Goal: Task Accomplishment & Management: Complete application form

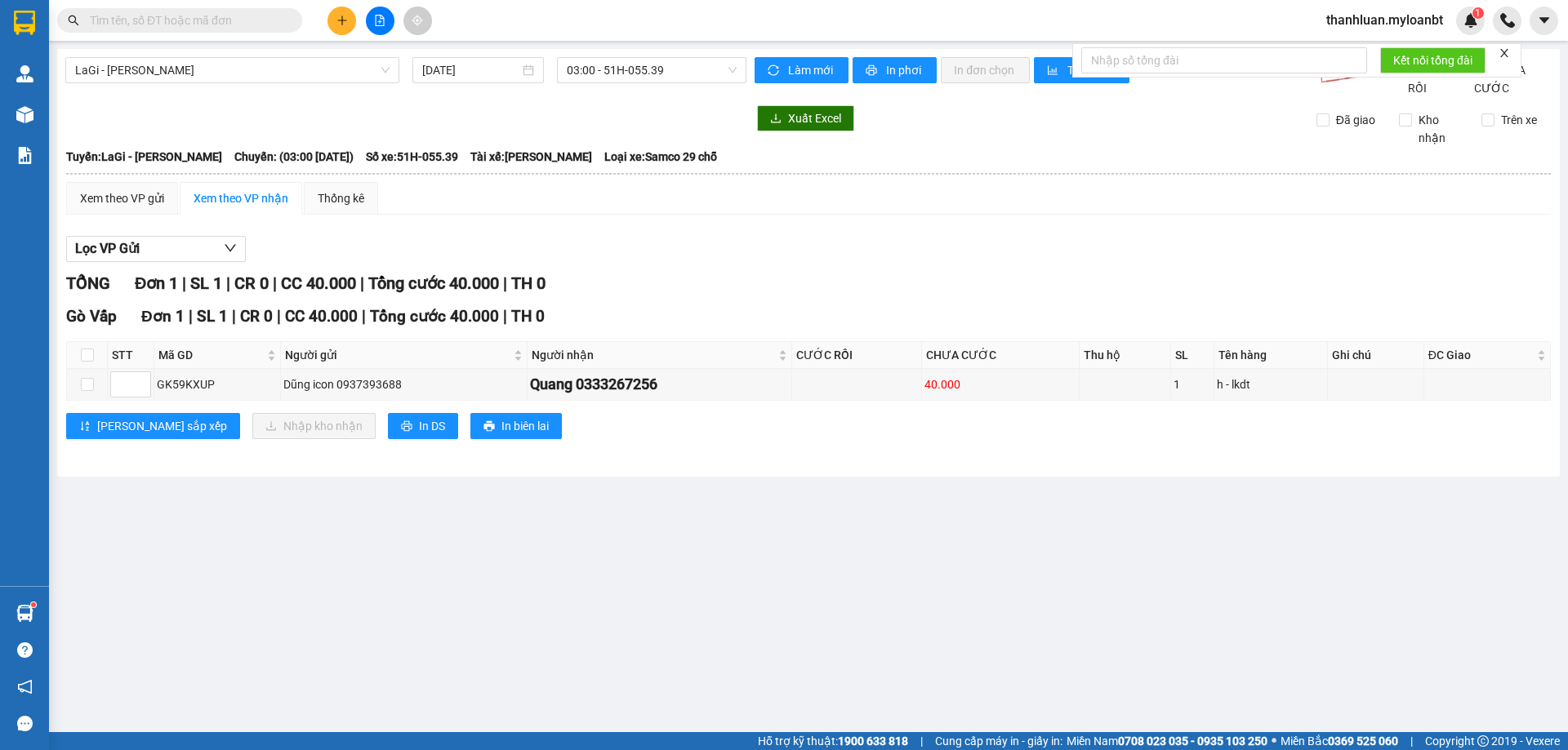
click at [199, 21] on input "text" at bounding box center [186, 20] width 193 height 18
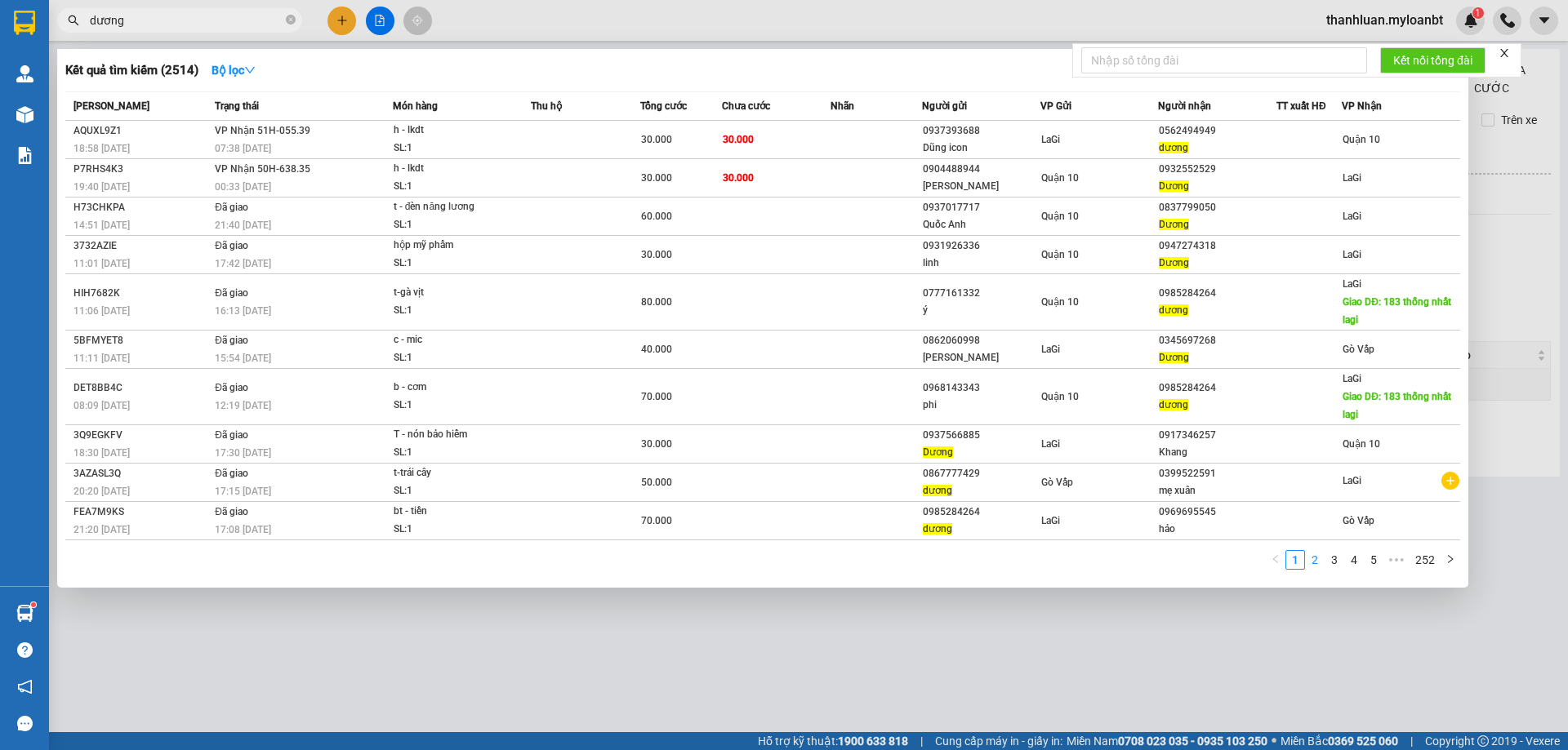
type input "dương"
click at [1319, 560] on link "2" at bounding box center [1314, 560] width 18 height 18
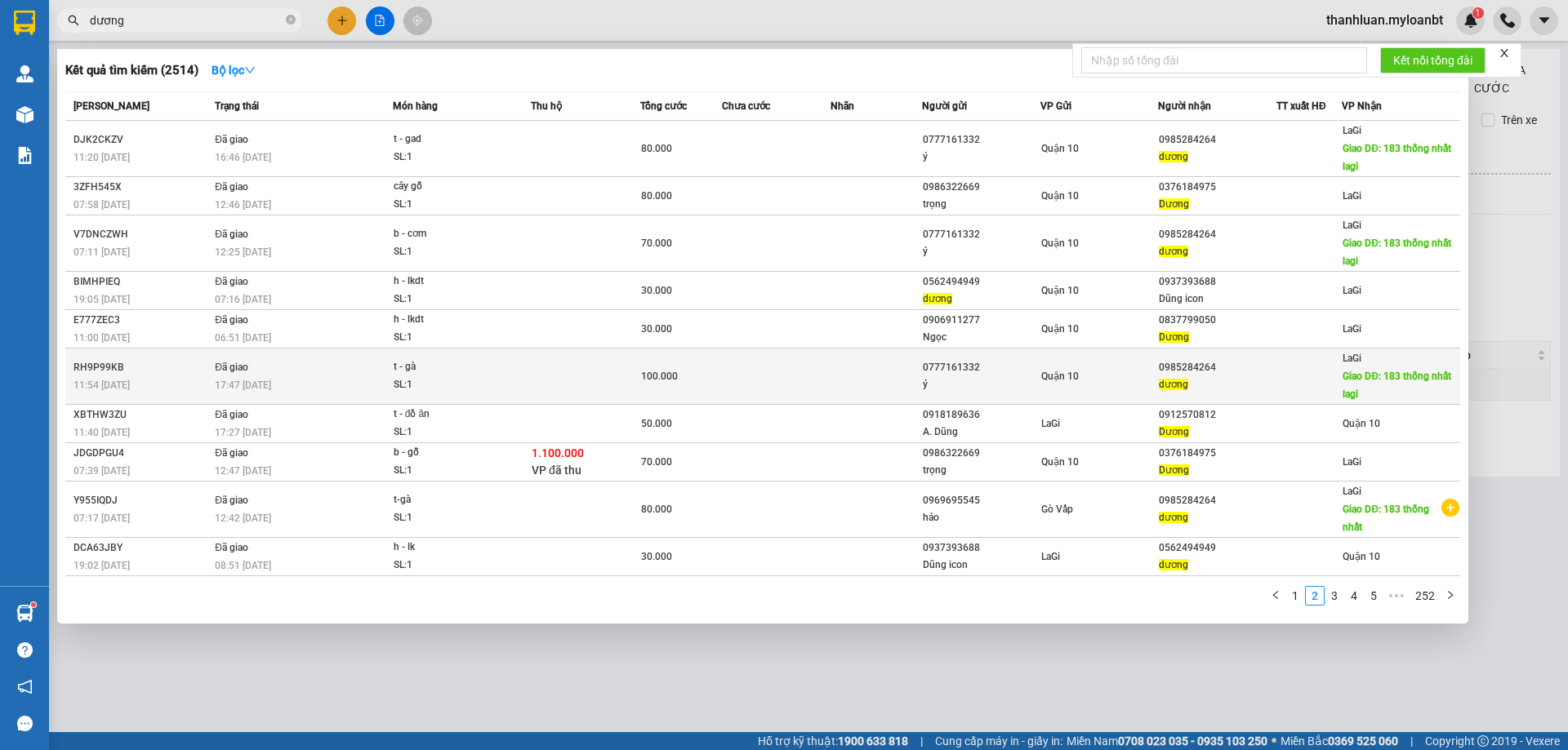
click at [1268, 380] on div "dương" at bounding box center [1217, 385] width 117 height 17
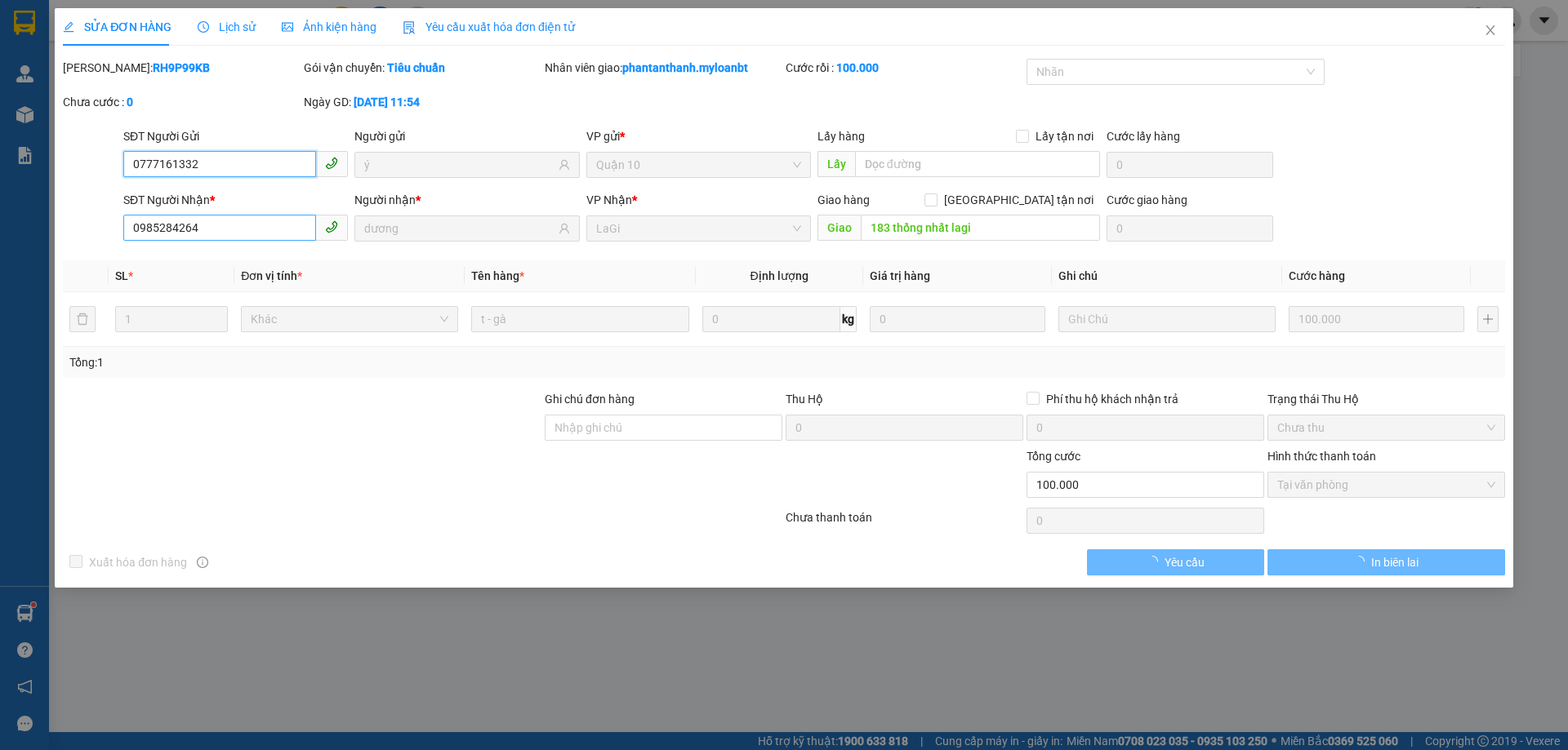
type input "0777161332"
type input "ý"
type input "0985284264"
type input "dương"
type input "183 thống nhất lagi"
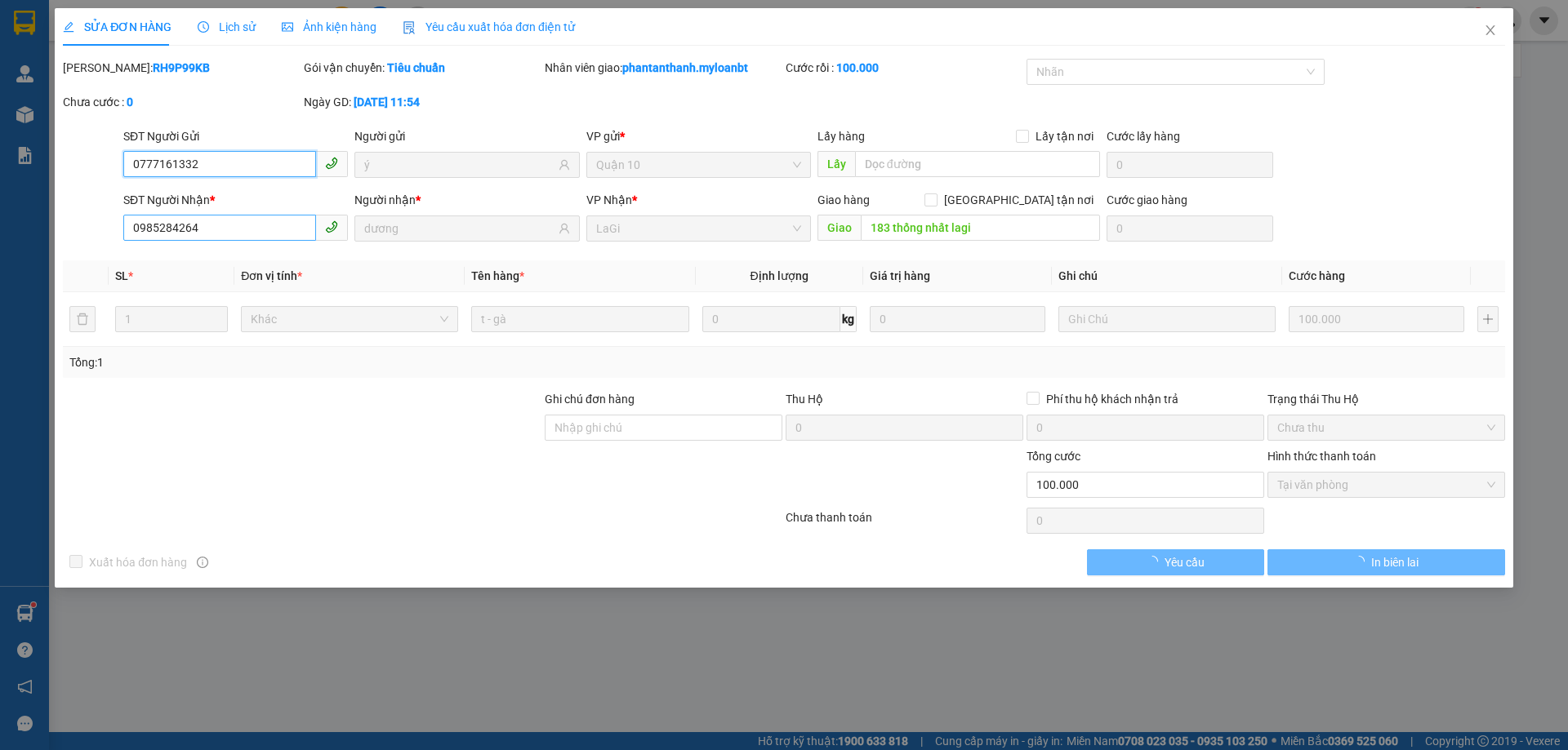
type input "100.000"
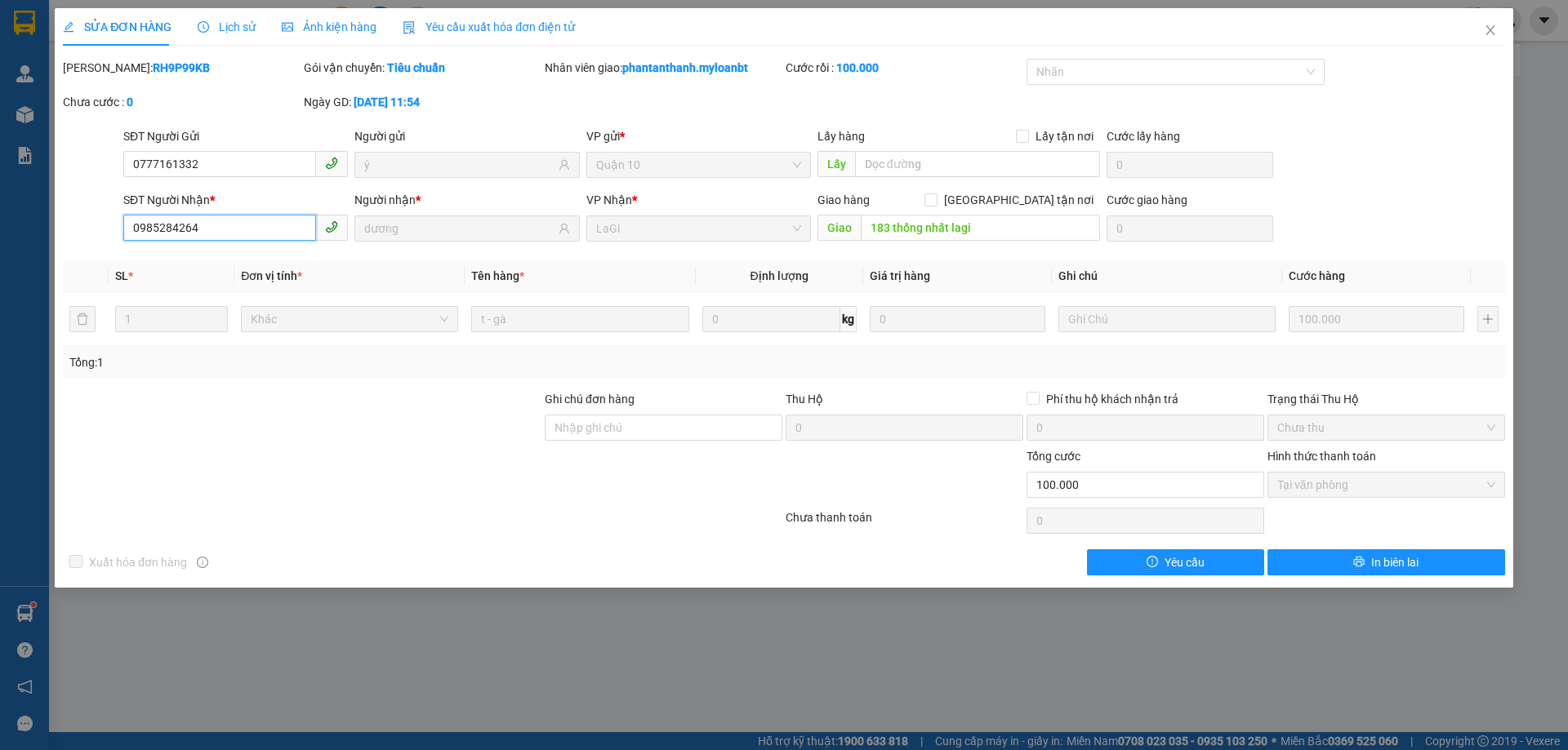
click at [234, 231] on input "0985284264" at bounding box center [220, 228] width 193 height 26
drag, startPoint x: 234, startPoint y: 231, endPoint x: 259, endPoint y: 226, distance: 25.5
click at [259, 226] on input "0985284264" at bounding box center [220, 228] width 193 height 26
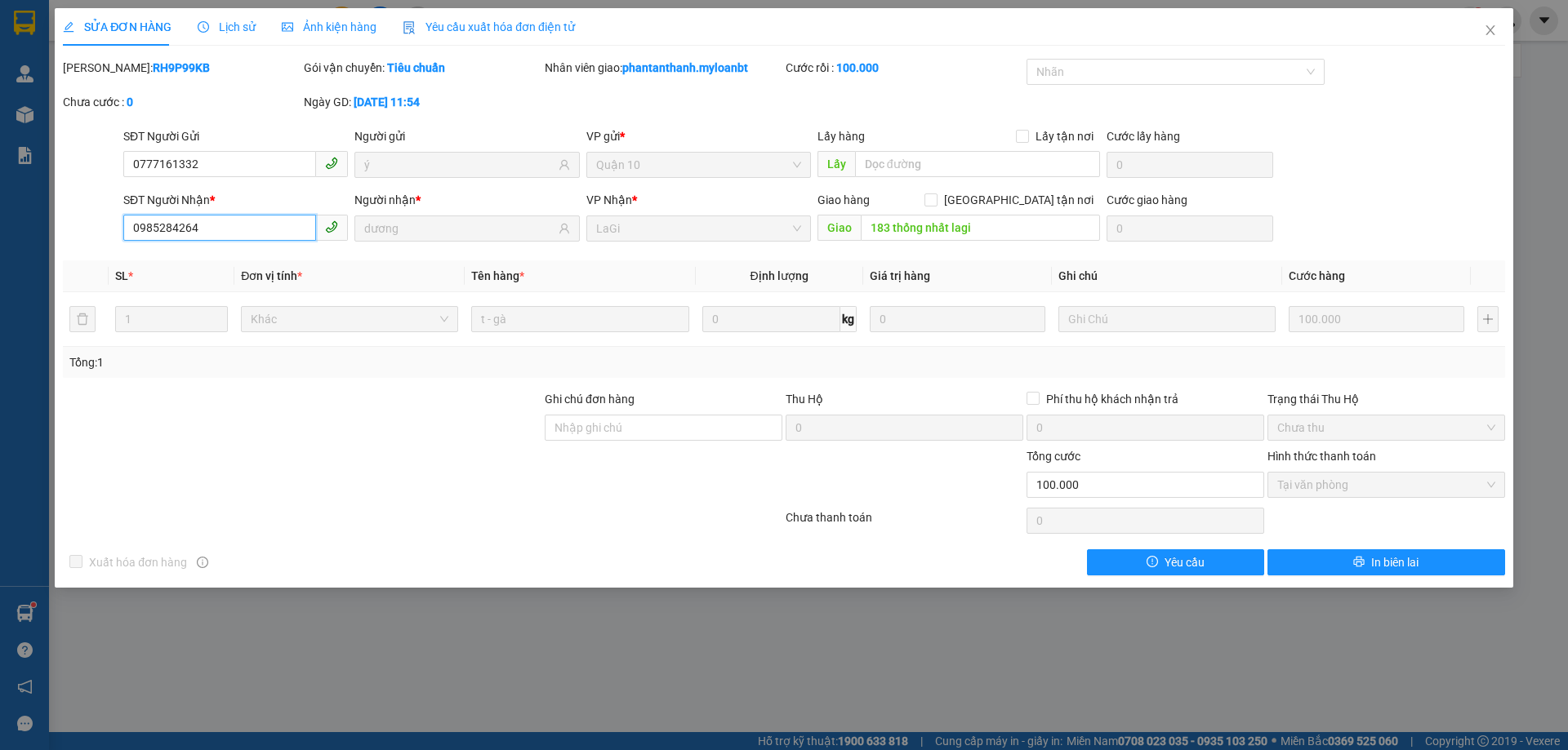
click at [259, 226] on input "0985284264" at bounding box center [220, 228] width 193 height 26
click at [1481, 34] on span "Close" at bounding box center [1490, 31] width 46 height 46
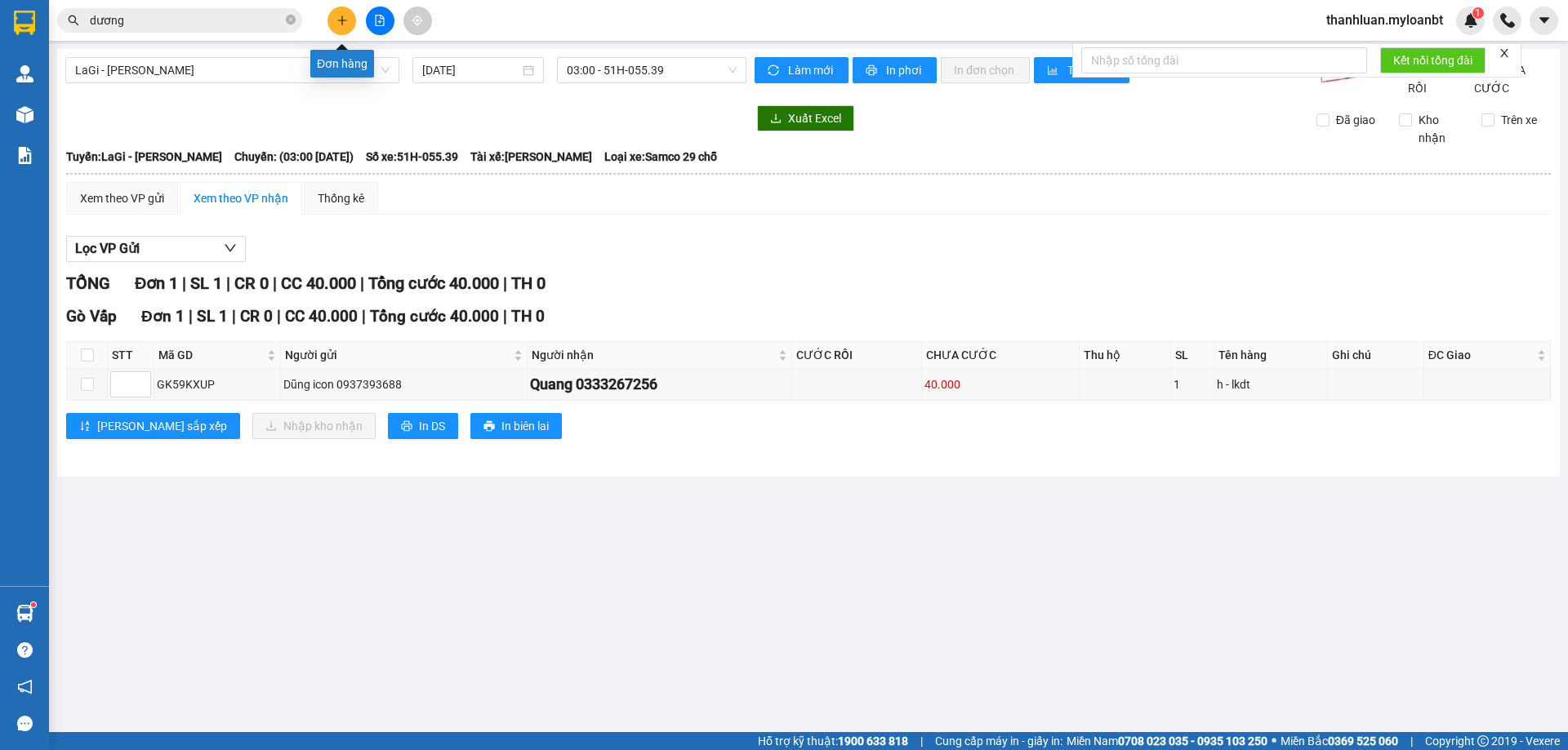
click at [345, 12] on button at bounding box center [342, 21] width 29 height 29
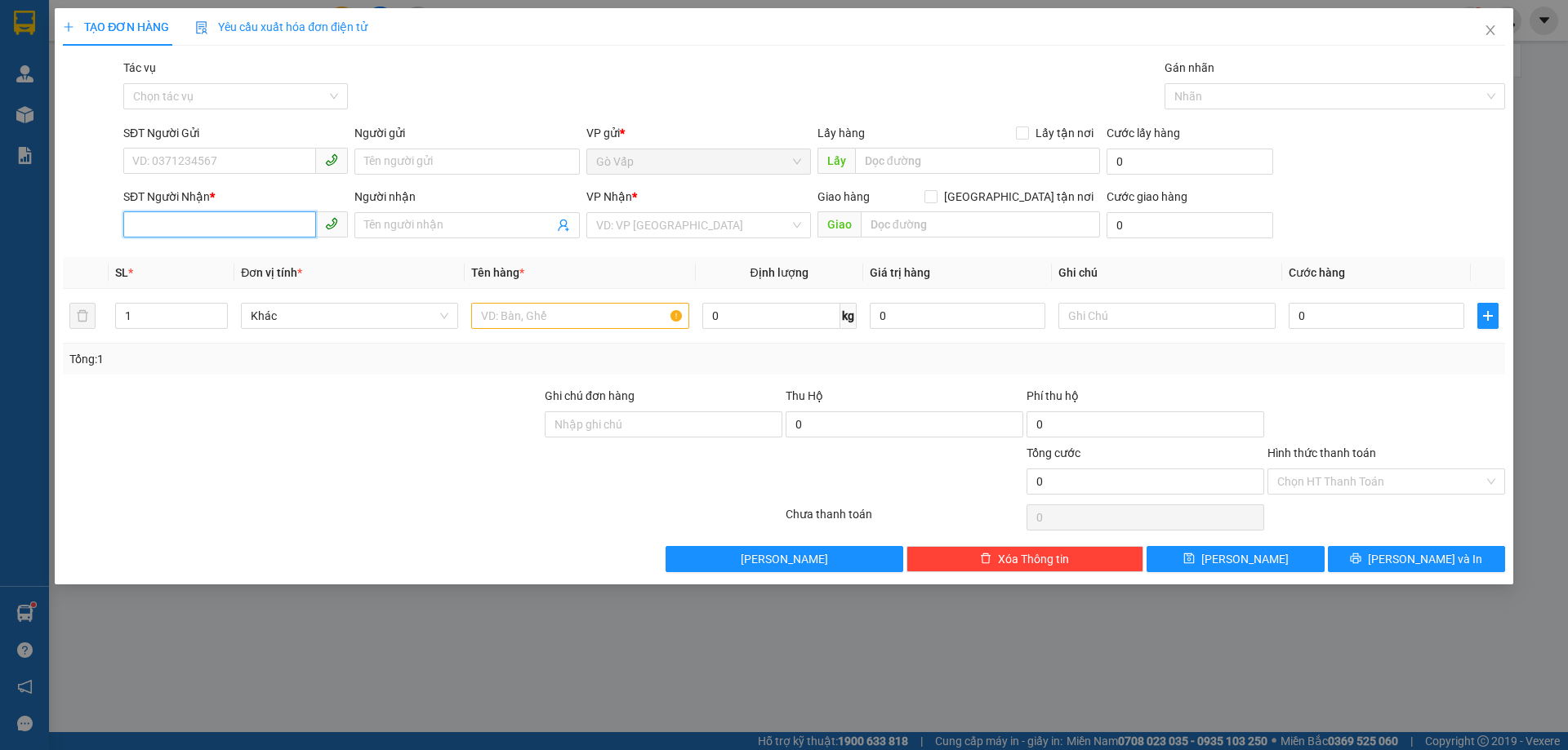
click at [242, 225] on input "SĐT Người Nhận *" at bounding box center [220, 225] width 193 height 26
paste input "0985284264"
type input "0985284264"
click at [269, 257] on div "0985284264 - dương" at bounding box center [235, 257] width 205 height 18
type input "dương"
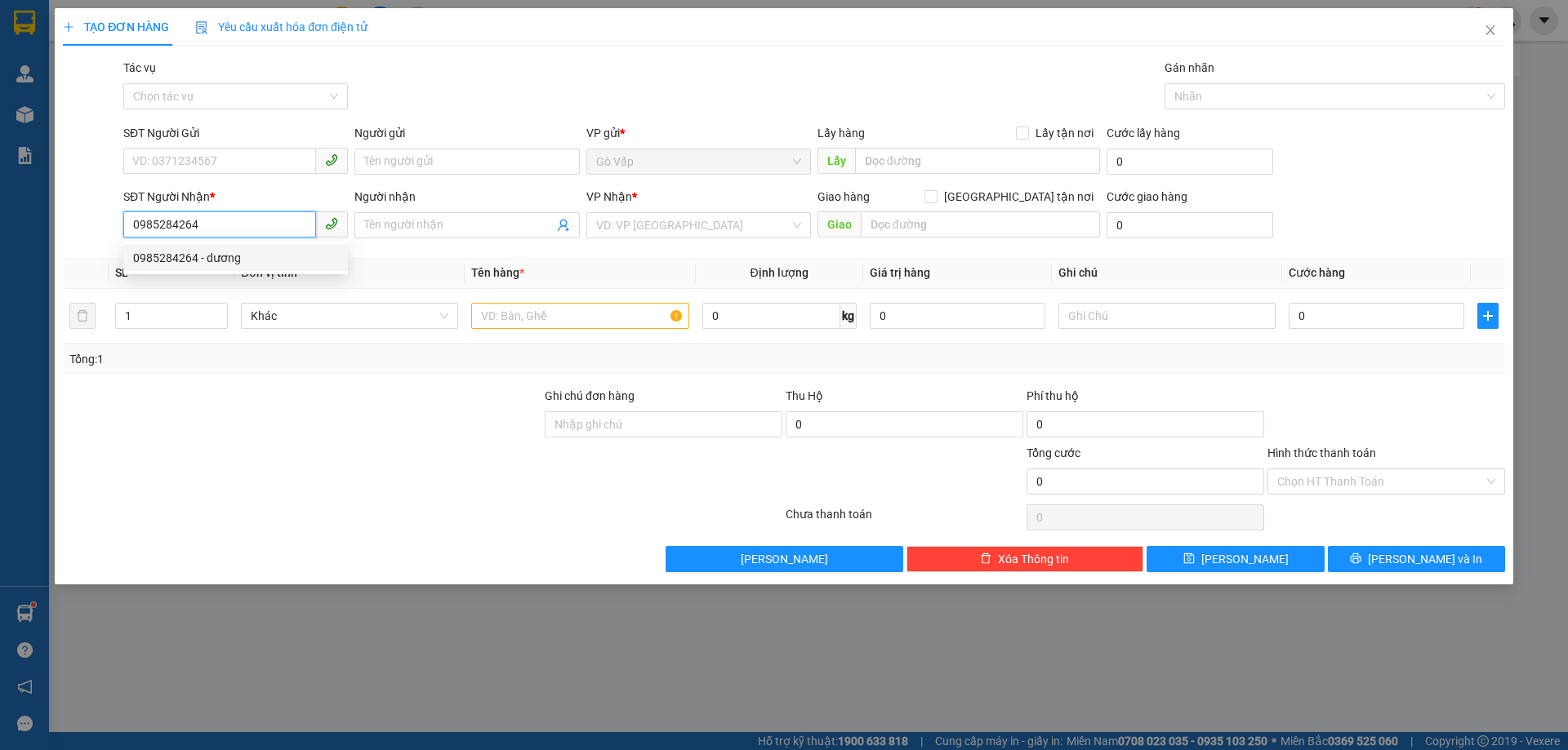
type input "183 thống nhất"
type input "0985284264"
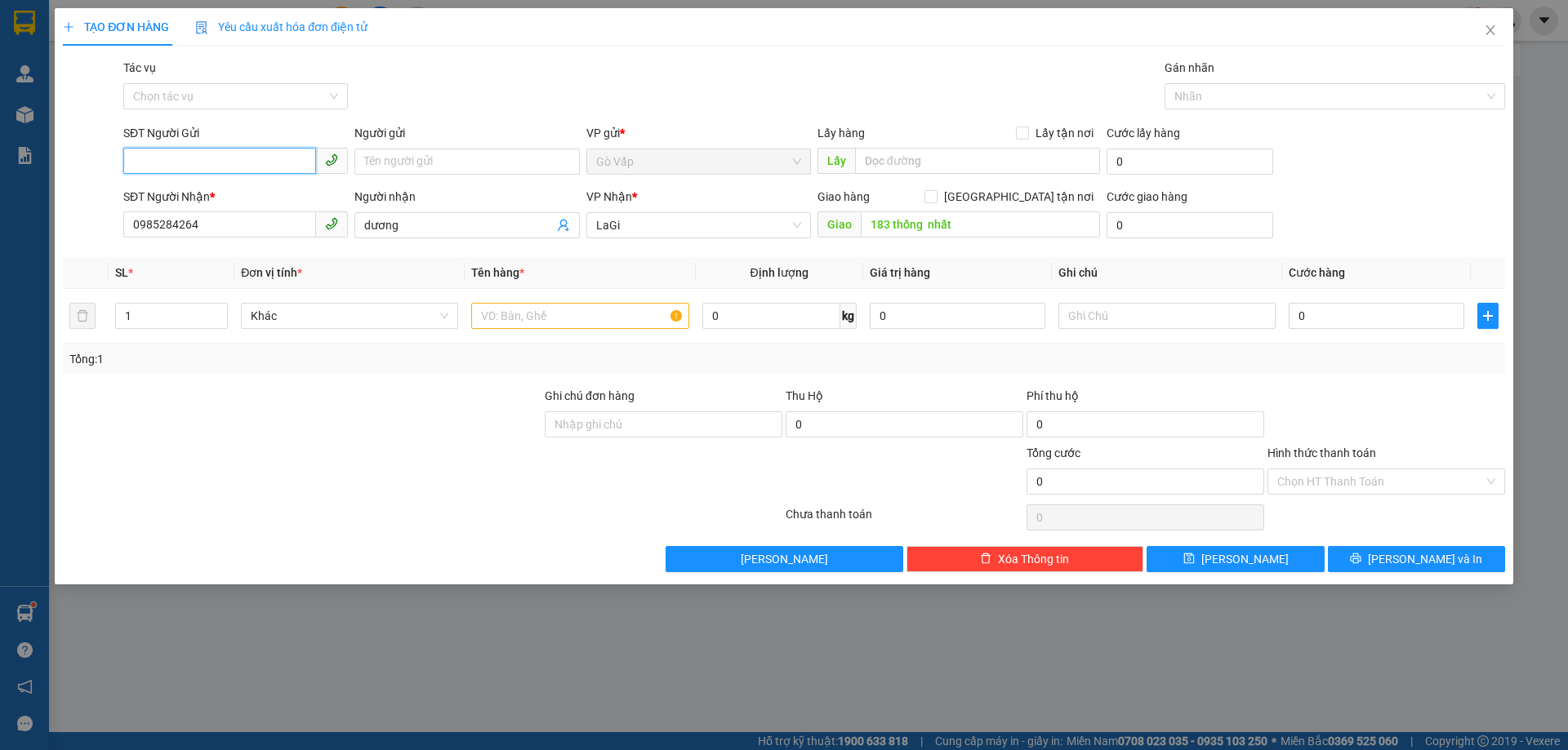
click at [224, 158] on input "SĐT Người Gửi" at bounding box center [220, 161] width 193 height 26
click at [259, 182] on div "0969695545 - hảo" at bounding box center [236, 195] width 225 height 26
type input "0969695545"
type input "hảo"
click at [540, 308] on input "text" at bounding box center [580, 316] width 217 height 26
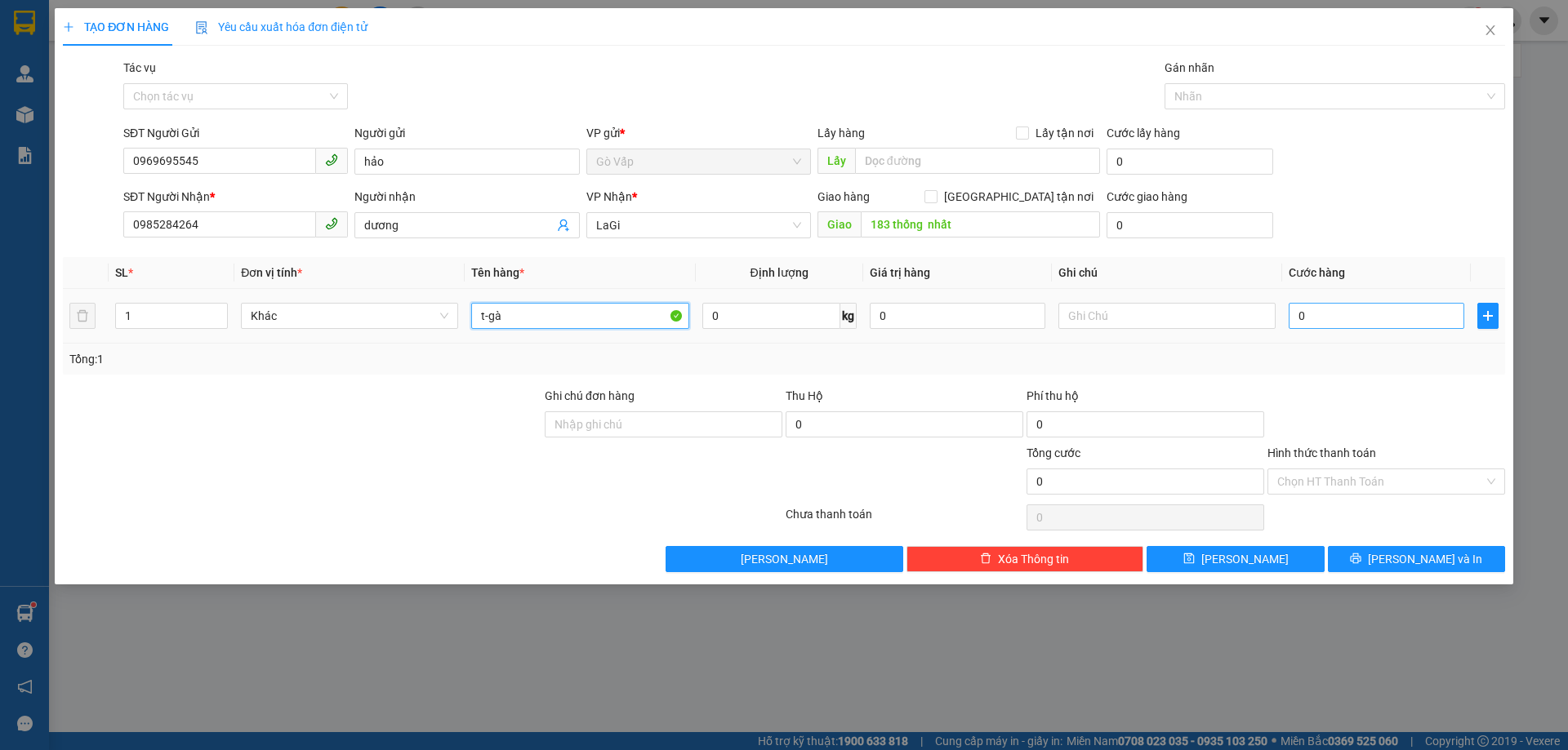
type input "t-gà"
click at [1326, 311] on input "0" at bounding box center [1376, 316] width 175 height 26
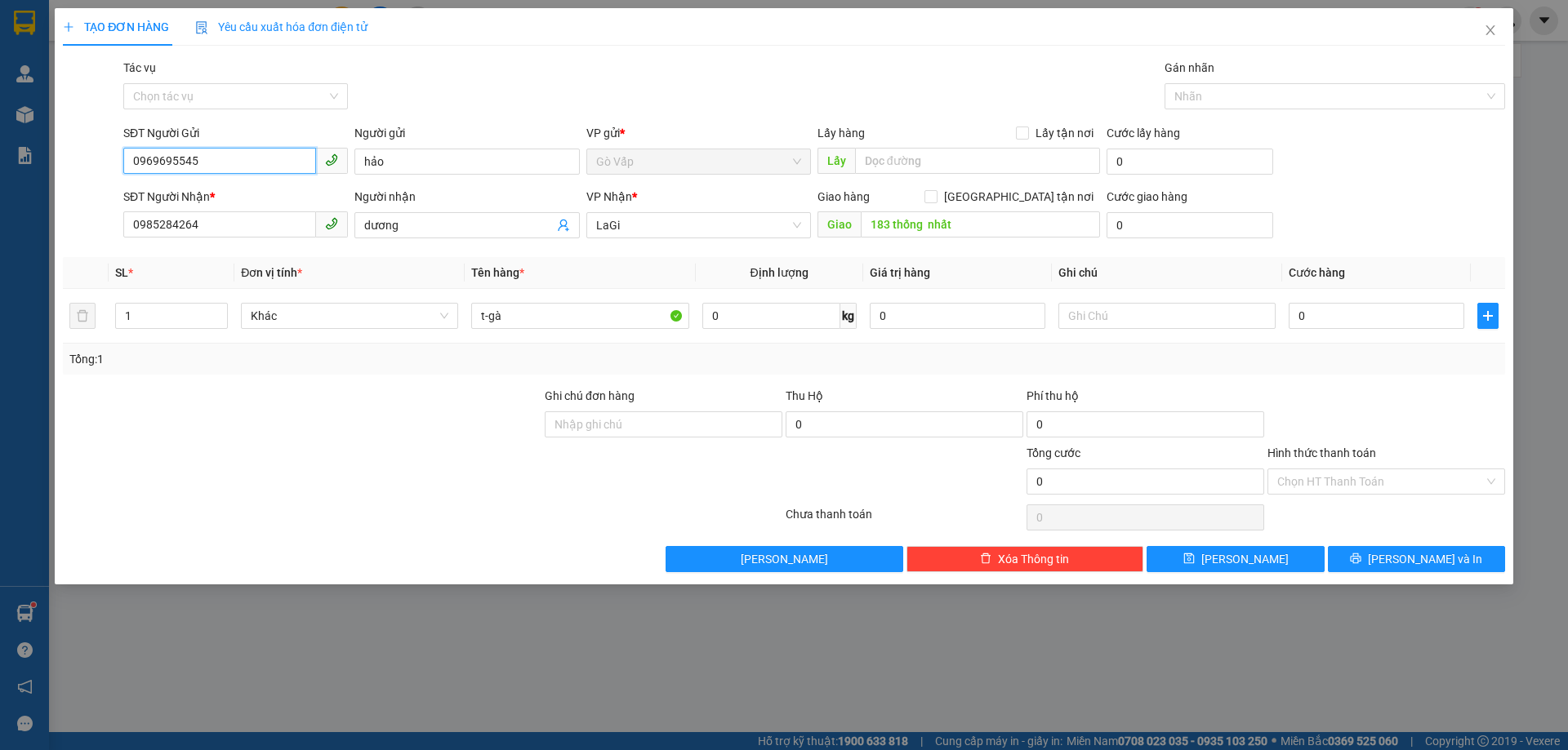
click at [306, 161] on input "0969695545" at bounding box center [220, 161] width 193 height 26
click at [1368, 307] on input "0" at bounding box center [1376, 316] width 175 height 26
type input "1"
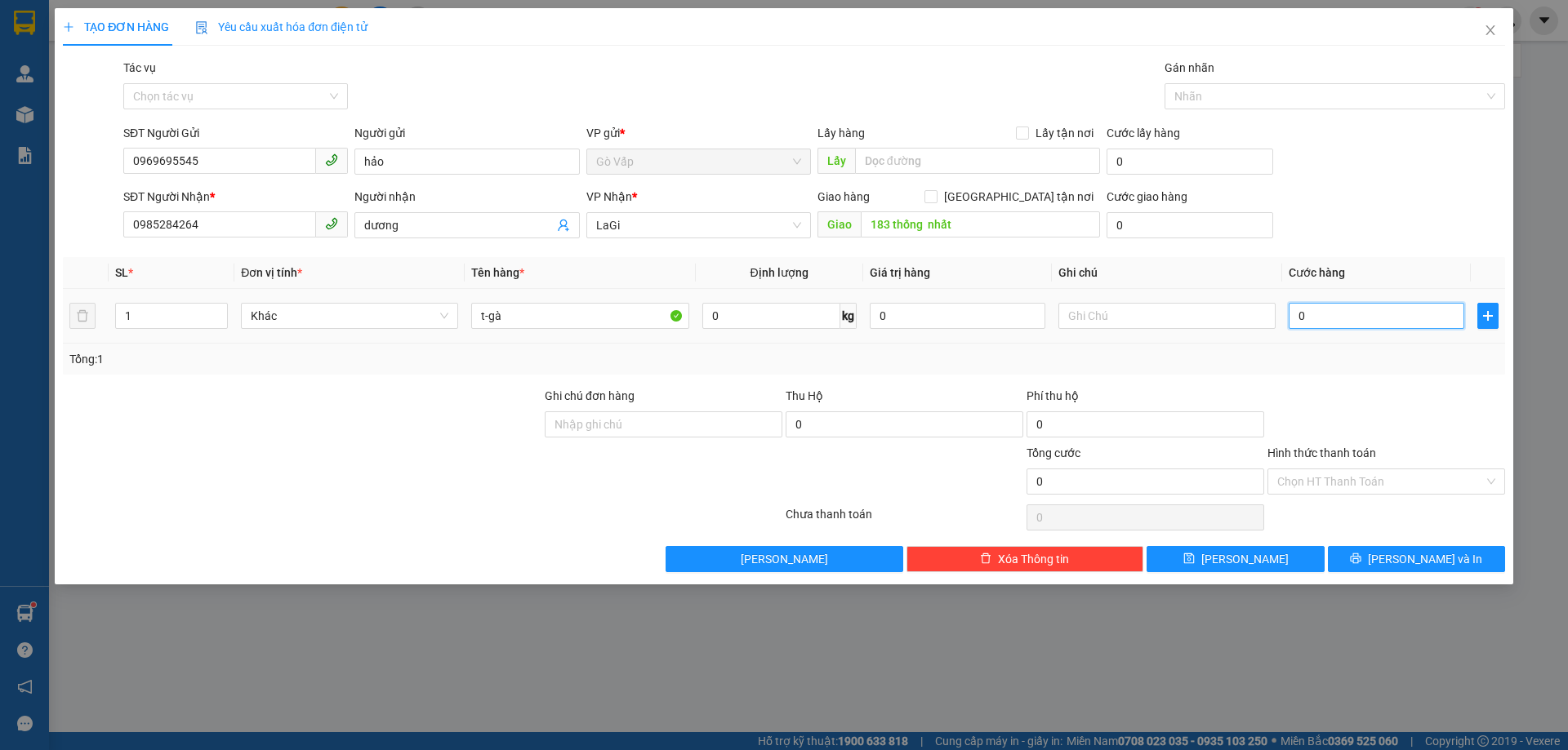
type input "1"
type input "16"
type input "160"
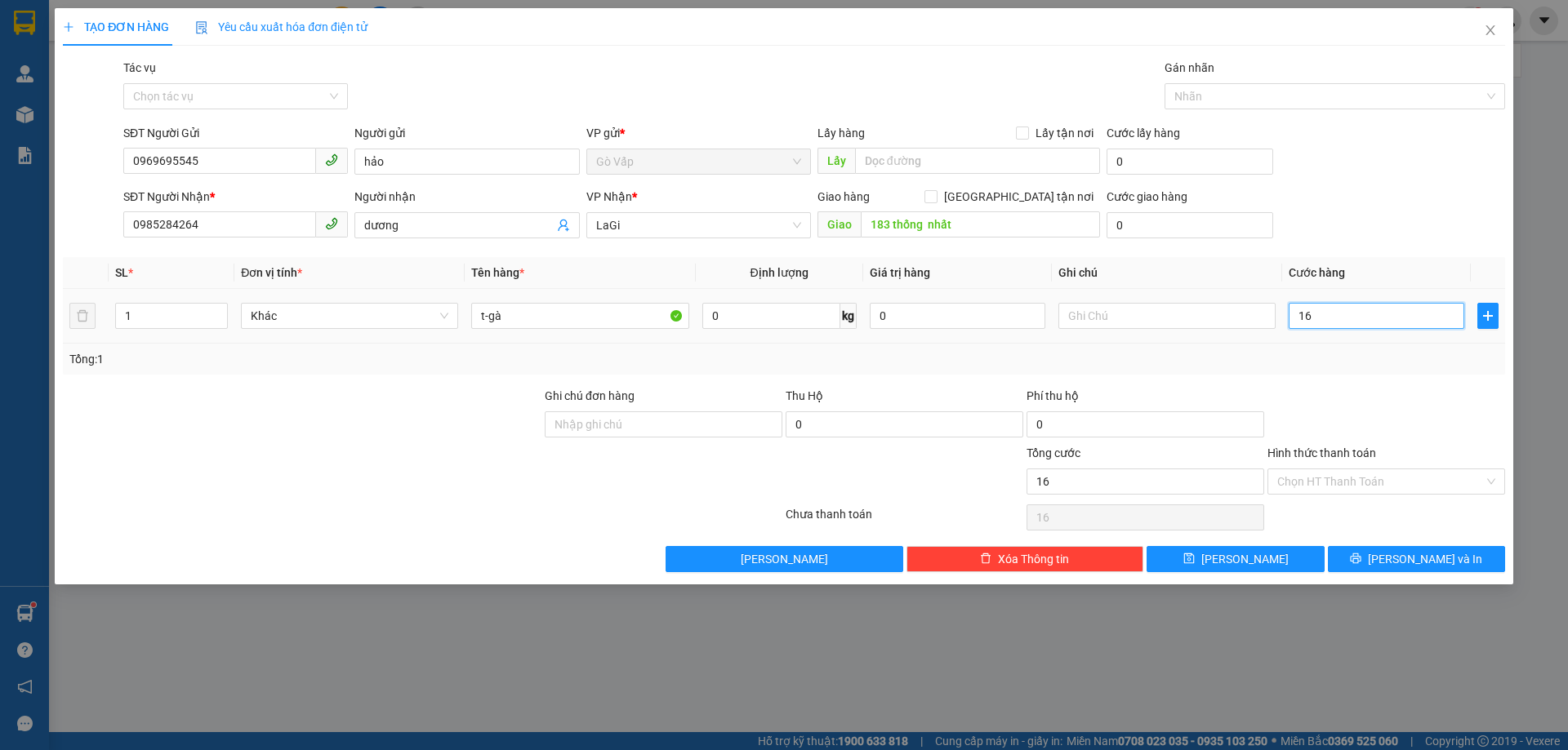
type input "160"
type input "160.000"
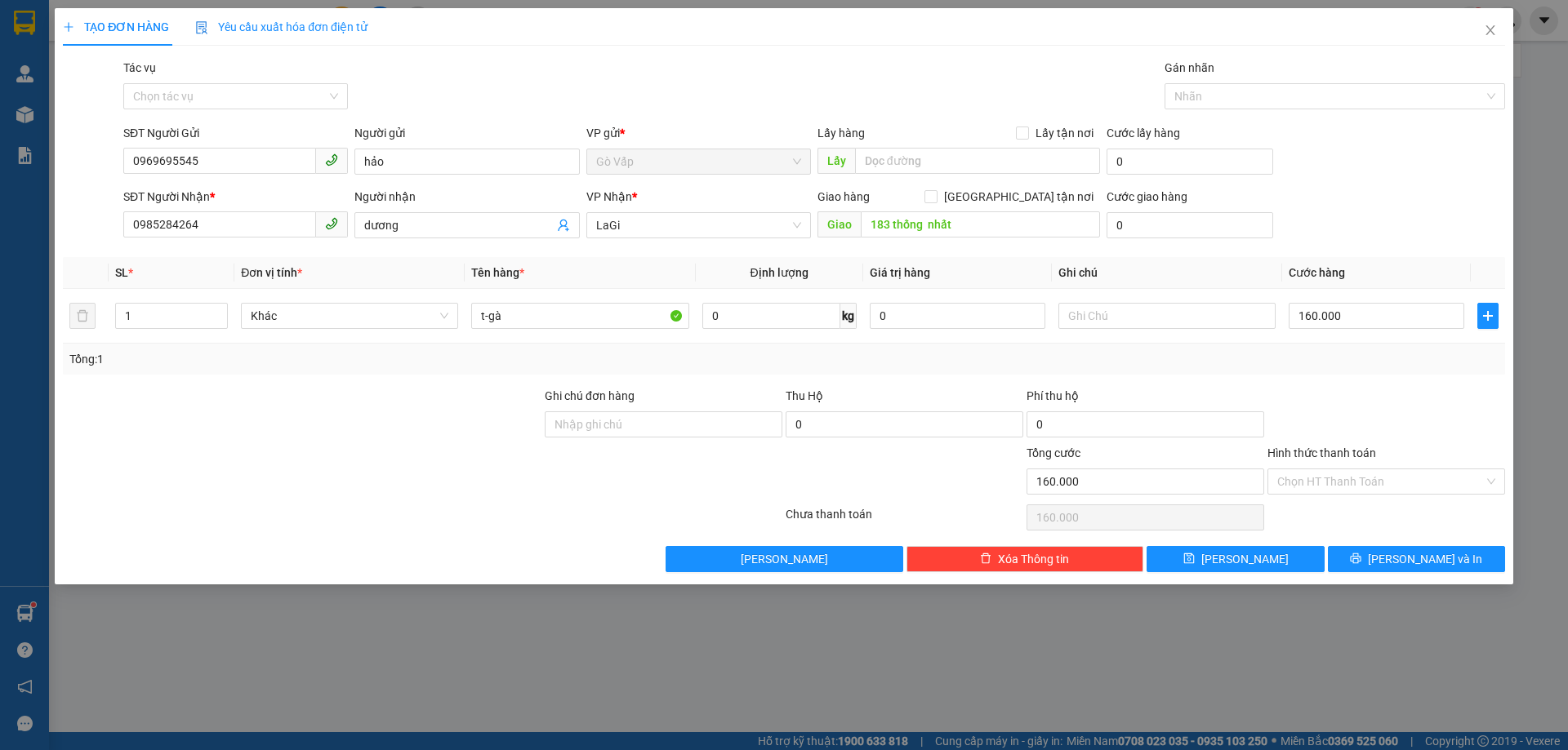
drag, startPoint x: 1417, startPoint y: 367, endPoint x: 1417, endPoint y: 381, distance: 14.0
click at [1417, 371] on div "Tổng: 1" at bounding box center [784, 359] width 1442 height 31
click at [1362, 557] on icon "printer" at bounding box center [1355, 558] width 10 height 10
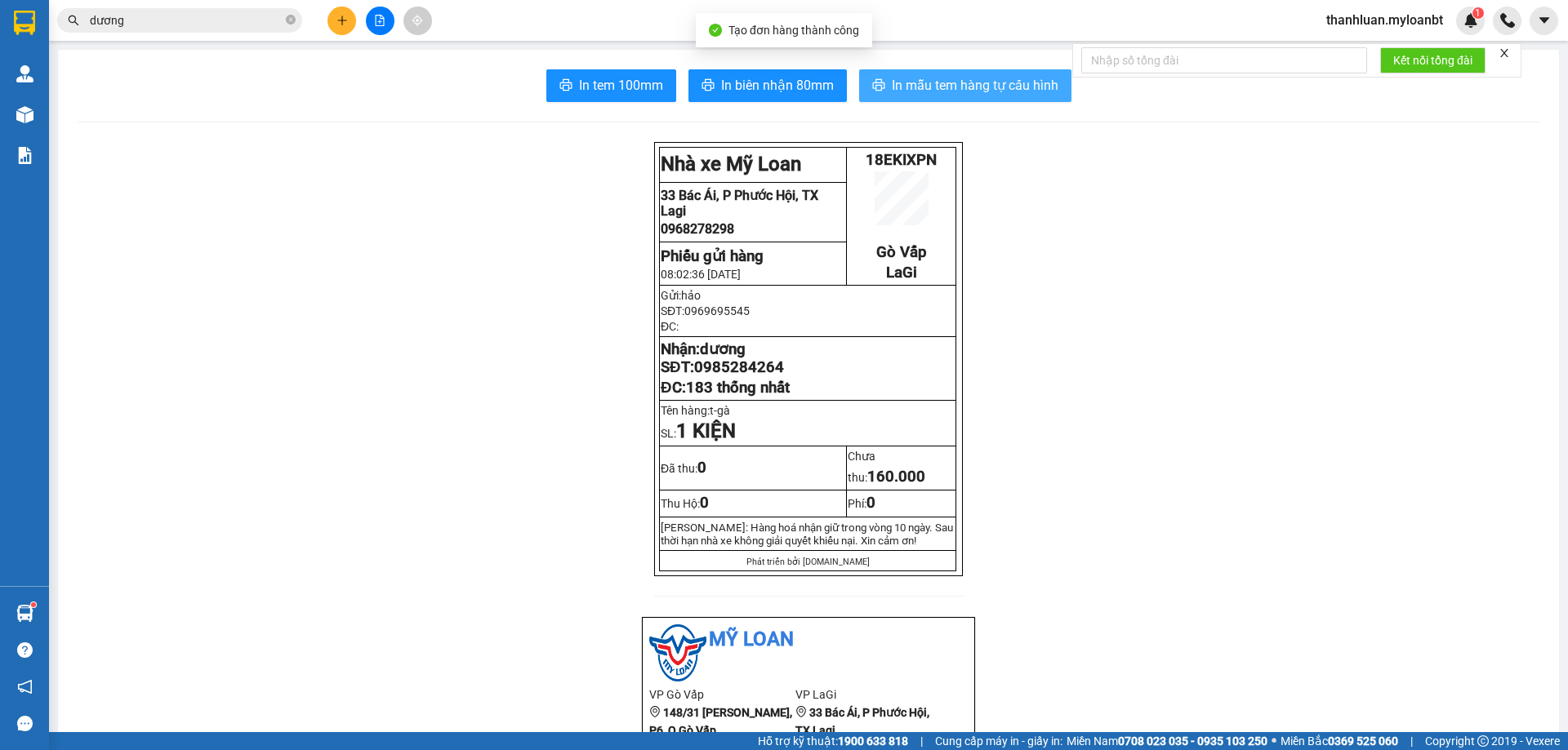
click at [917, 86] on span "In mẫu tem hàng tự cấu hình" at bounding box center [975, 85] width 167 height 21
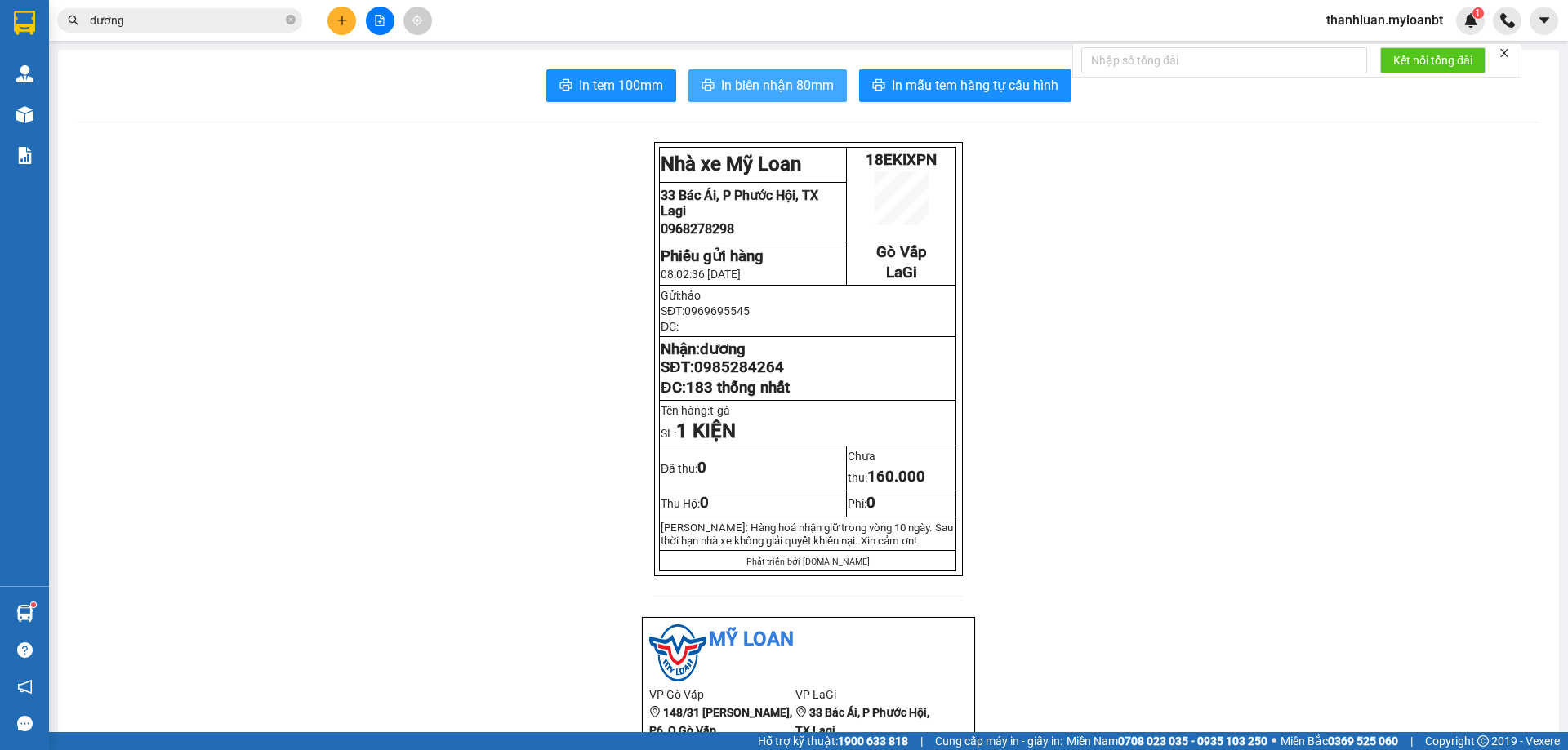
click at [774, 81] on span "In biên nhận 80mm" at bounding box center [777, 85] width 112 height 21
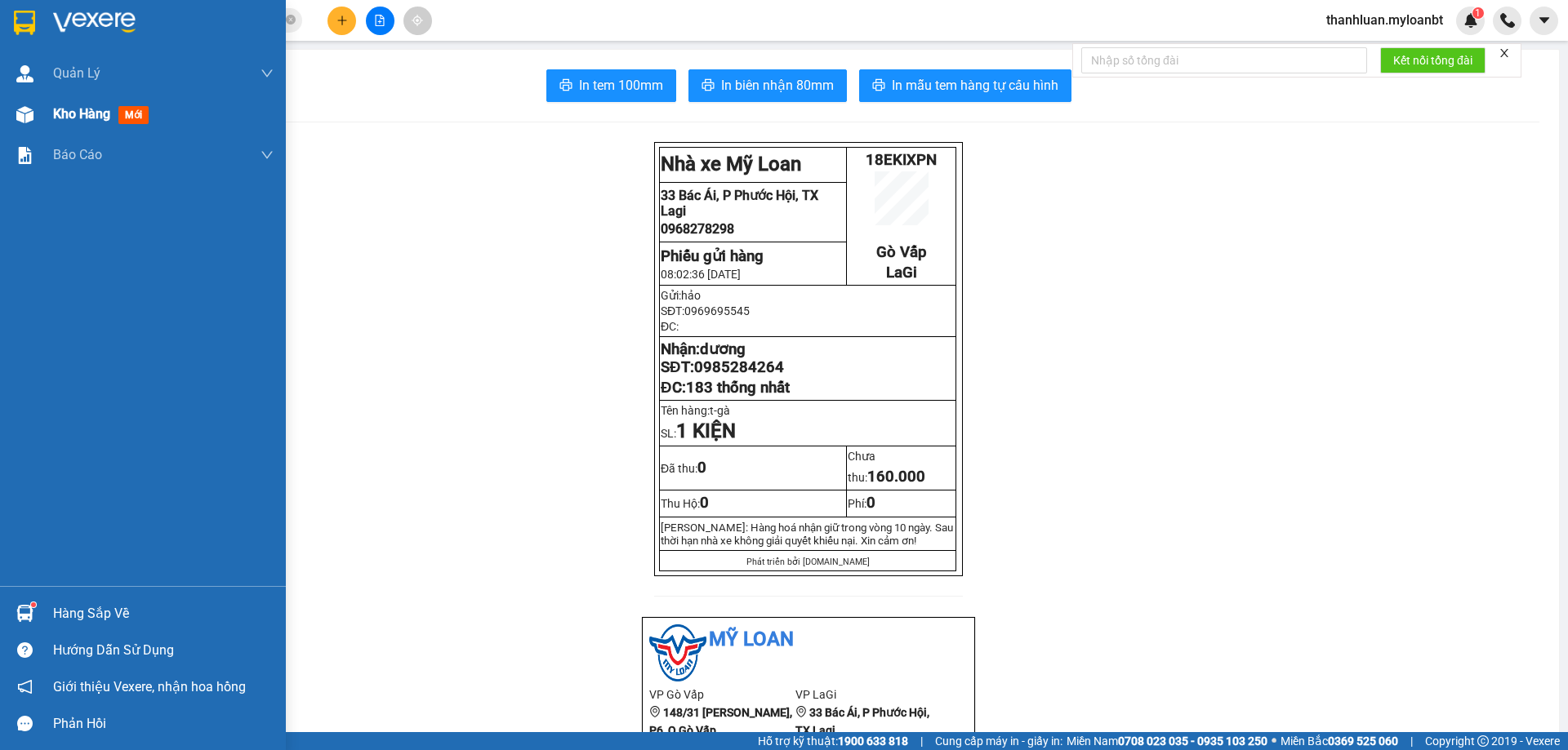
click at [25, 118] on img at bounding box center [24, 114] width 17 height 17
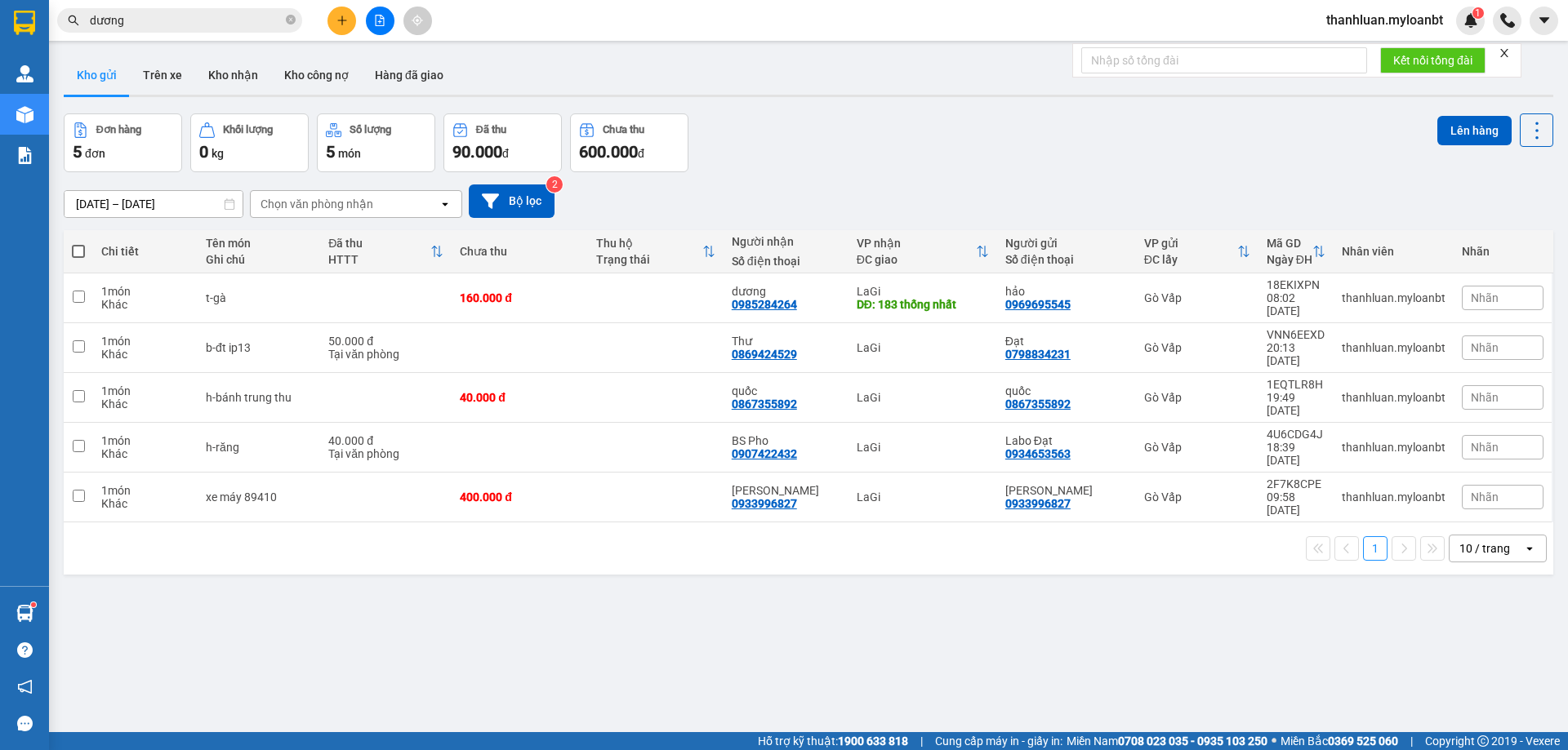
click at [76, 243] on label at bounding box center [79, 251] width 13 height 16
click at [79, 243] on input "checkbox" at bounding box center [79, 243] width 0 height 0
checkbox input "true"
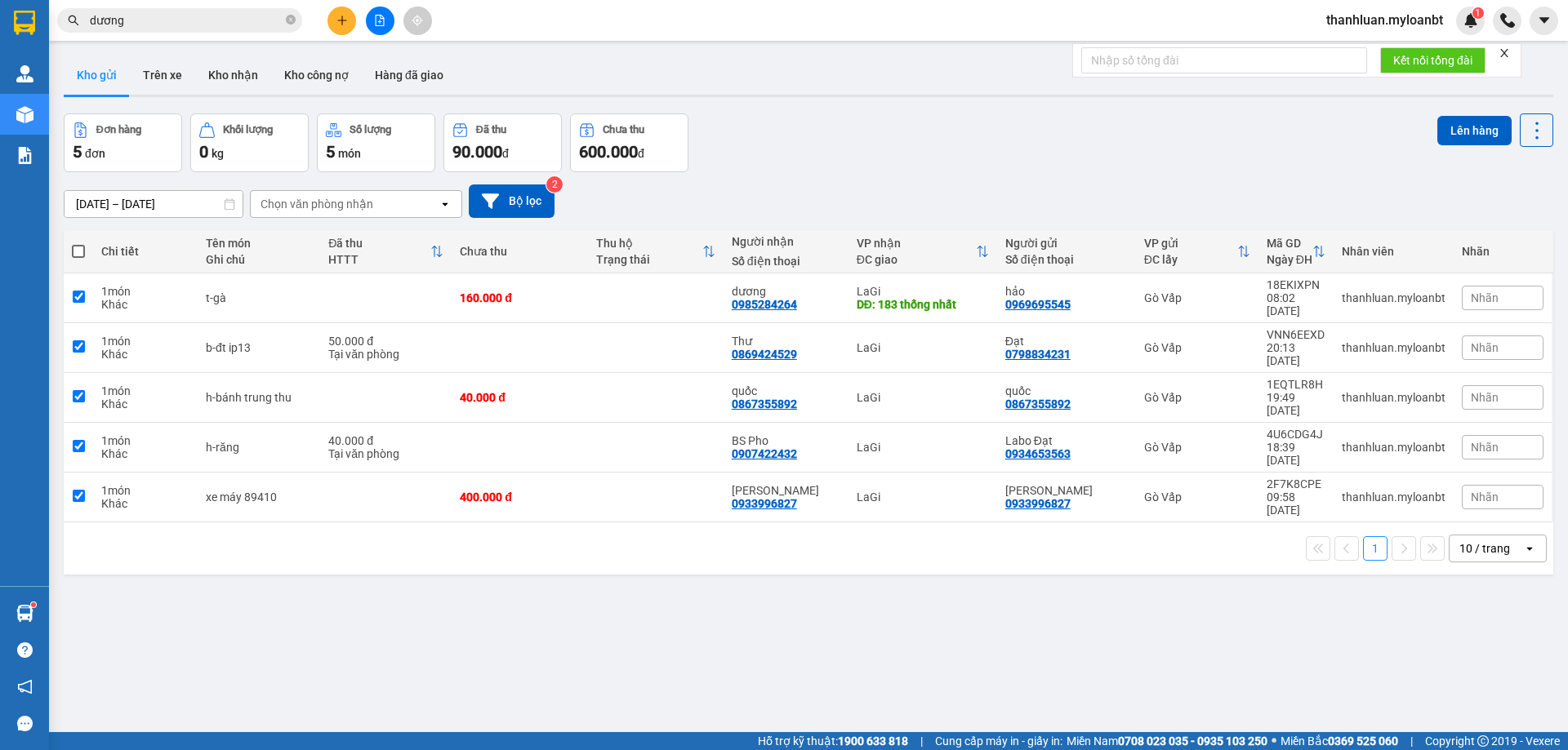
checkbox input "true"
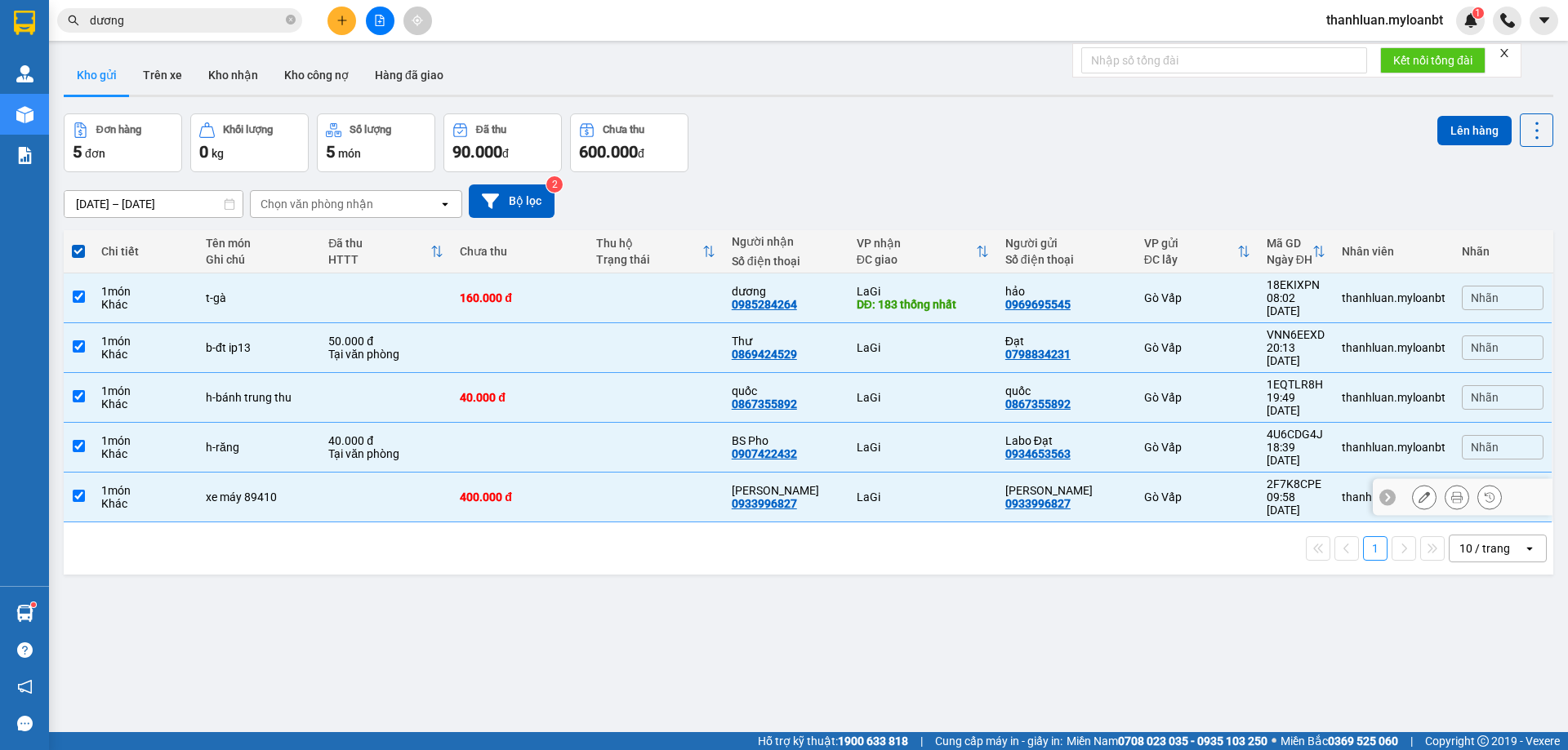
click at [252, 491] on div "xe máy 89410" at bounding box center [259, 497] width 106 height 13
checkbox input "false"
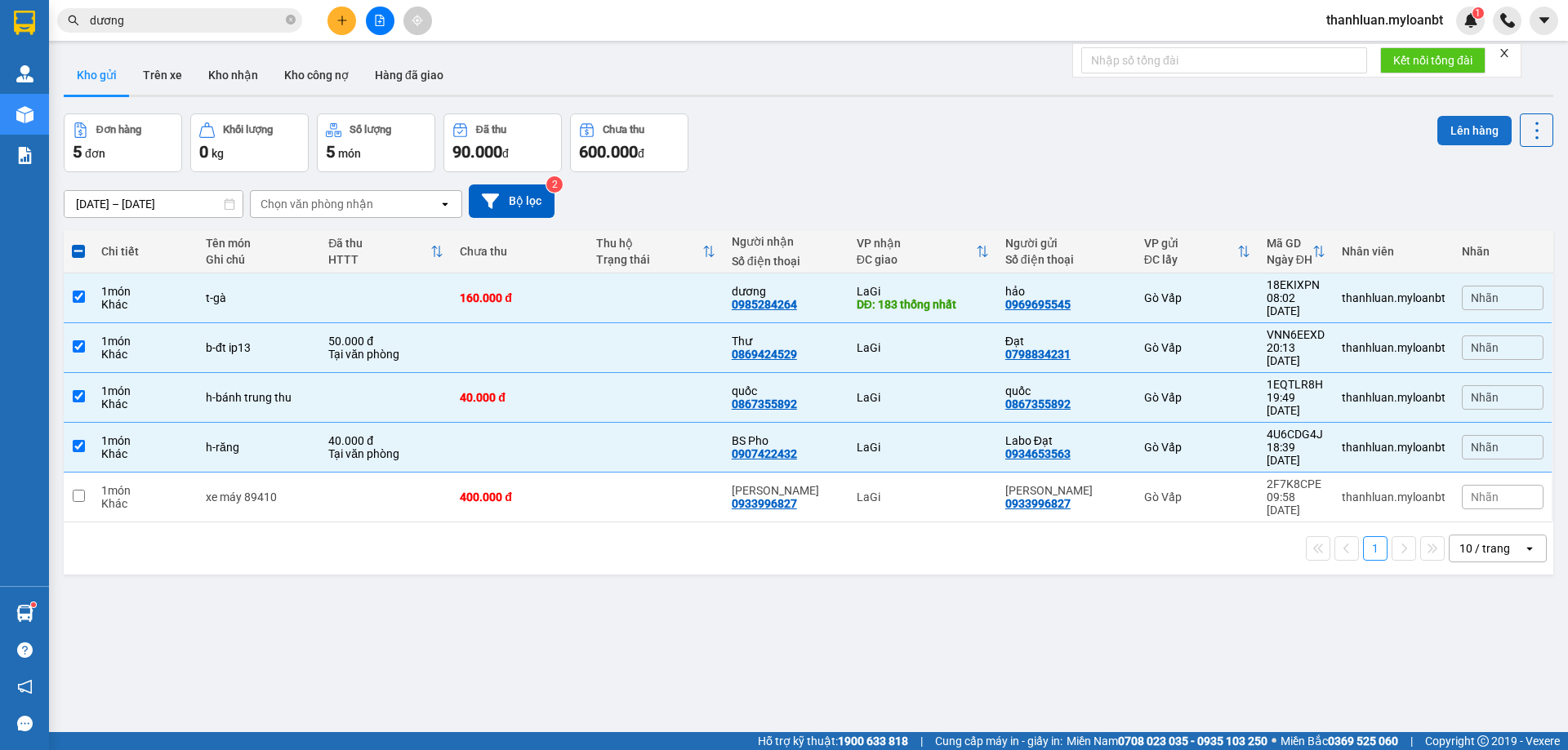
click at [1464, 122] on button "Lên hàng" at bounding box center [1474, 130] width 74 height 29
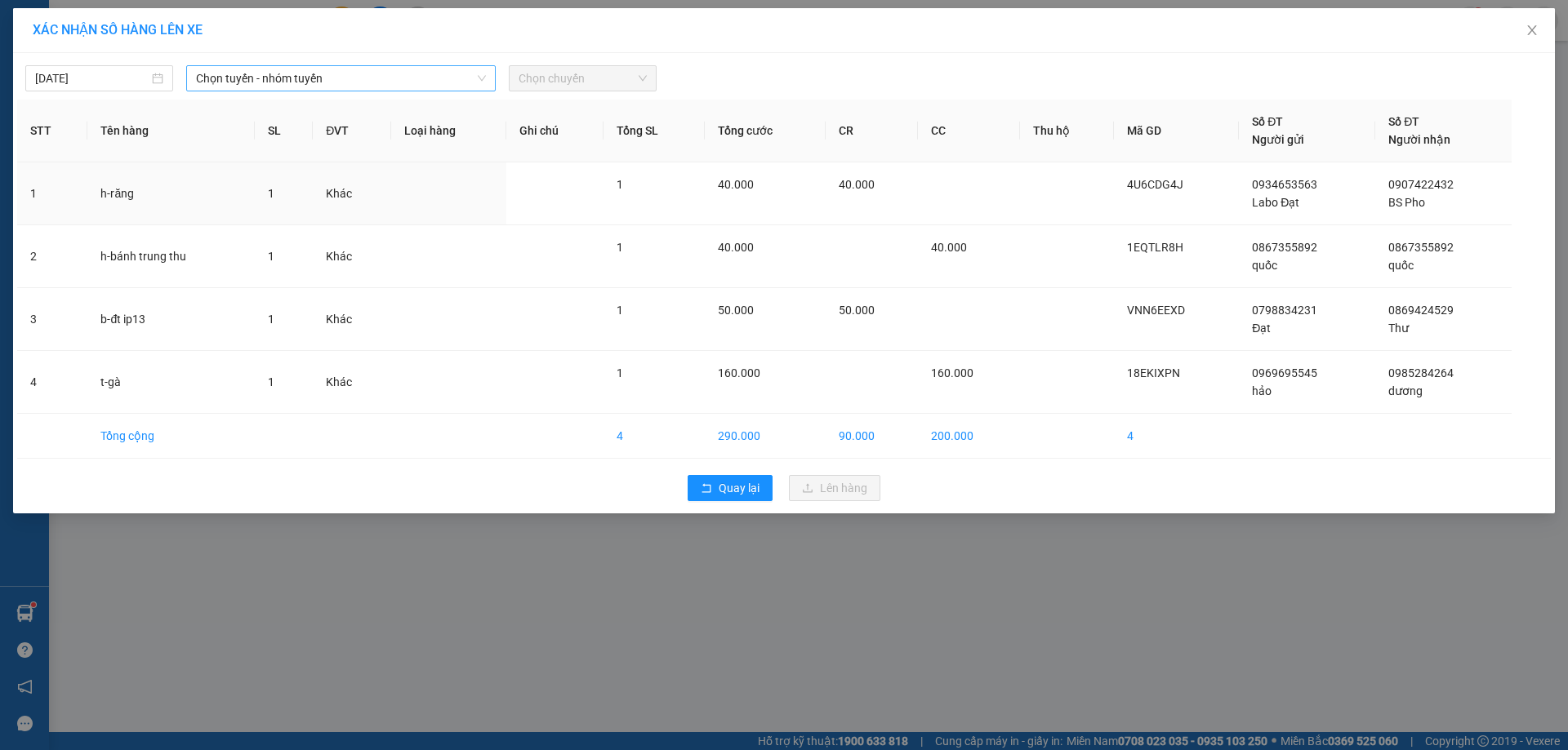
click at [318, 80] on span "Chọn tuyến - nhóm tuyến" at bounding box center [341, 79] width 290 height 24
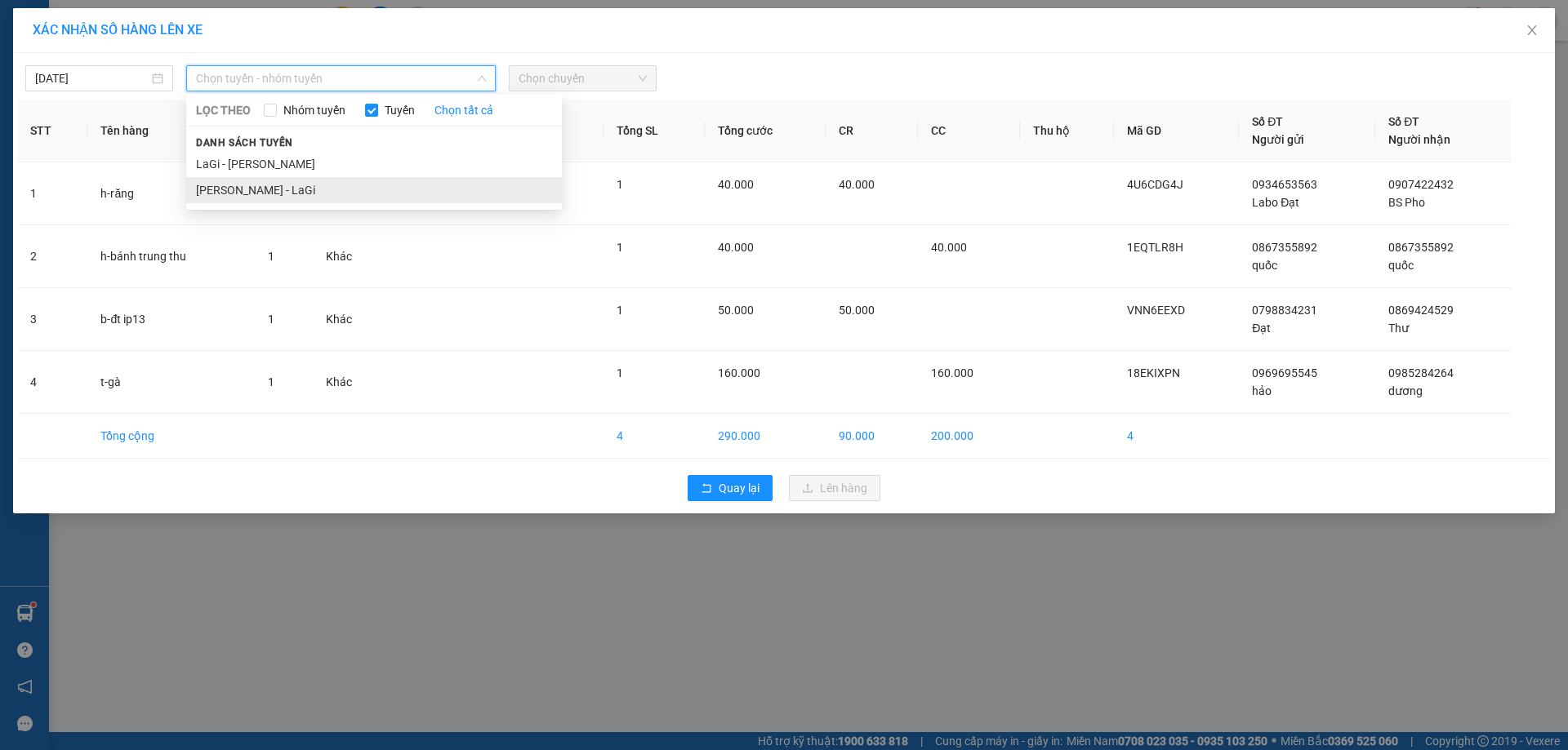
click at [339, 192] on li "[PERSON_NAME] - LaGi" at bounding box center [374, 190] width 376 height 26
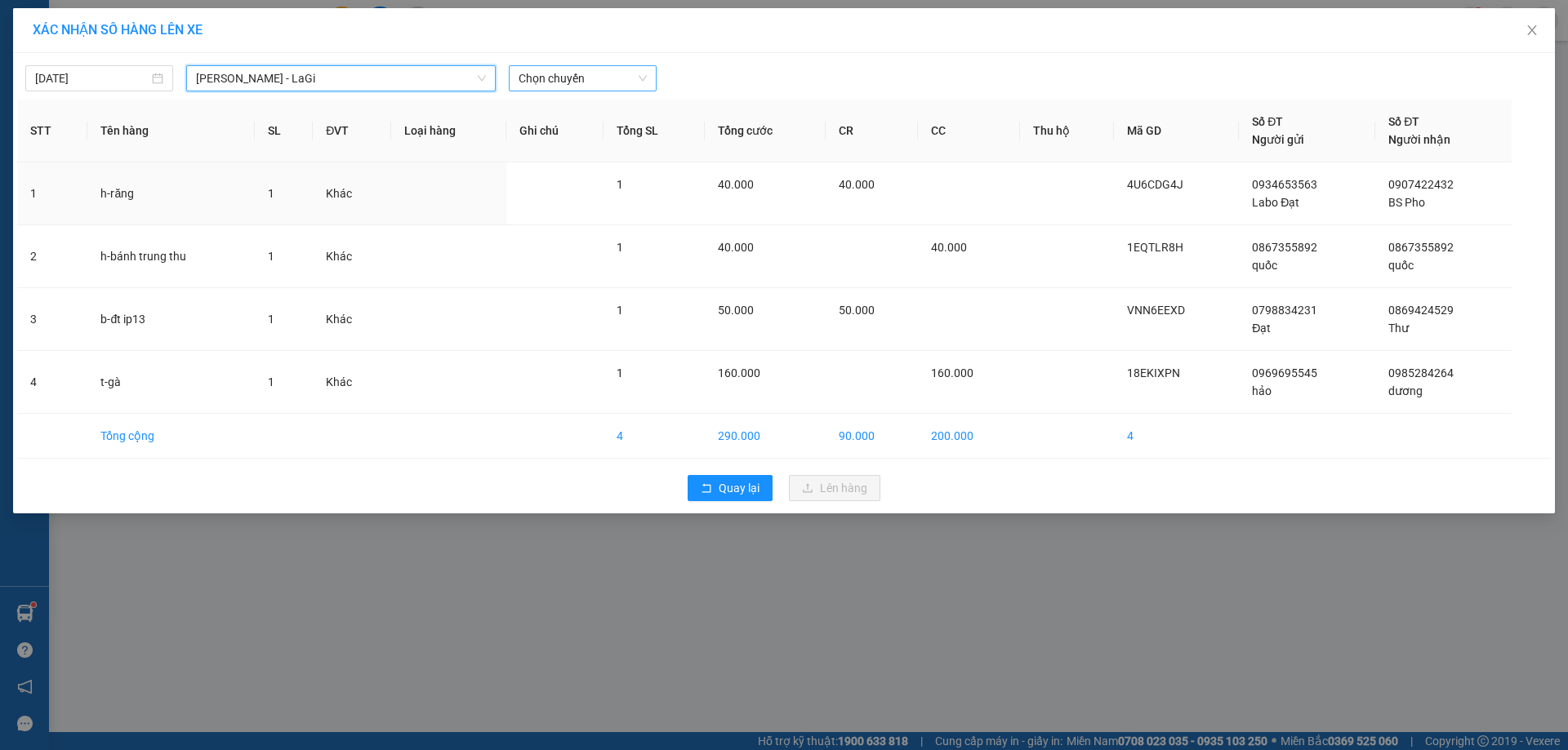
click at [570, 70] on span "Chọn chuyến" at bounding box center [583, 79] width 128 height 24
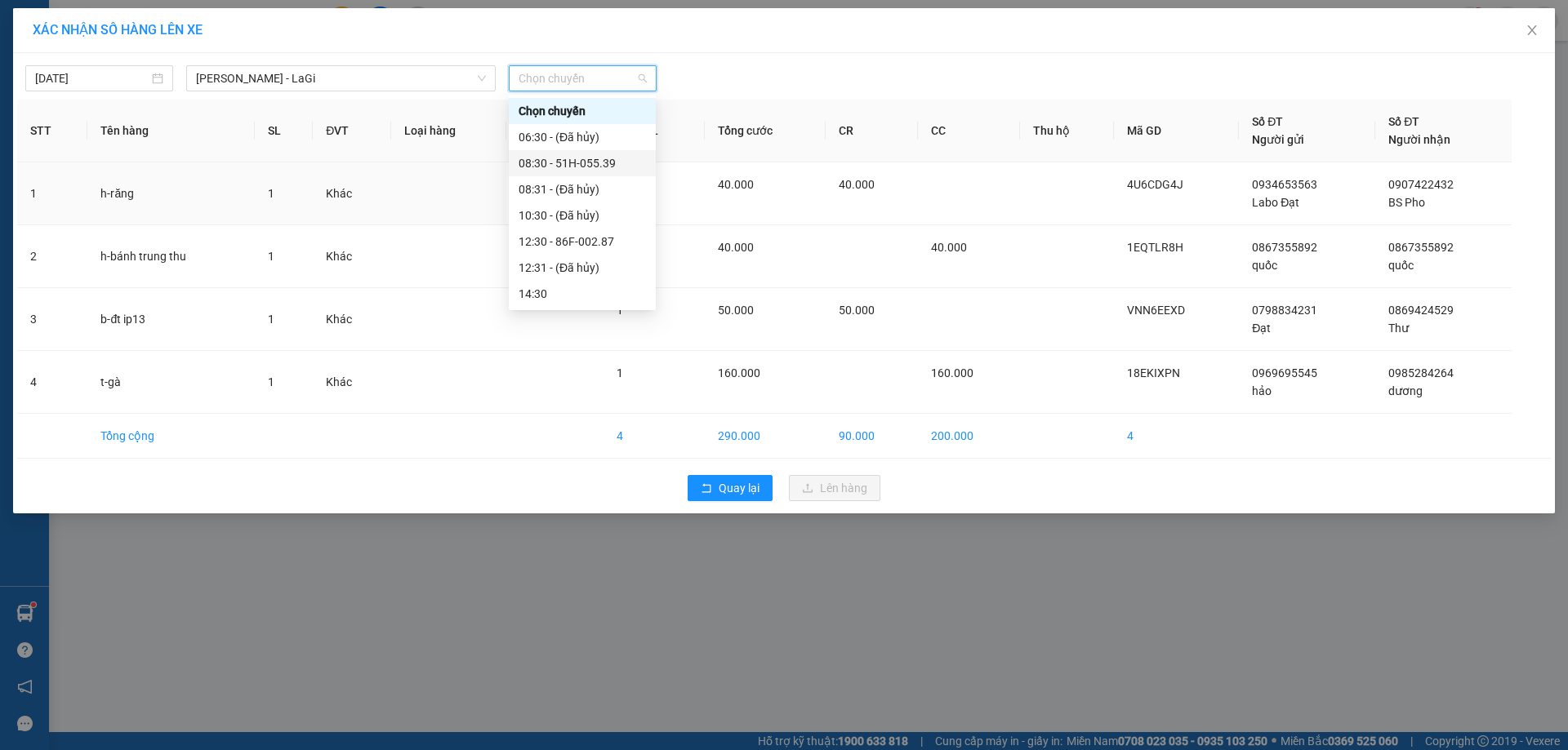
click at [592, 167] on div "08:30 - 51H-055.39" at bounding box center [583, 163] width 127 height 18
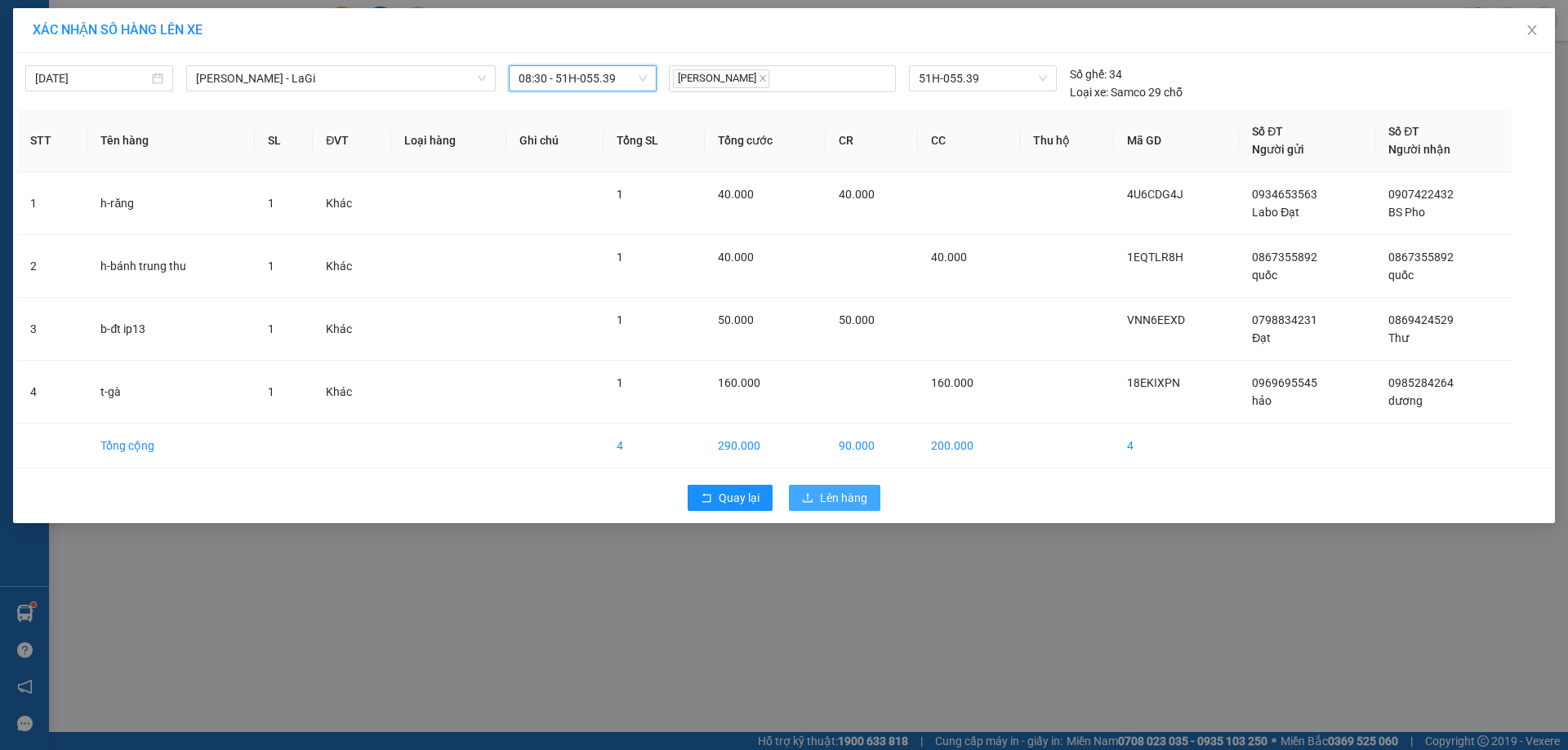
click at [825, 494] on span "Lên hàng" at bounding box center [844, 497] width 48 height 18
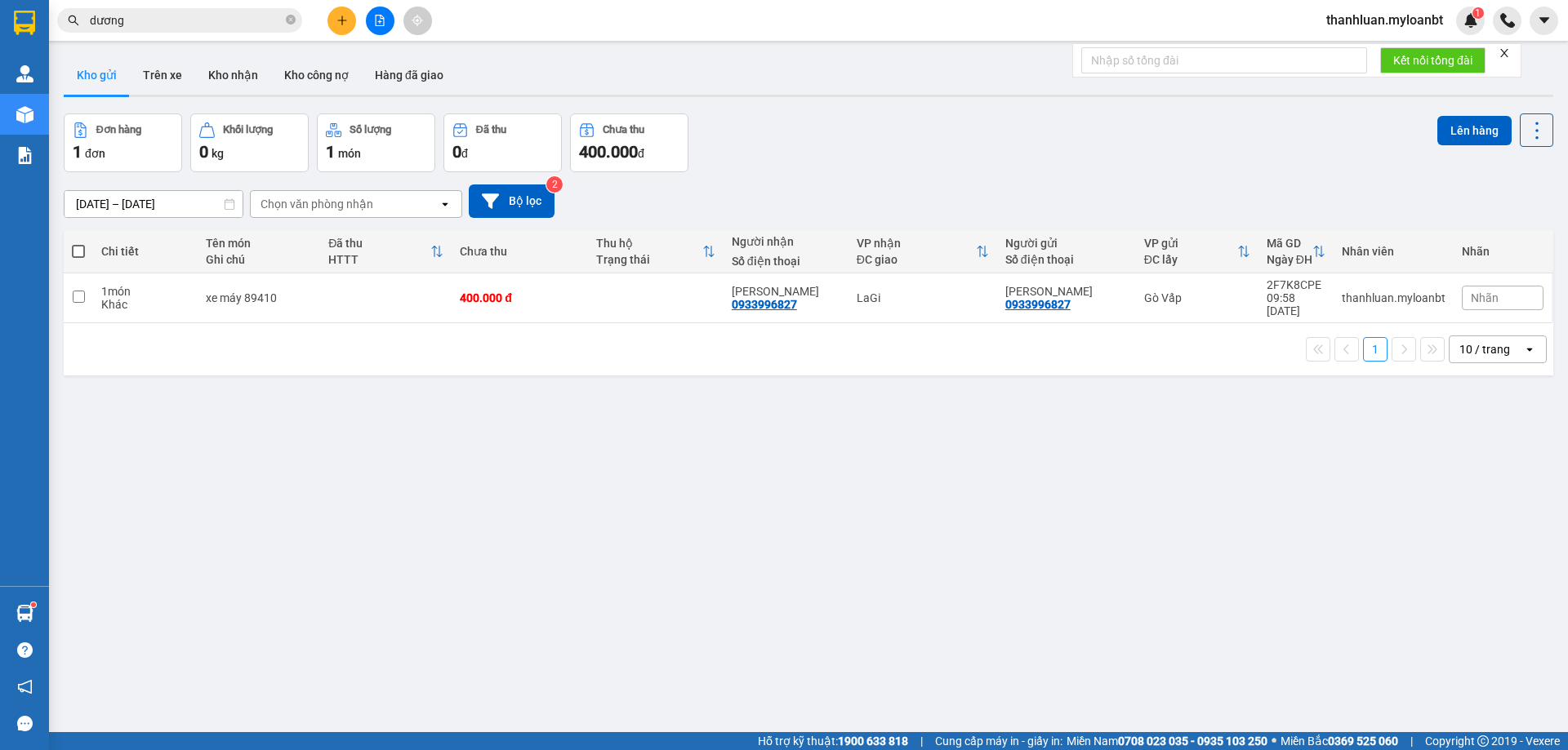
click at [151, 22] on input "dương" at bounding box center [186, 20] width 193 height 18
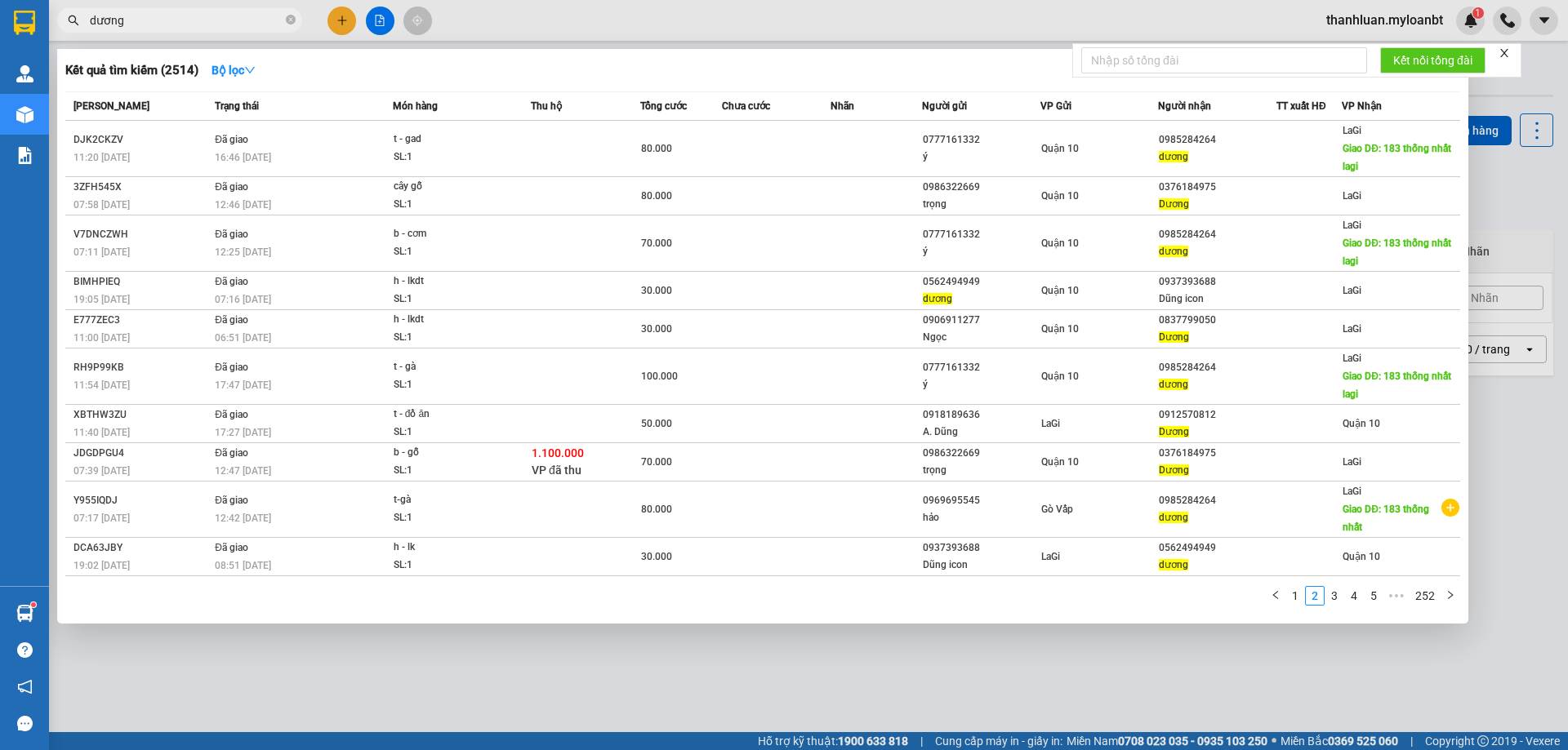
click at [151, 22] on input "dương" at bounding box center [186, 20] width 193 height 18
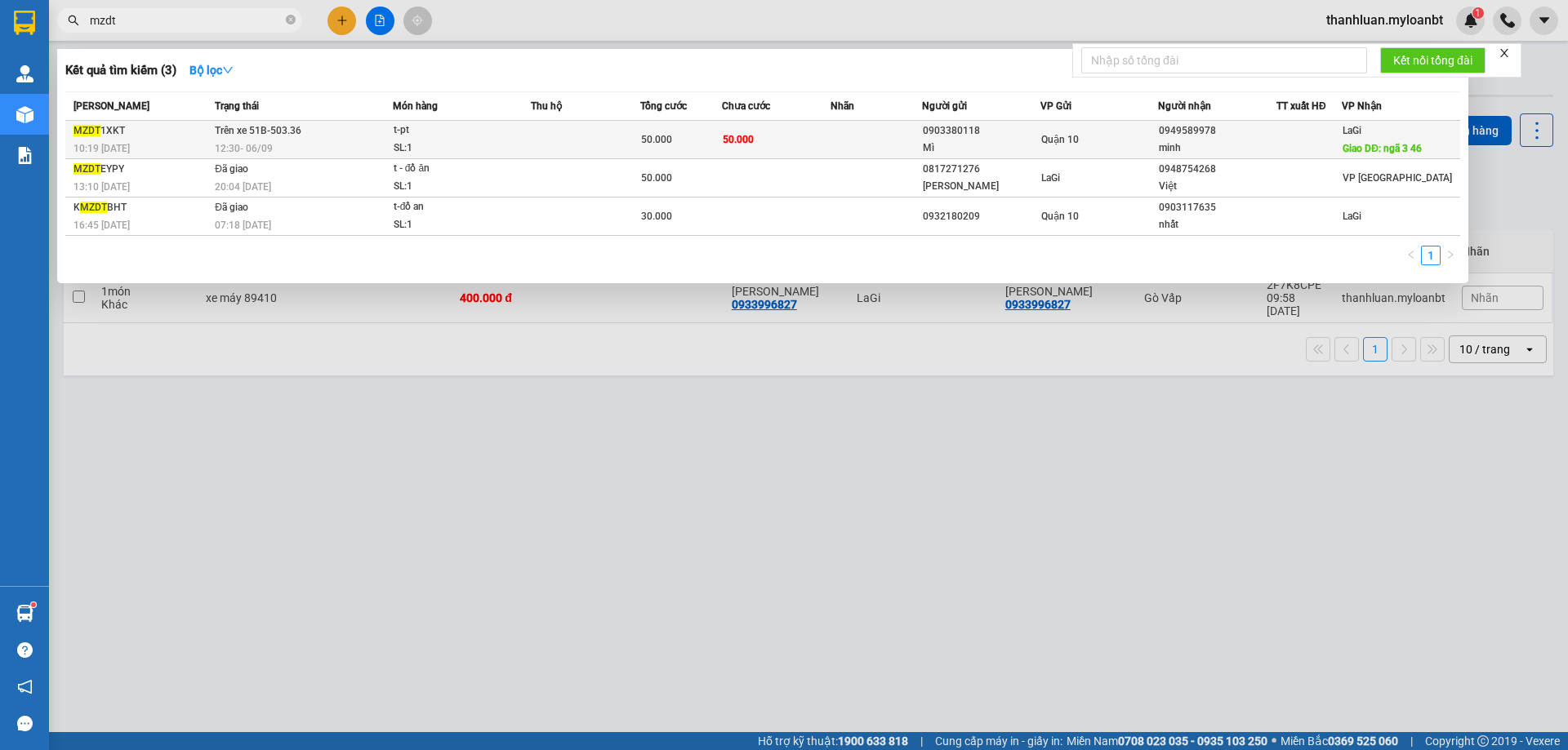
type input "mzdt"
click at [981, 140] on div "Mì" at bounding box center [981, 148] width 117 height 17
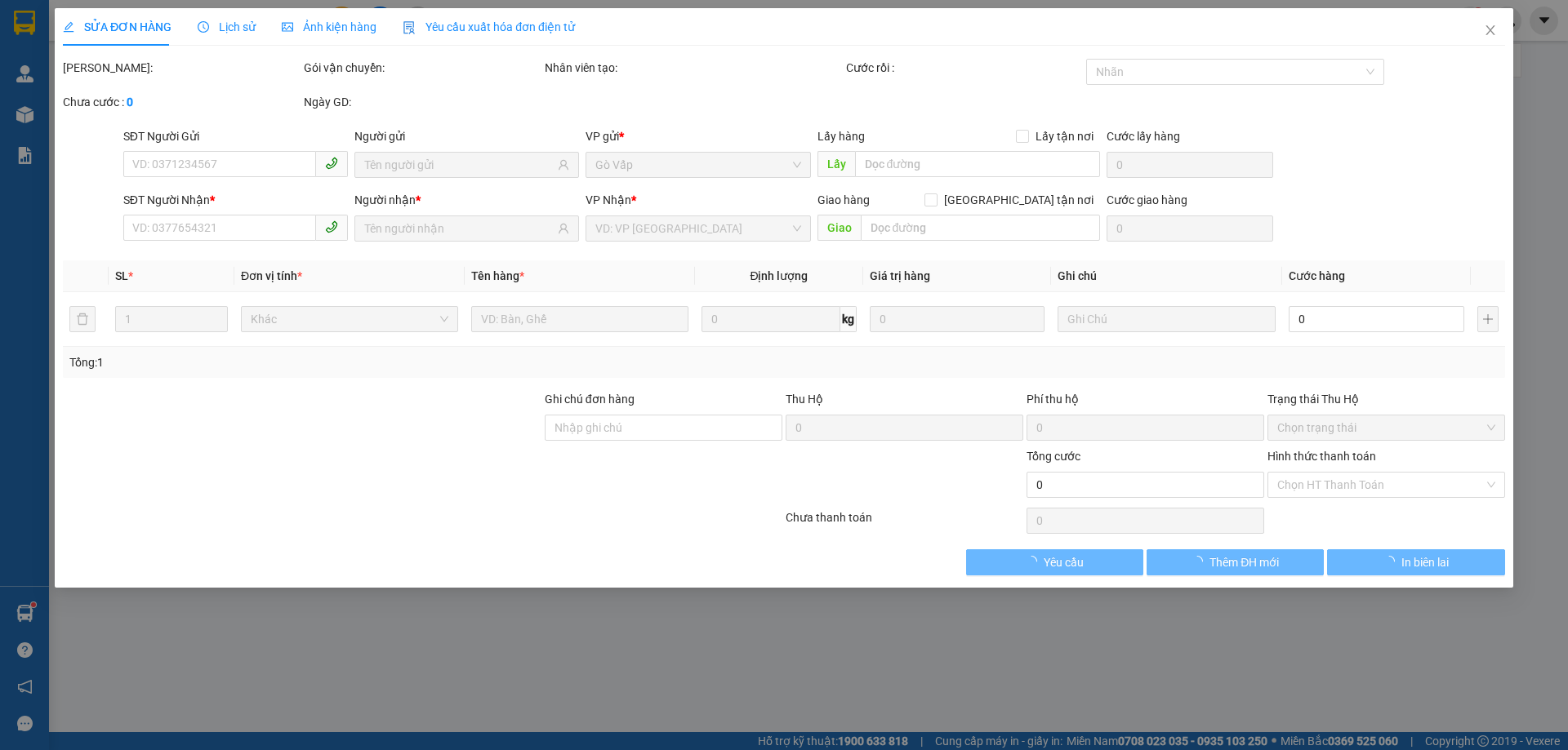
type input "0903380118"
type input "Mì"
type input "0949589978"
type input "minh"
type input "ngã 3 46"
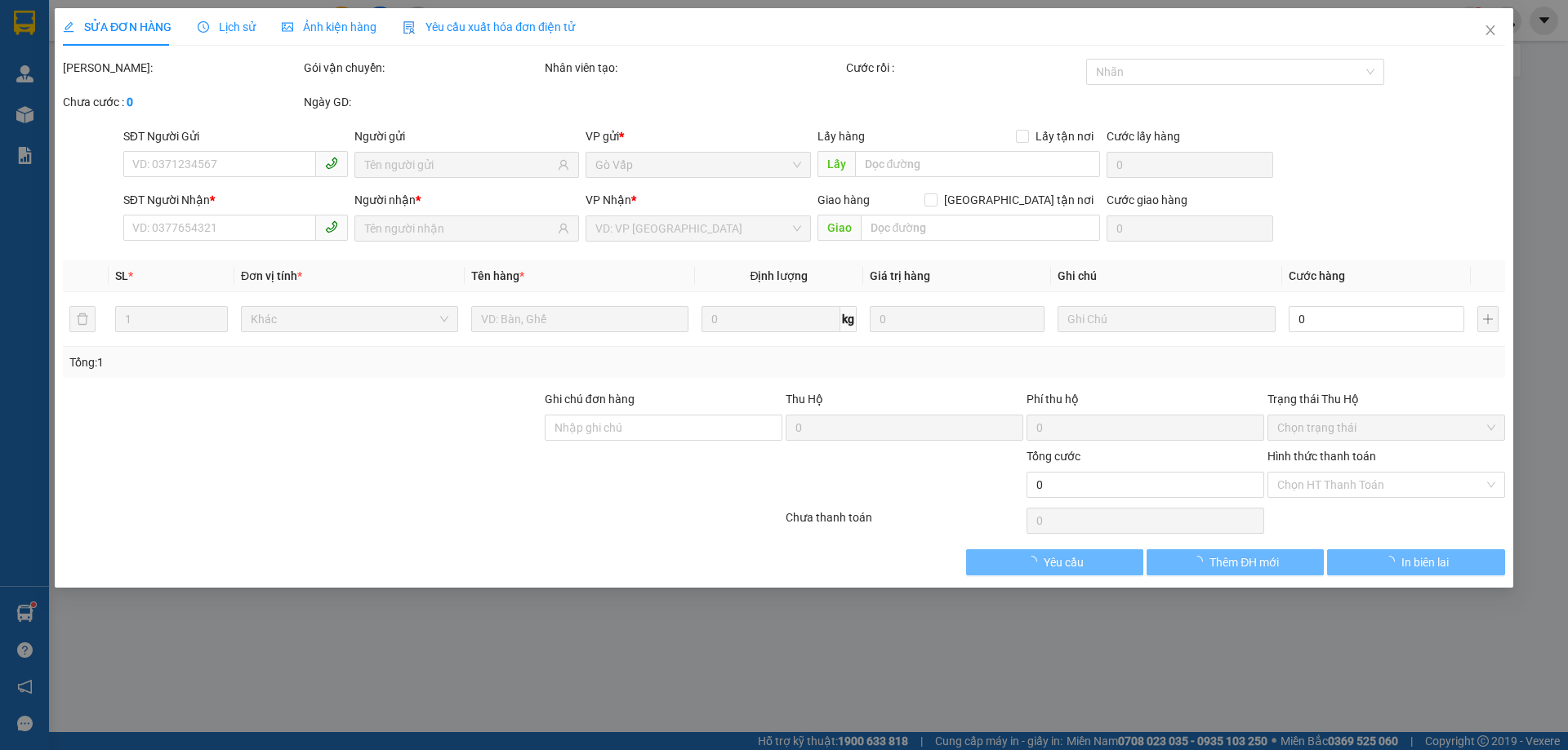
type input "50.000"
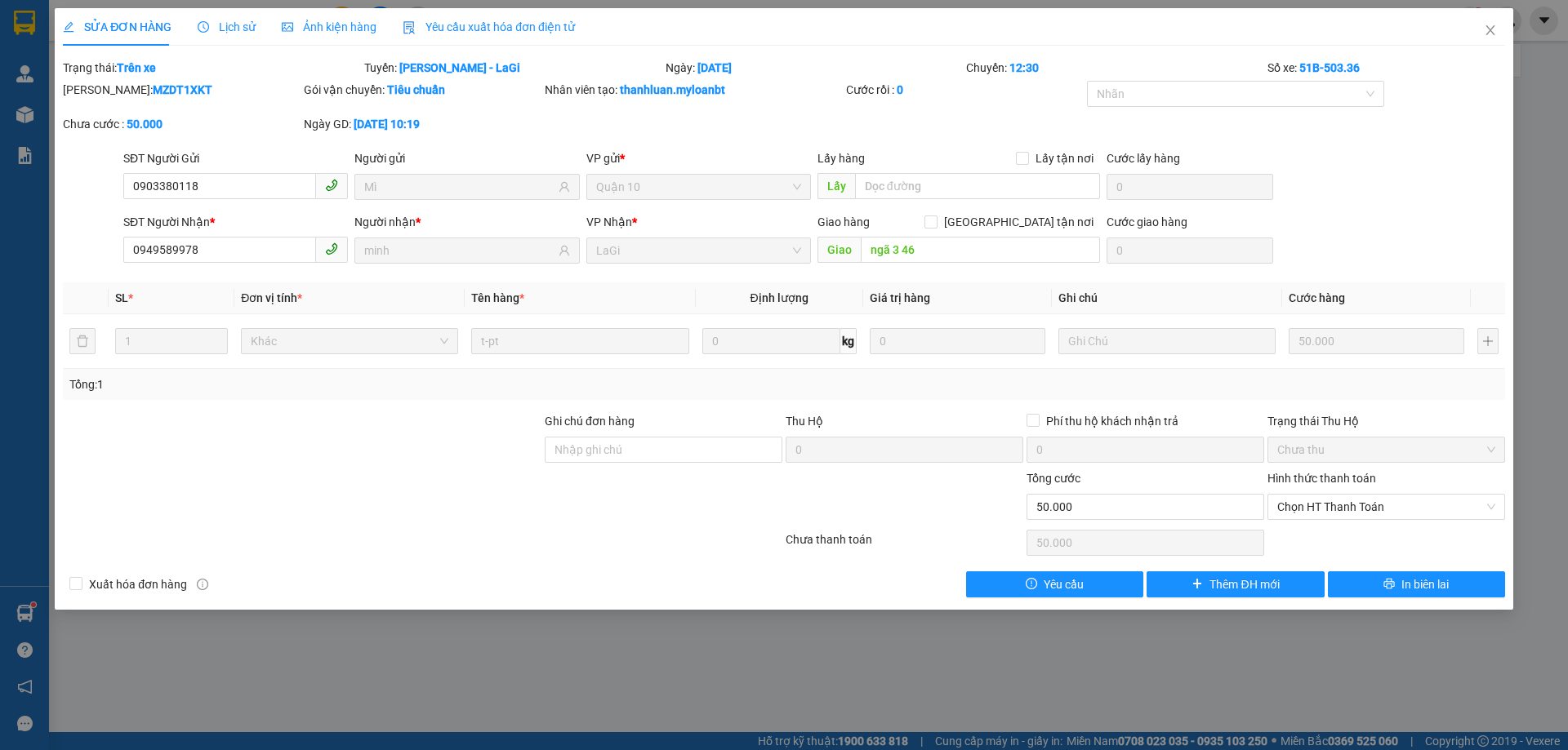
click at [1381, 235] on div "SĐT Người Nhận * 0949589978 Người nhận * minh VP Nhận * LaGi Giao hàng [GEOGRAP…" at bounding box center [814, 242] width 1388 height 57
click at [1490, 32] on icon "close" at bounding box center [1490, 30] width 9 height 9
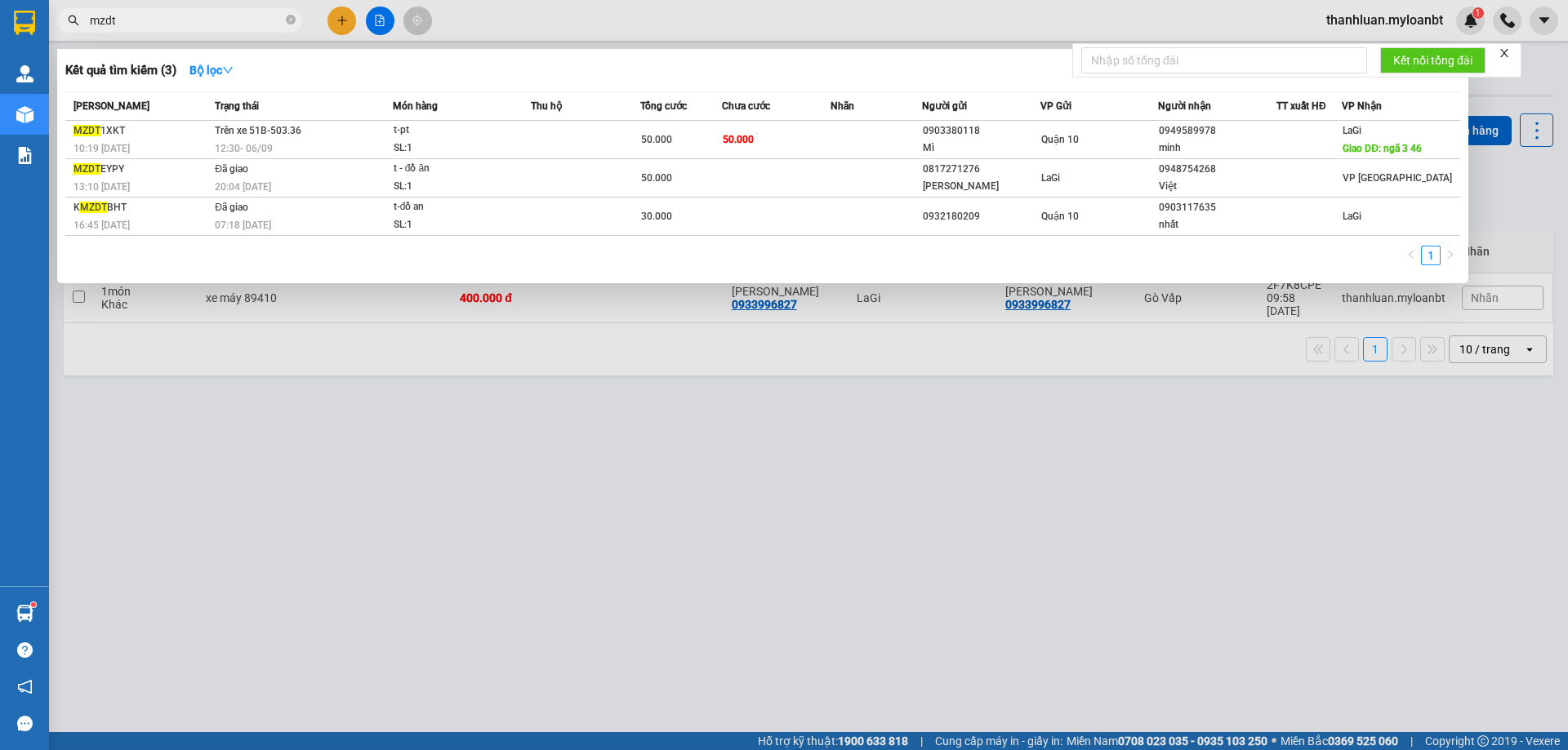
click at [143, 23] on input "mzdt" at bounding box center [186, 20] width 193 height 18
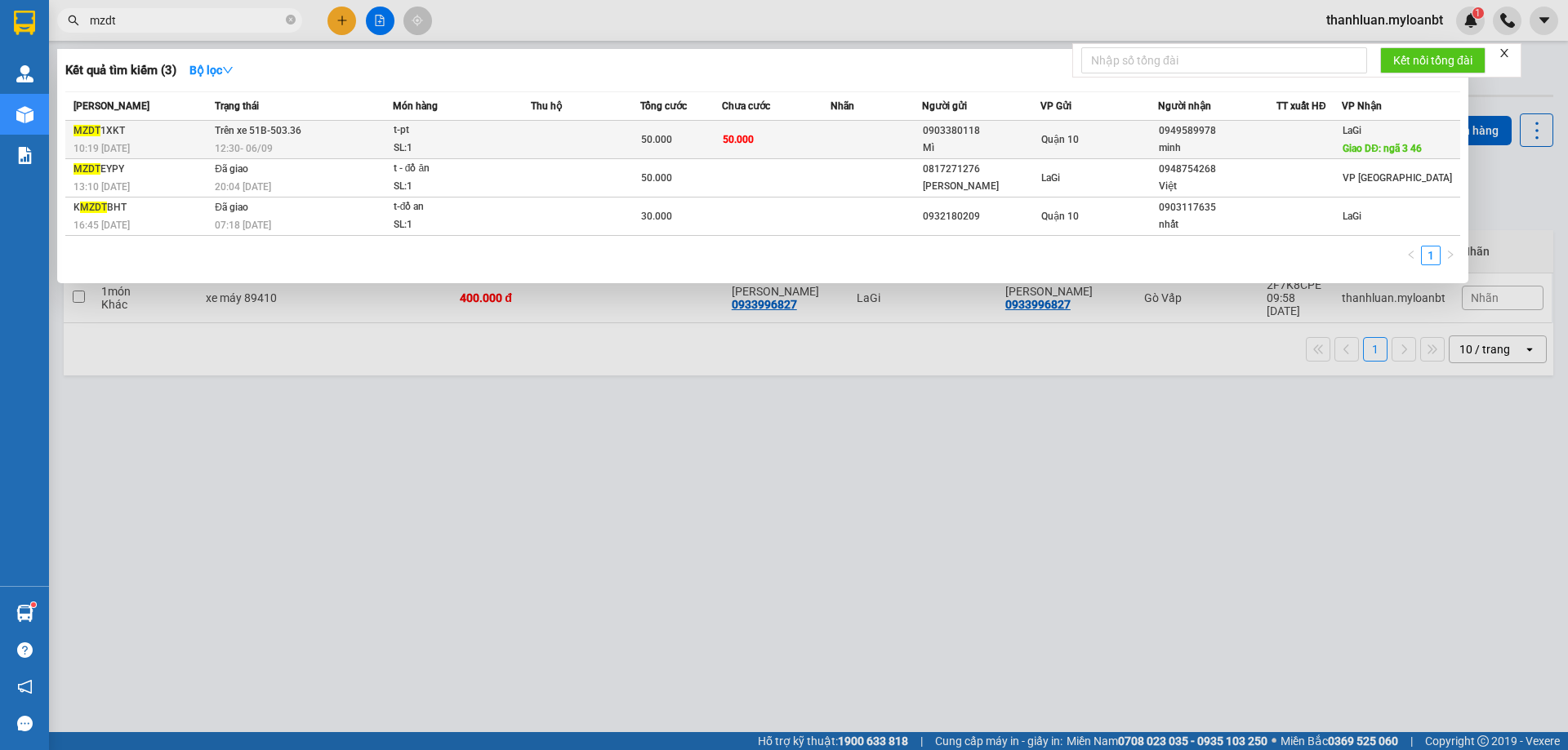
click at [809, 150] on td "50.000" at bounding box center [777, 140] width 110 height 38
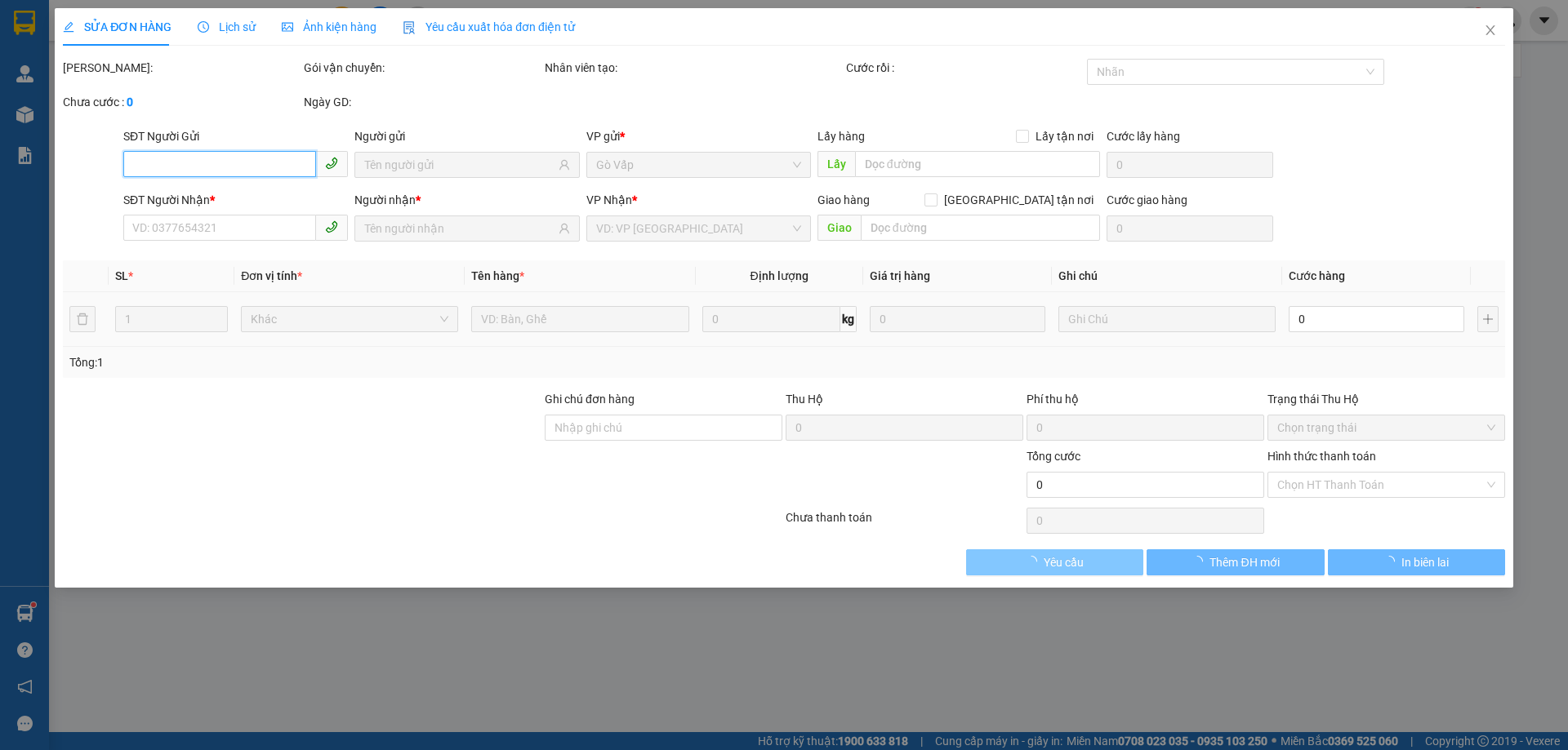
type input "0903380118"
type input "Mì"
type input "0949589978"
type input "minh"
type input "ngã 3 46"
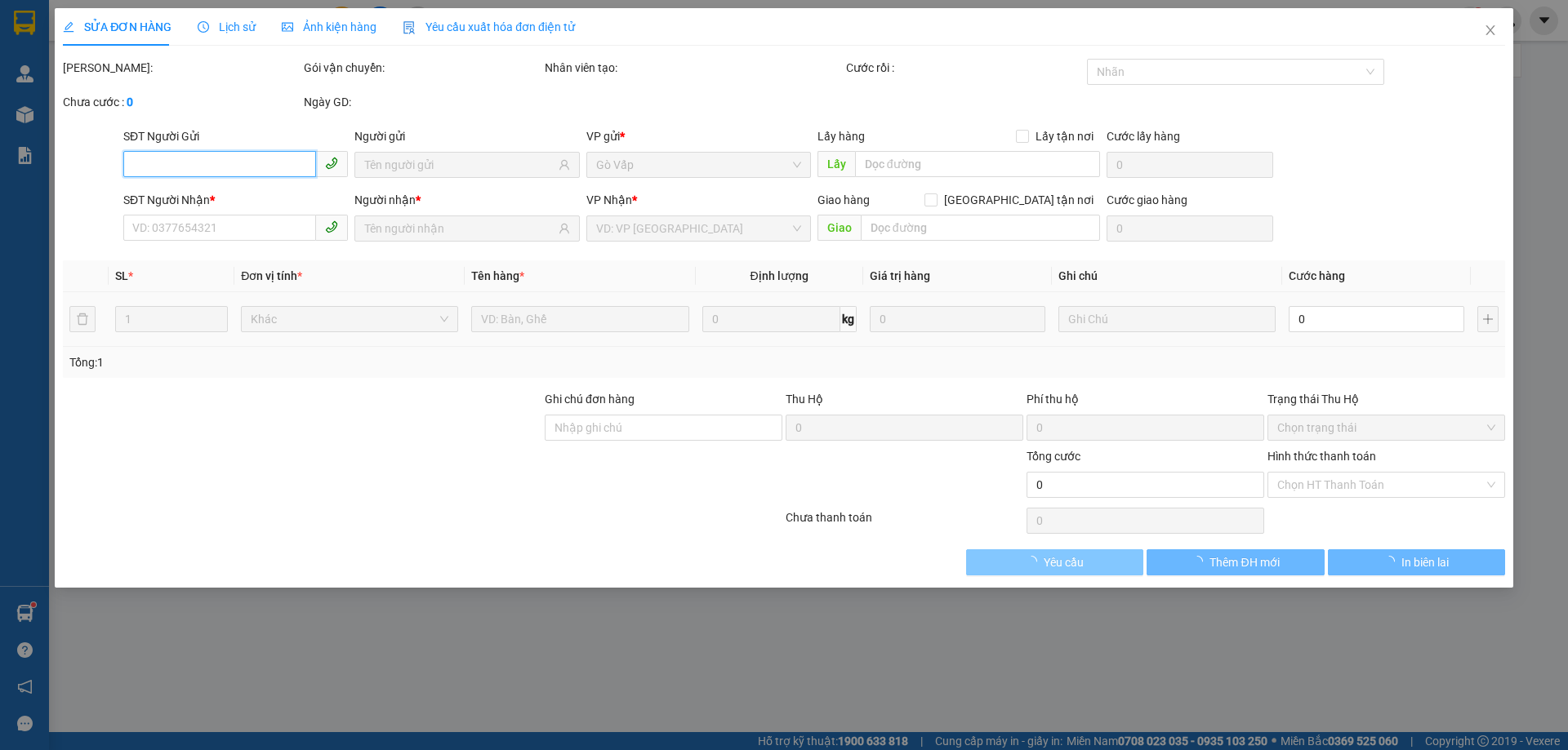
type input "50.000"
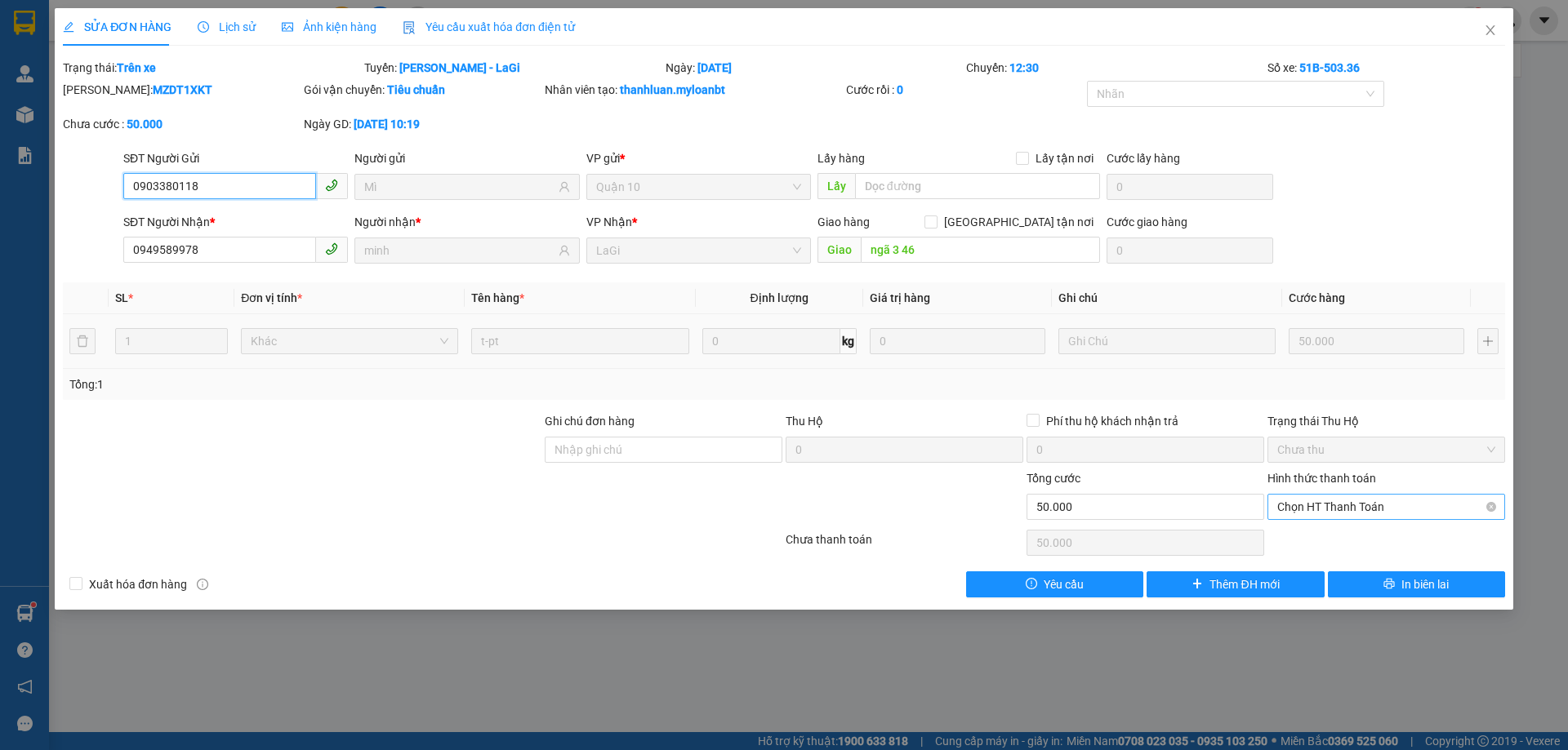
click at [1353, 501] on span "Chọn HT Thanh Toán" at bounding box center [1386, 507] width 218 height 24
click at [1429, 263] on div "SĐT Người Nhận * 0949589978 Người nhận * minh VP Nhận * LaGi Giao hàng [GEOGRAP…" at bounding box center [814, 242] width 1388 height 57
click at [214, 21] on span "Lịch sử" at bounding box center [227, 27] width 58 height 13
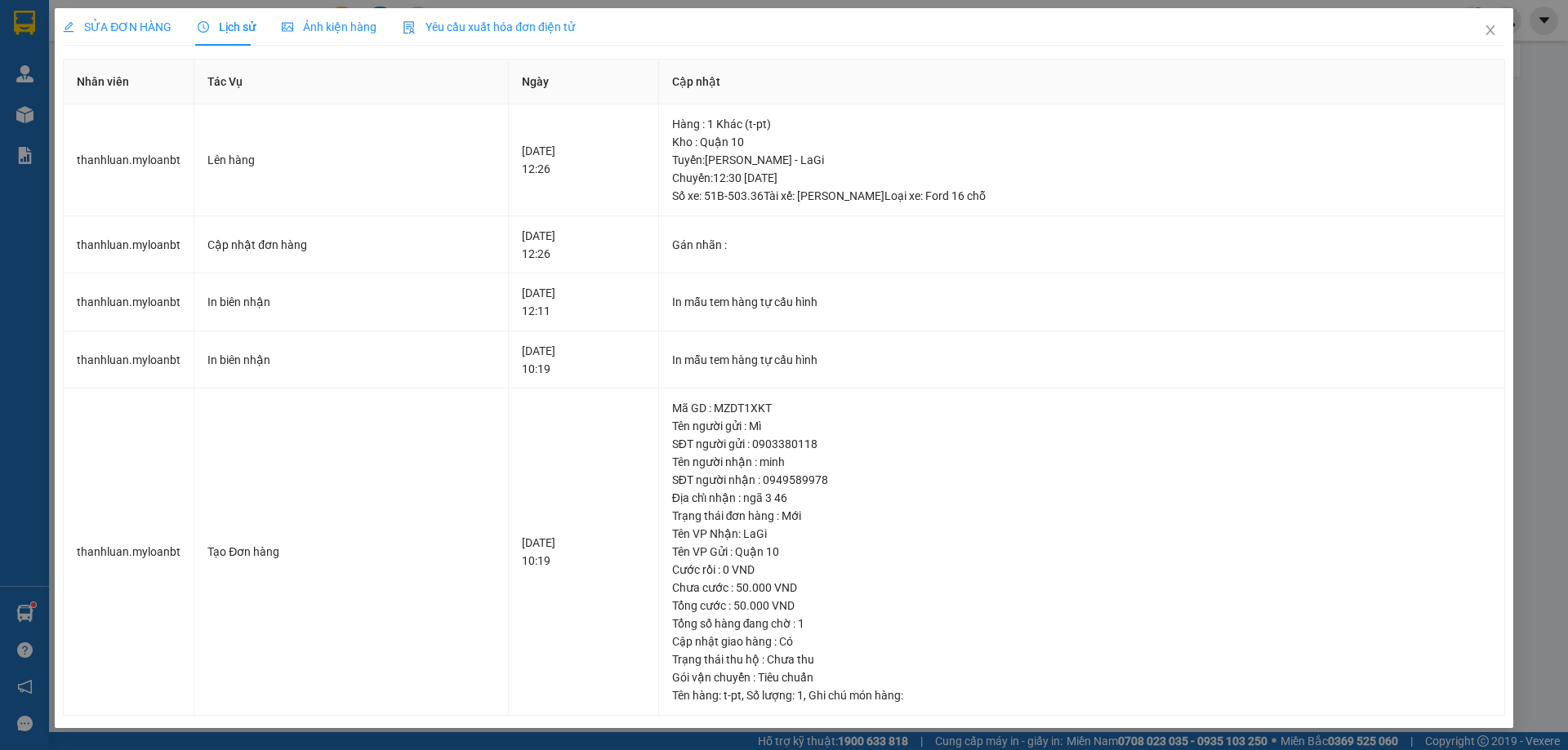
click at [95, 15] on div "SỬA ĐƠN HÀNG" at bounding box center [117, 27] width 109 height 37
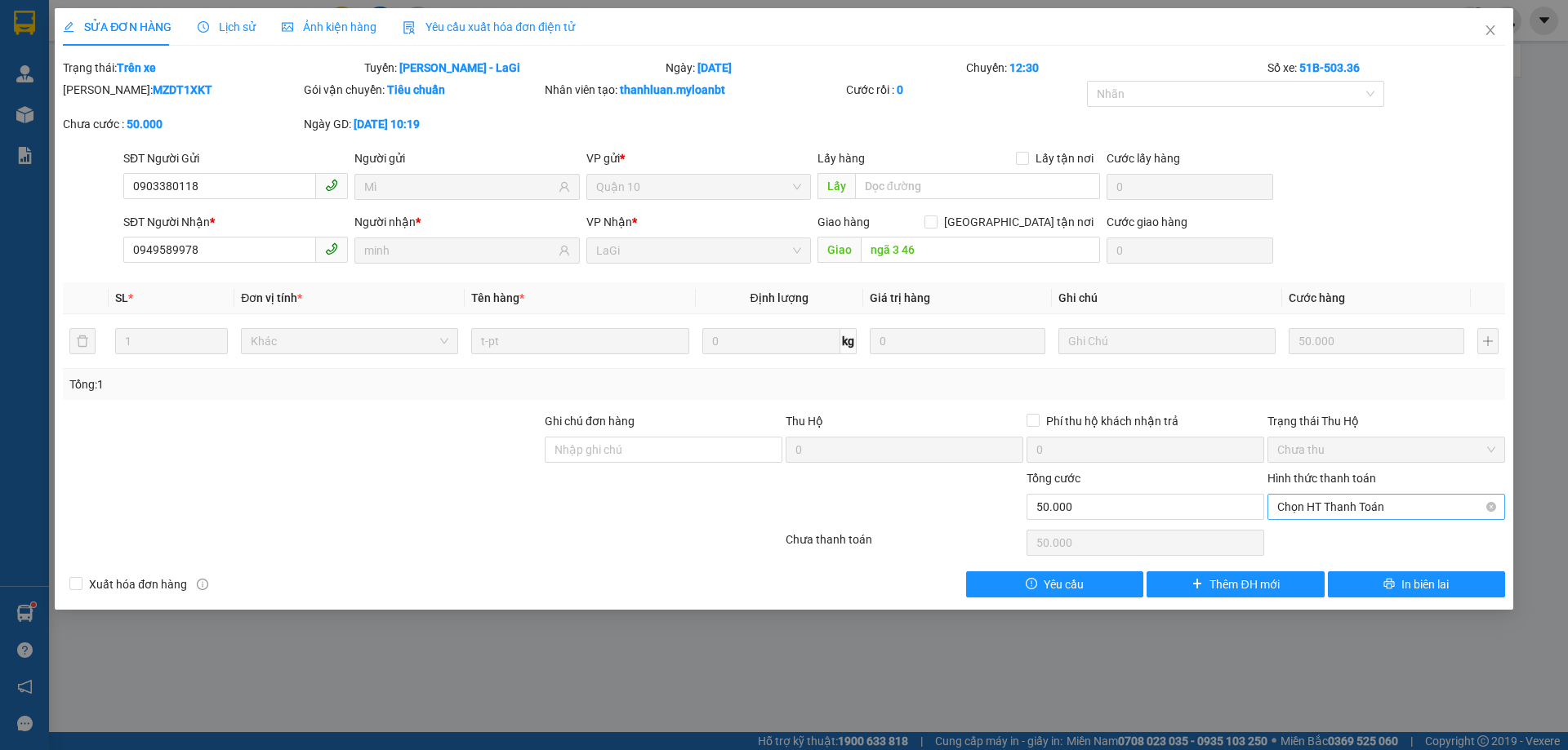
click at [1309, 510] on span "Chọn HT Thanh Toán" at bounding box center [1386, 507] width 218 height 24
click at [1341, 507] on span "Chọn HT Thanh Toán" at bounding box center [1386, 507] width 218 height 24
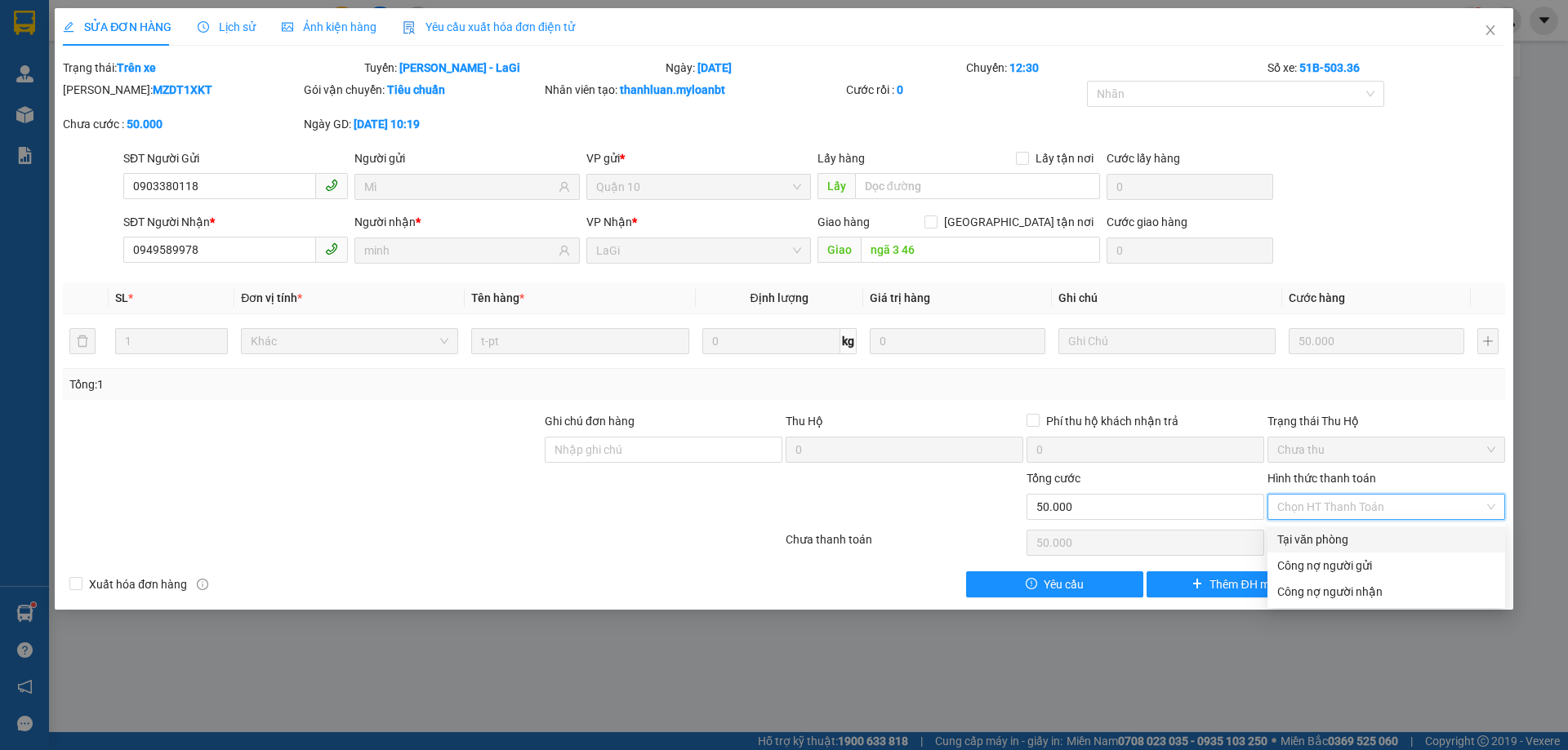
click at [1340, 539] on div "Tại văn phòng" at bounding box center [1386, 539] width 218 height 18
type input "0"
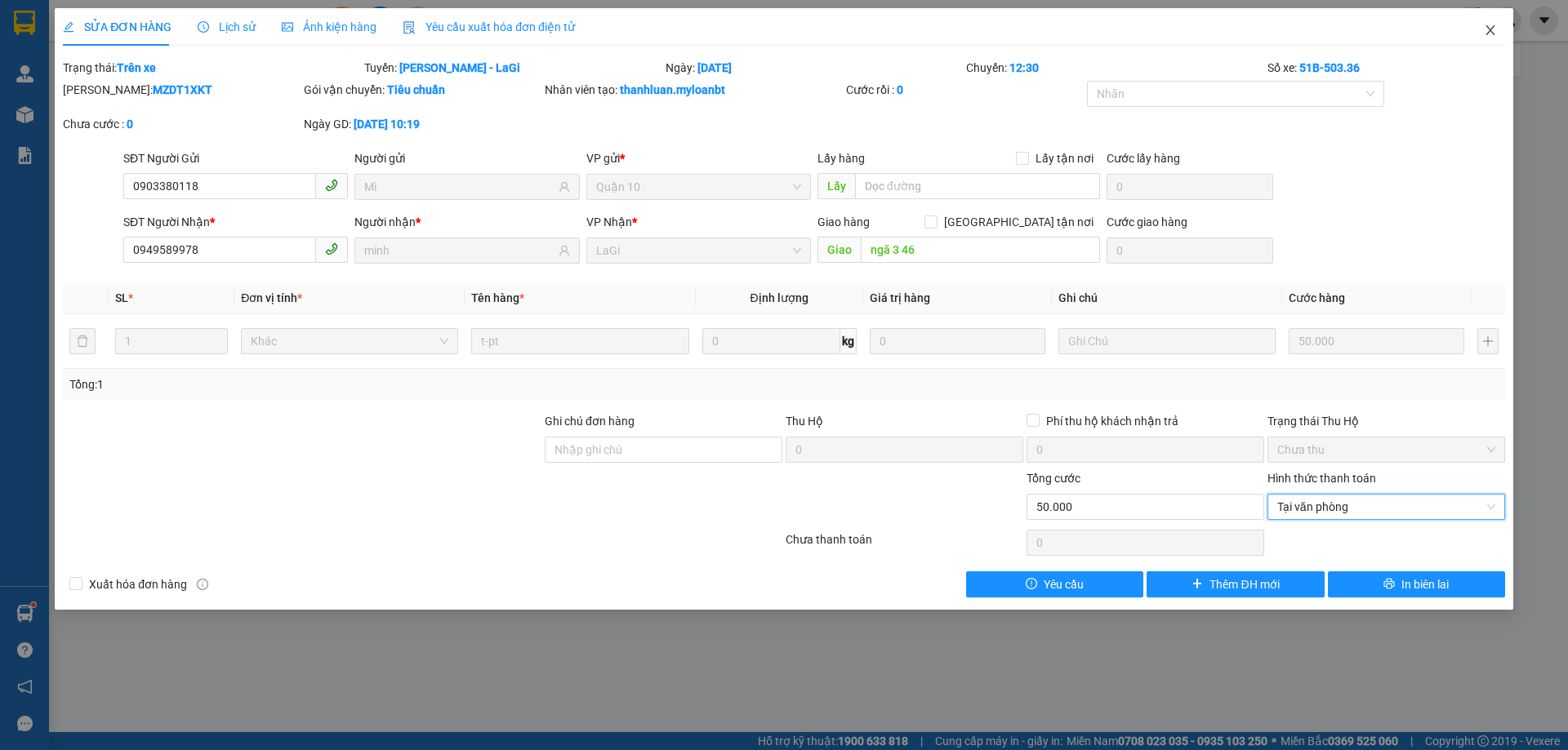
click at [1489, 35] on icon "close" at bounding box center [1490, 30] width 13 height 13
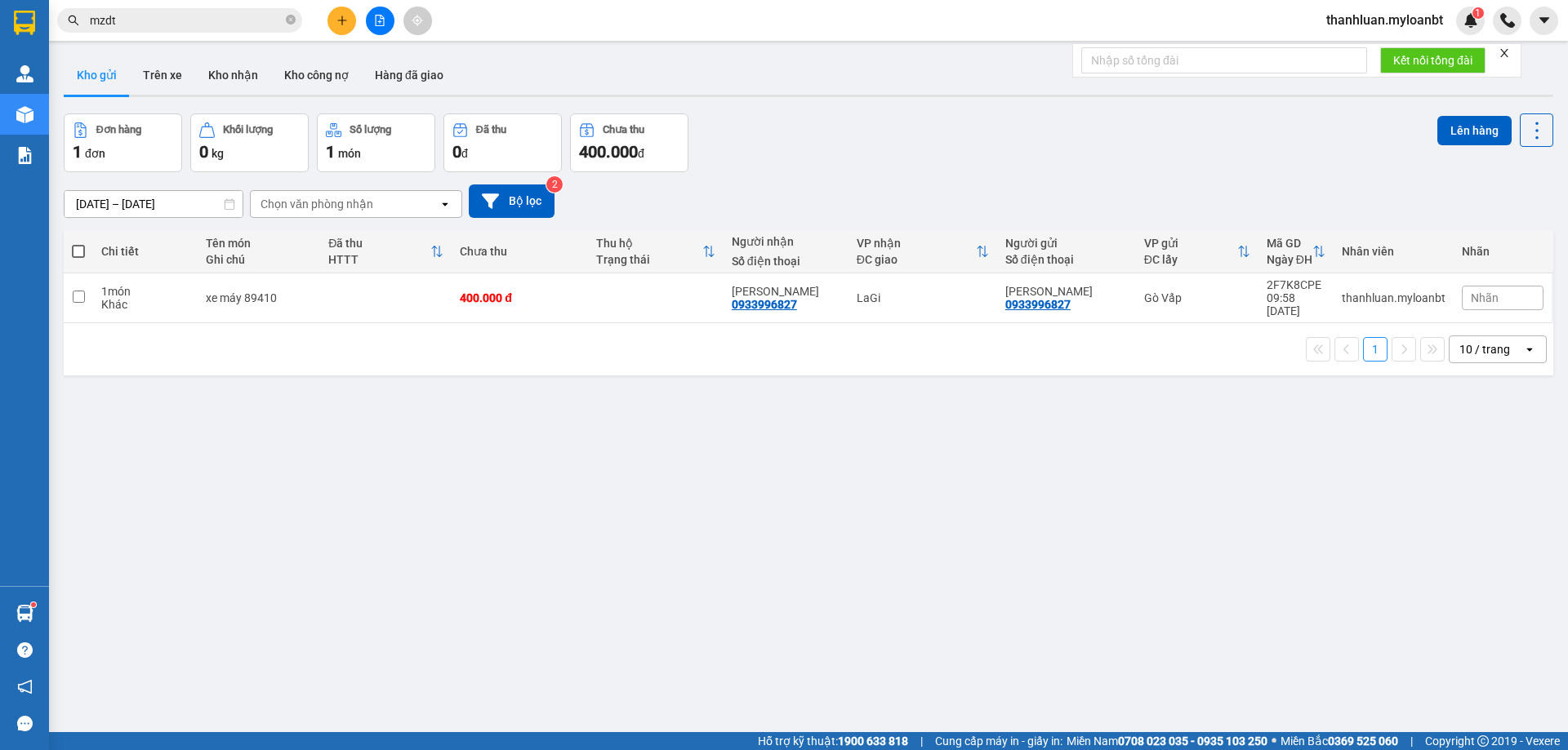
click at [241, 26] on input "mzdt" at bounding box center [186, 20] width 193 height 18
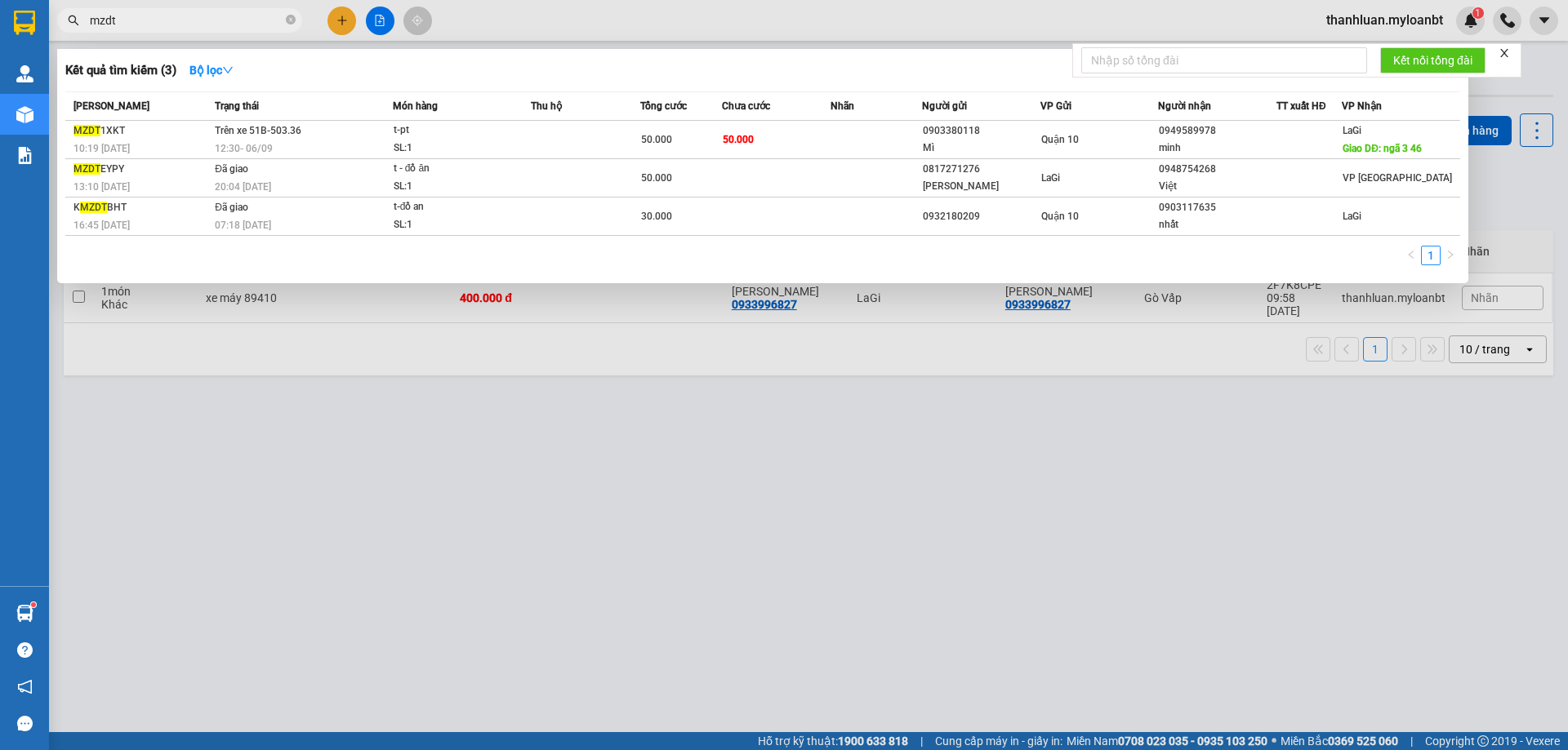
click at [333, 22] on div at bounding box center [784, 375] width 1568 height 750
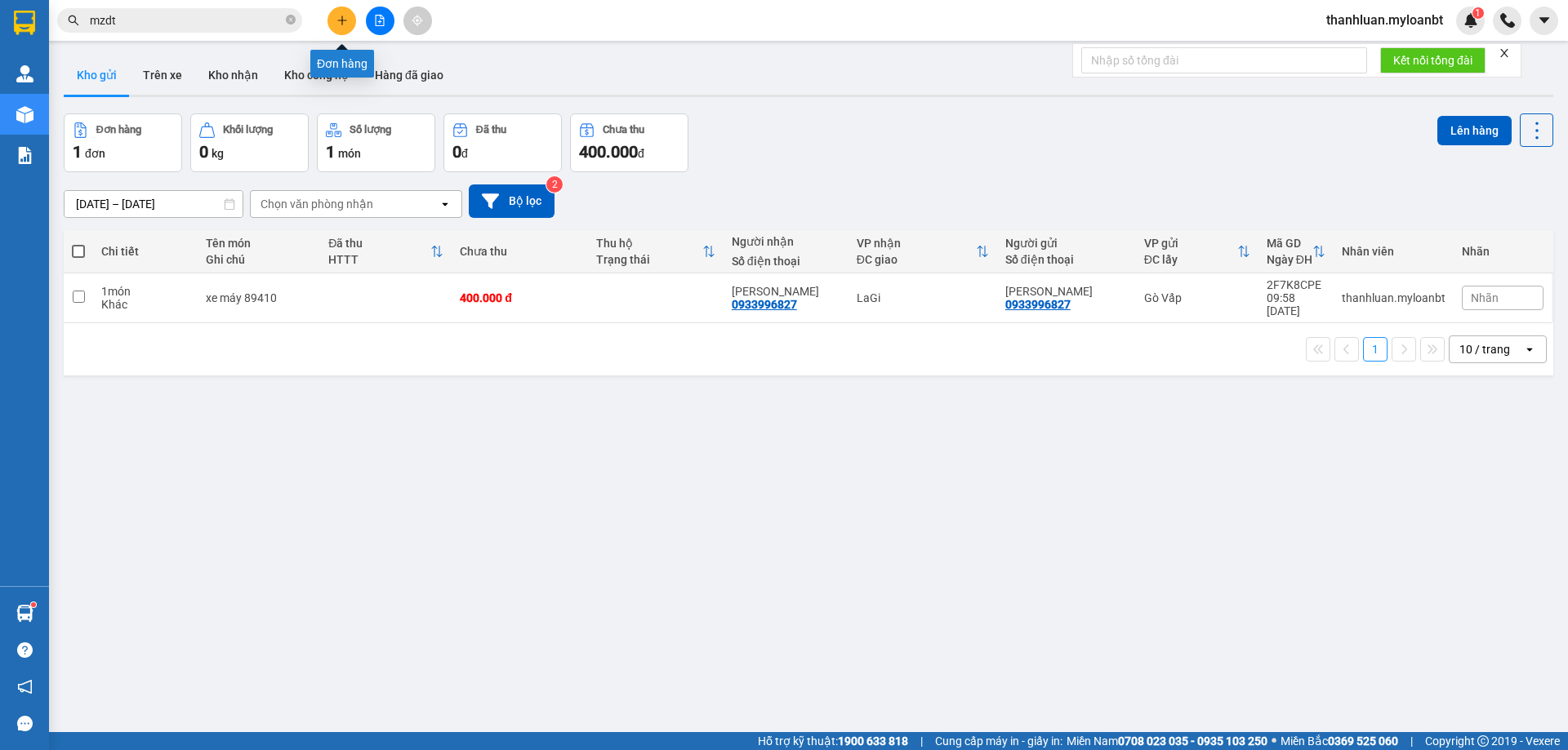
click at [333, 22] on button at bounding box center [342, 21] width 29 height 29
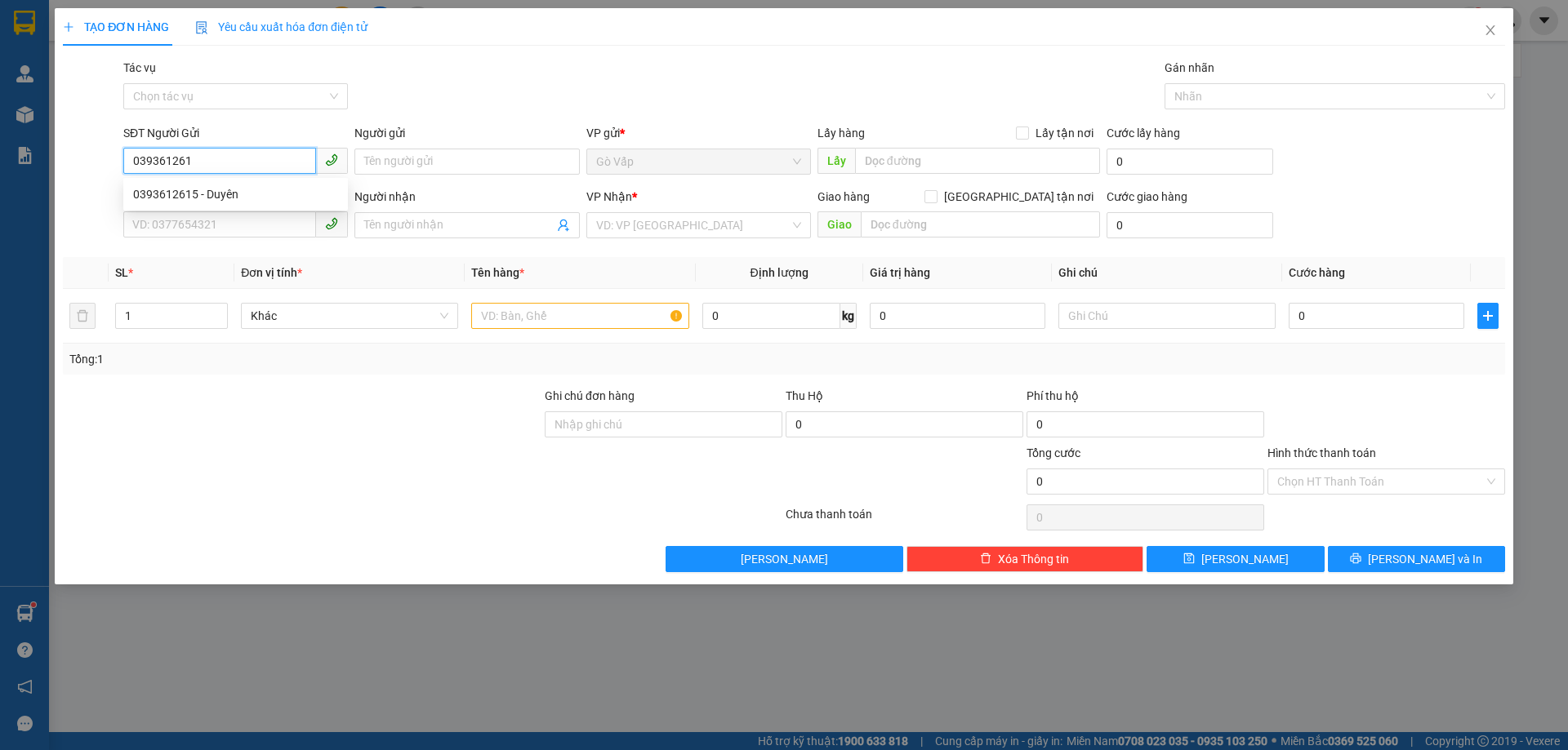
type input "0393612615"
click at [257, 195] on div "0393612615 - Duyên" at bounding box center [235, 194] width 205 height 18
type input "Duyên"
type input "0395736701"
type input "Thư"
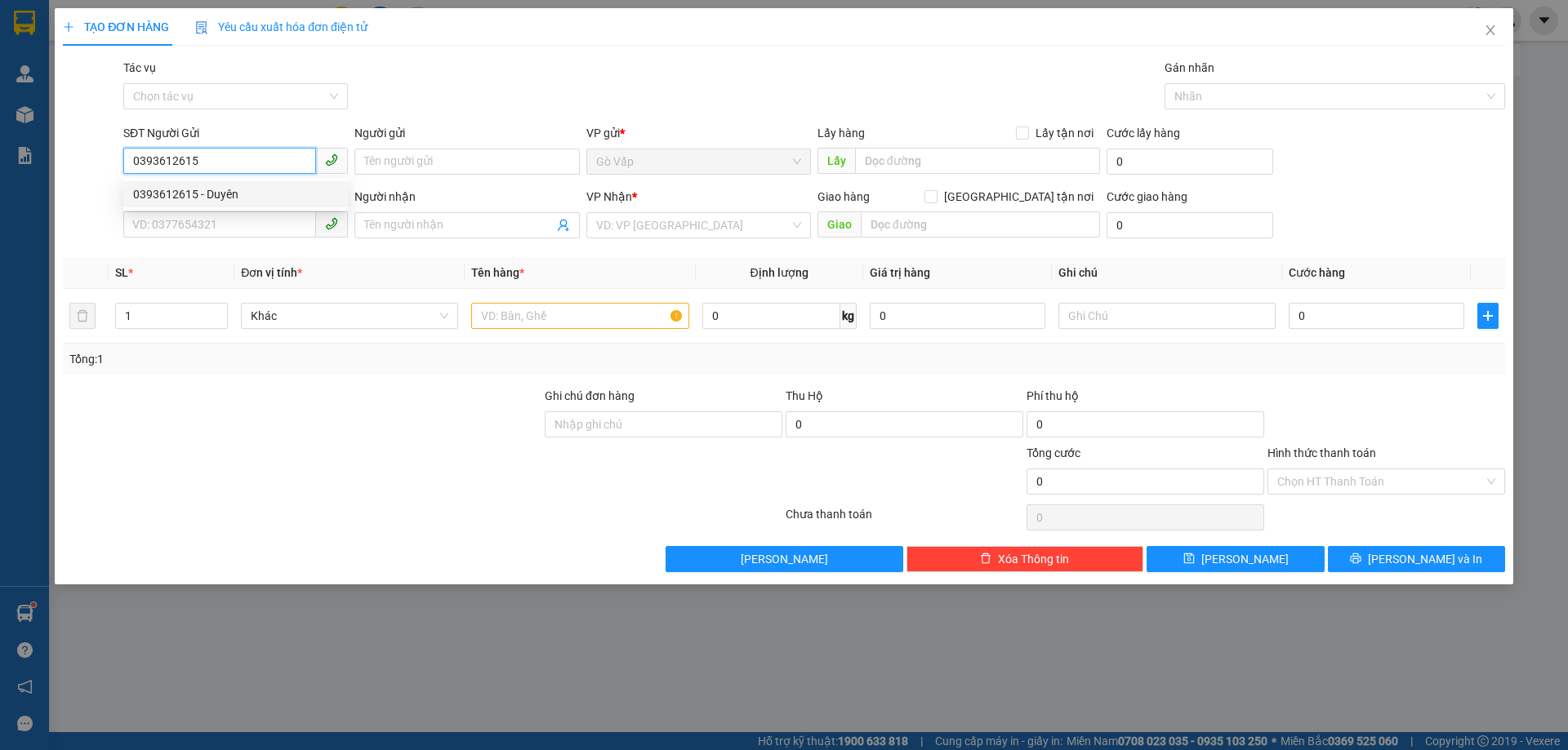
type input "Ngã 3 46"
type input "0393612615"
click at [534, 316] on input "text" at bounding box center [580, 316] width 217 height 26
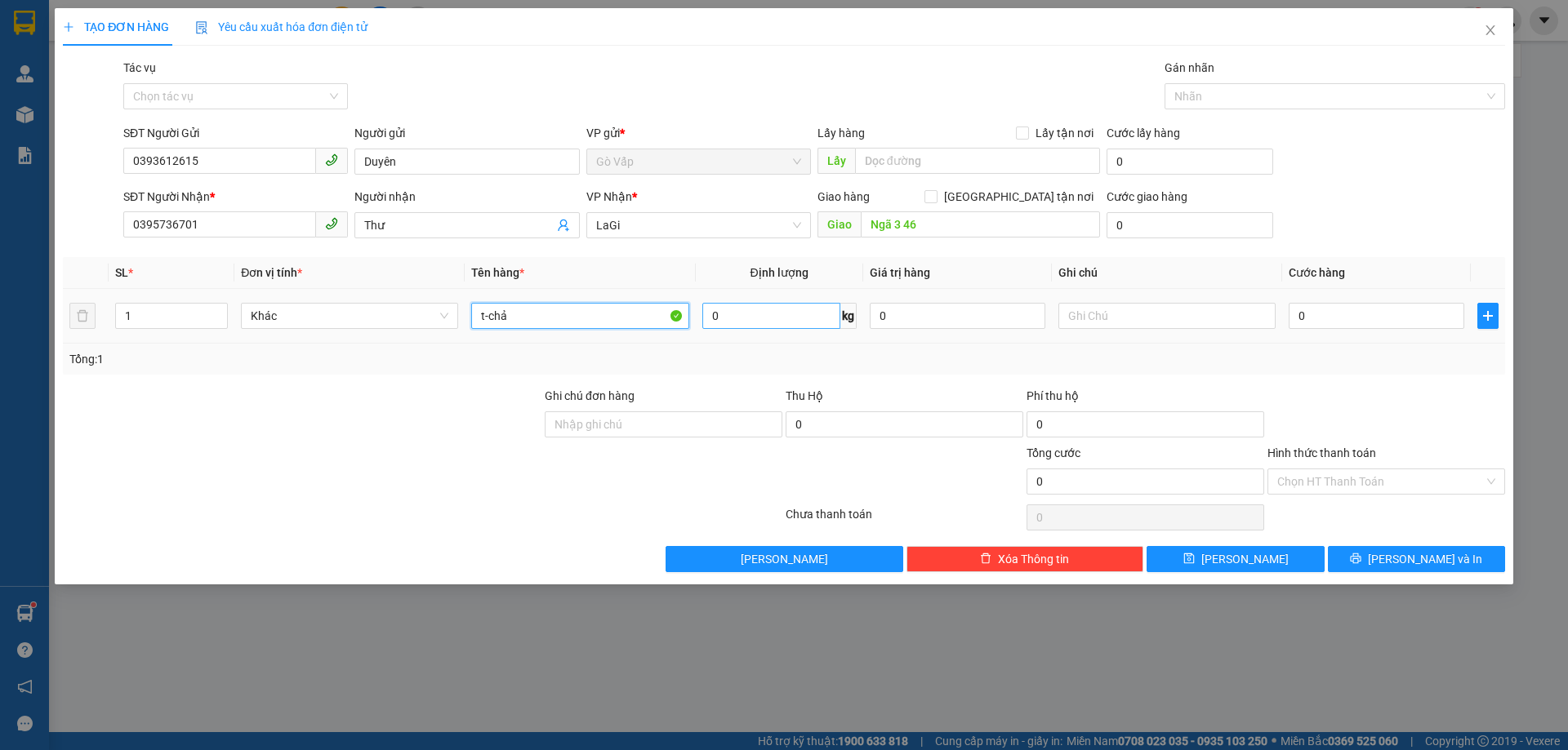
type input "t-chả"
click at [744, 323] on input "0" at bounding box center [771, 316] width 138 height 26
type input "12"
click at [1071, 365] on div "Tổng: 1" at bounding box center [784, 359] width 1429 height 18
click at [1350, 319] on input "0" at bounding box center [1376, 316] width 175 height 26
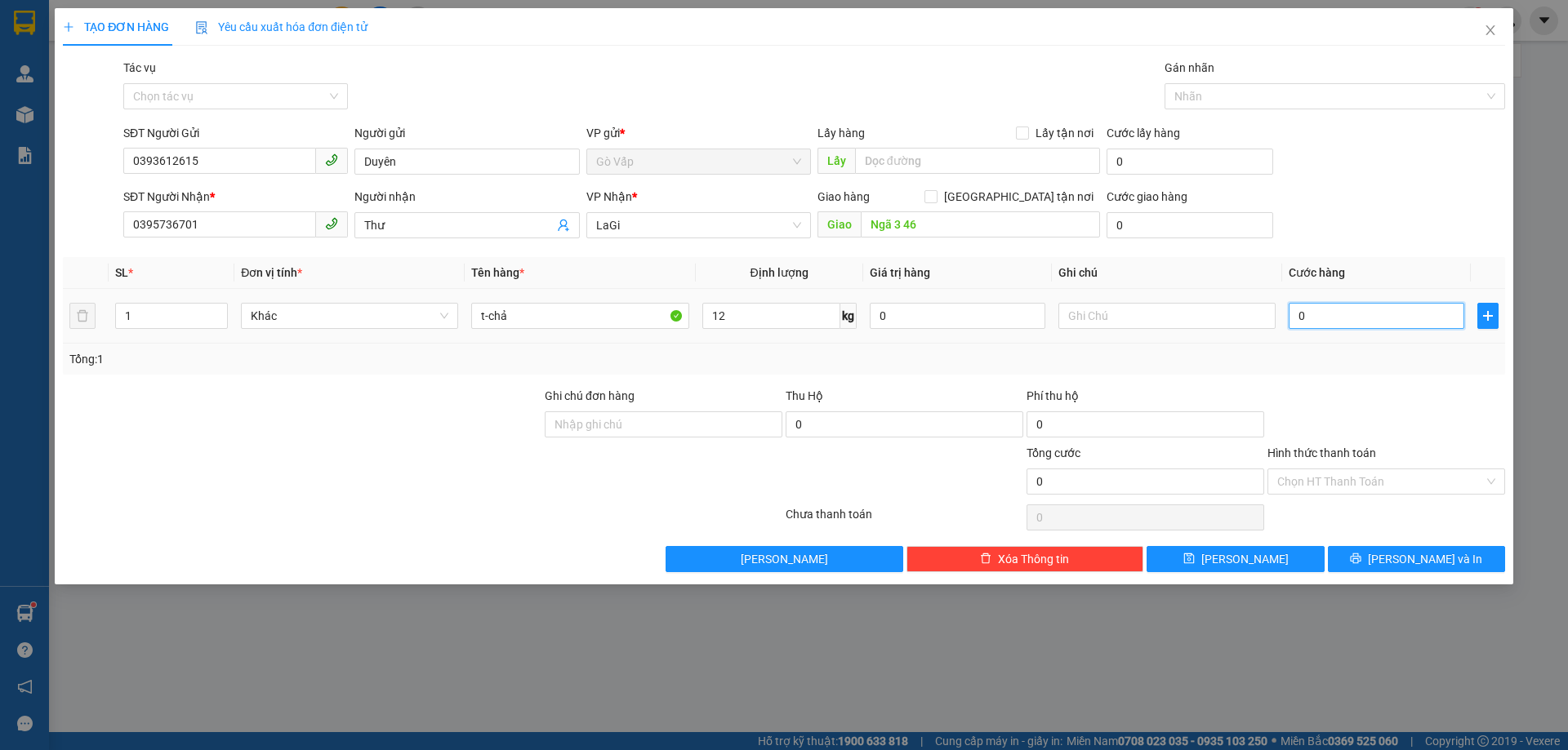
type input "8"
type input "80"
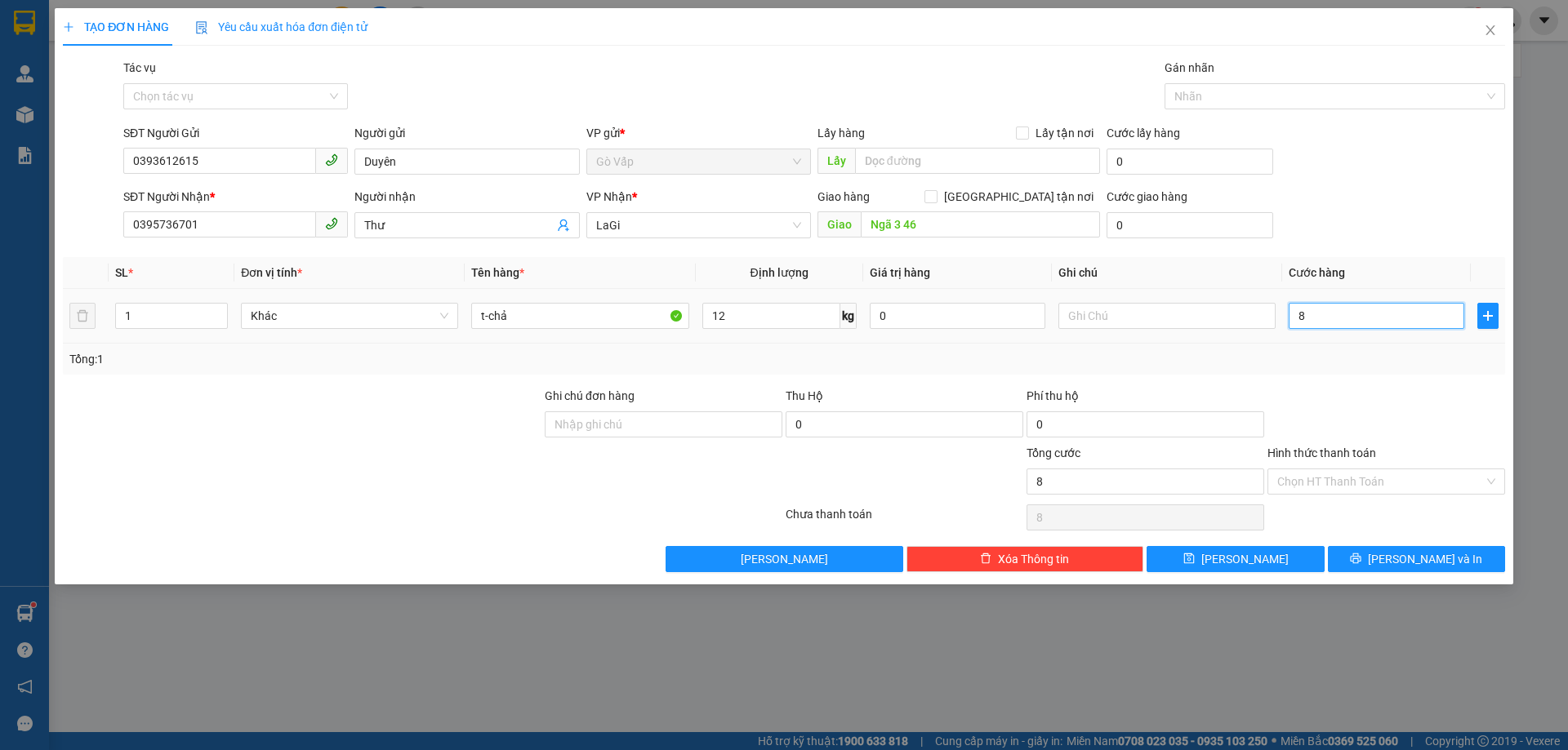
type input "80"
type input "80.000"
click at [1342, 338] on td "80.000" at bounding box center [1376, 316] width 188 height 54
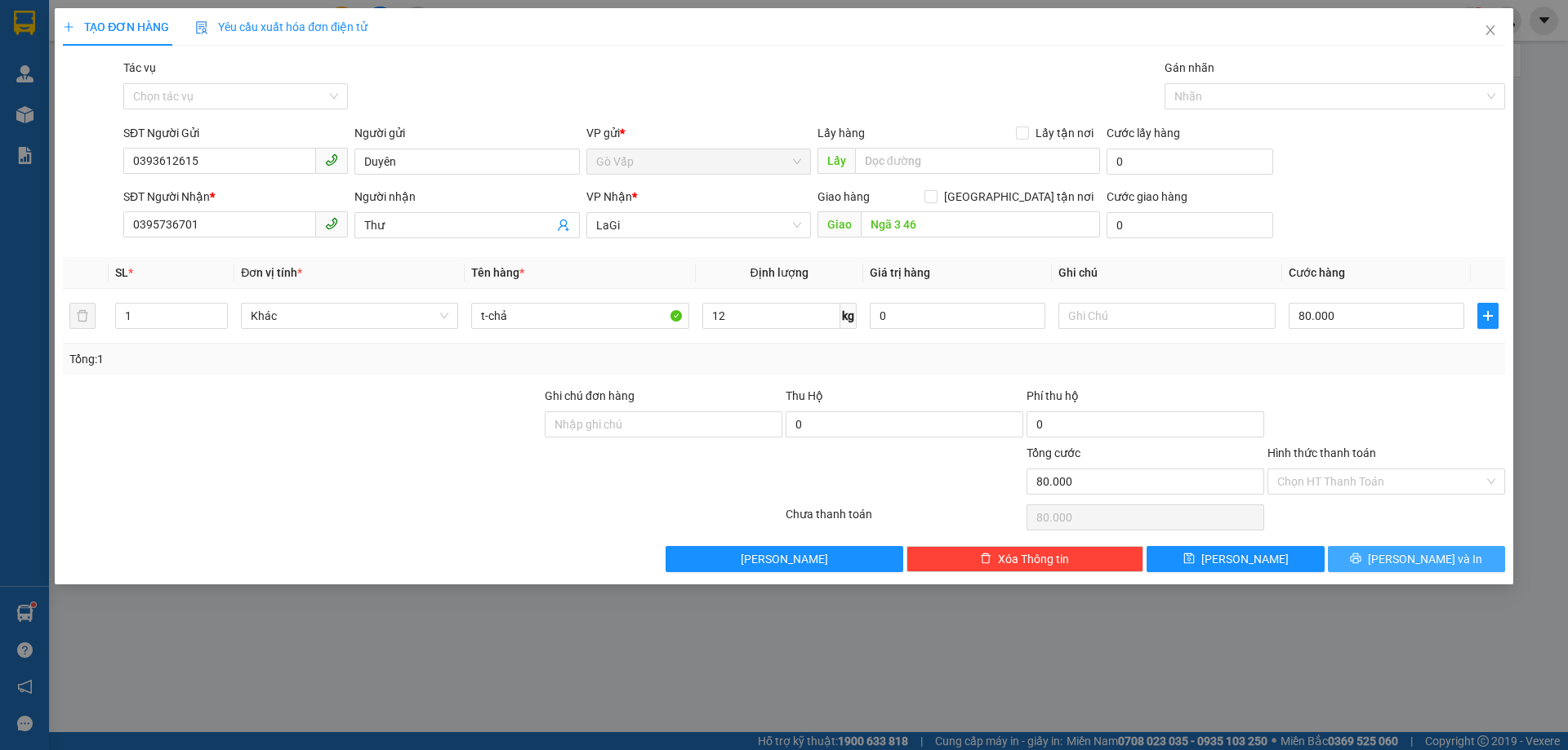
click at [1362, 555] on icon "printer" at bounding box center [1355, 558] width 10 height 10
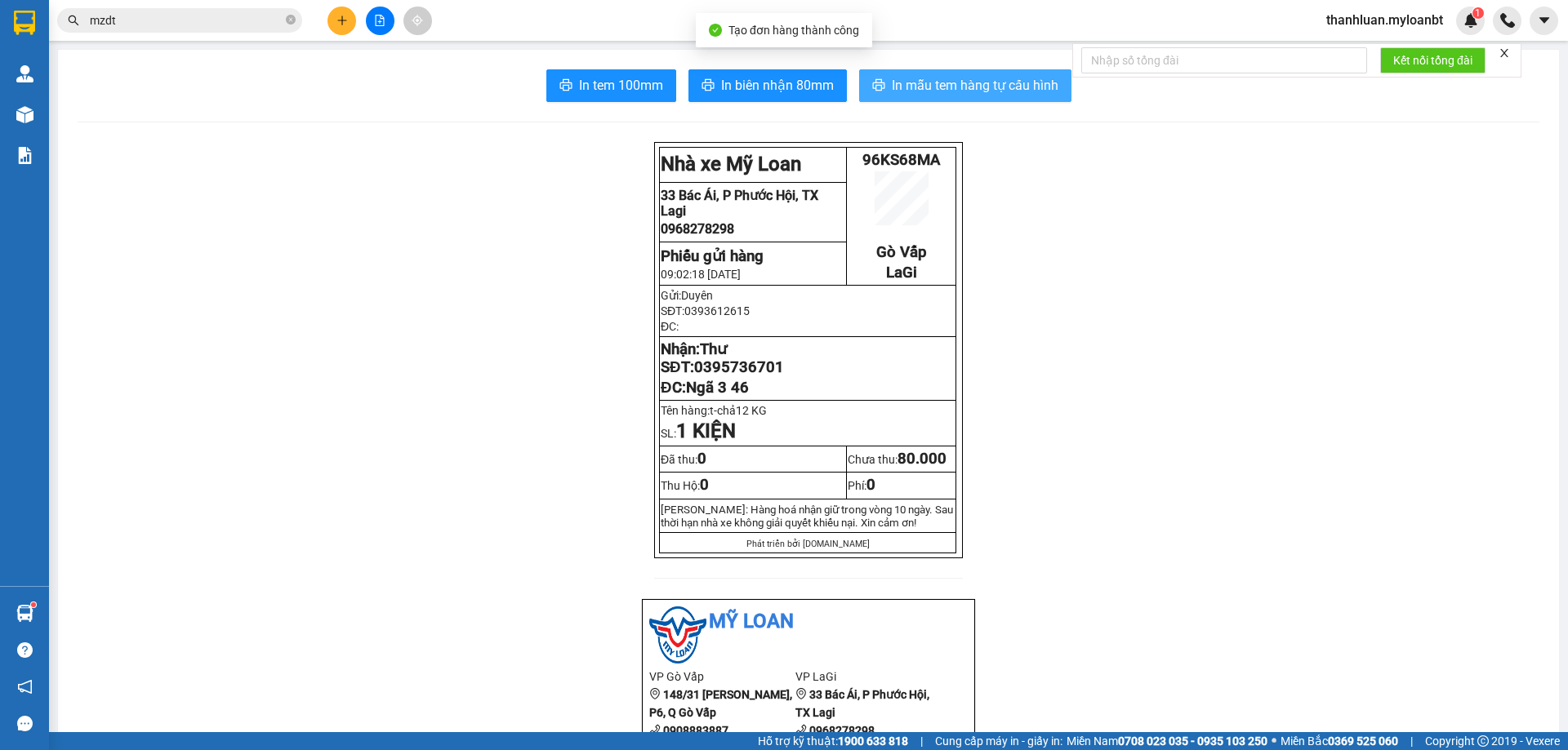
drag, startPoint x: 880, startPoint y: 90, endPoint x: 1309, endPoint y: 290, distance: 473.3
click at [880, 91] on button "In mẫu tem hàng tự cấu hình" at bounding box center [965, 85] width 213 height 33
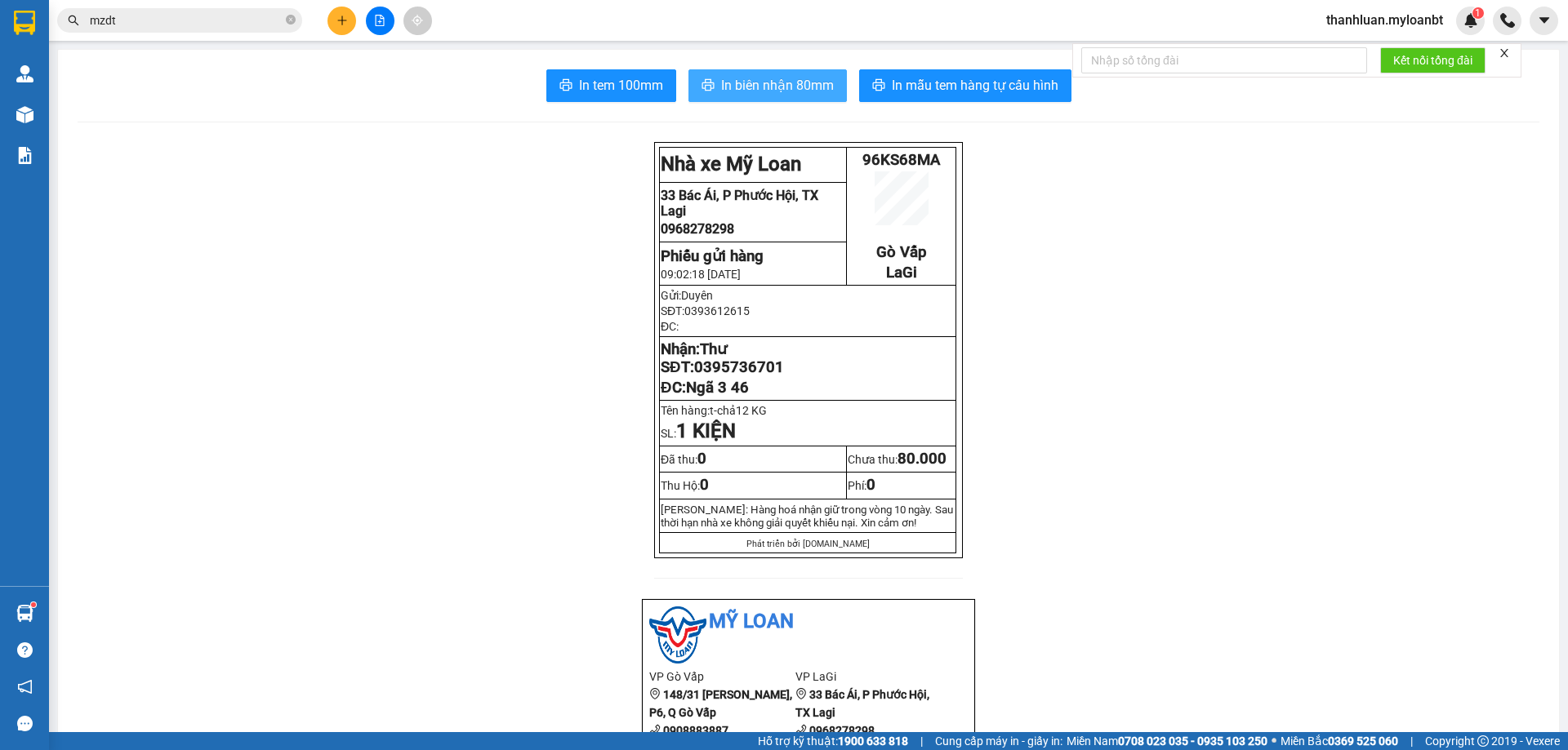
click at [777, 72] on button "In biên nhận 80mm" at bounding box center [767, 85] width 158 height 33
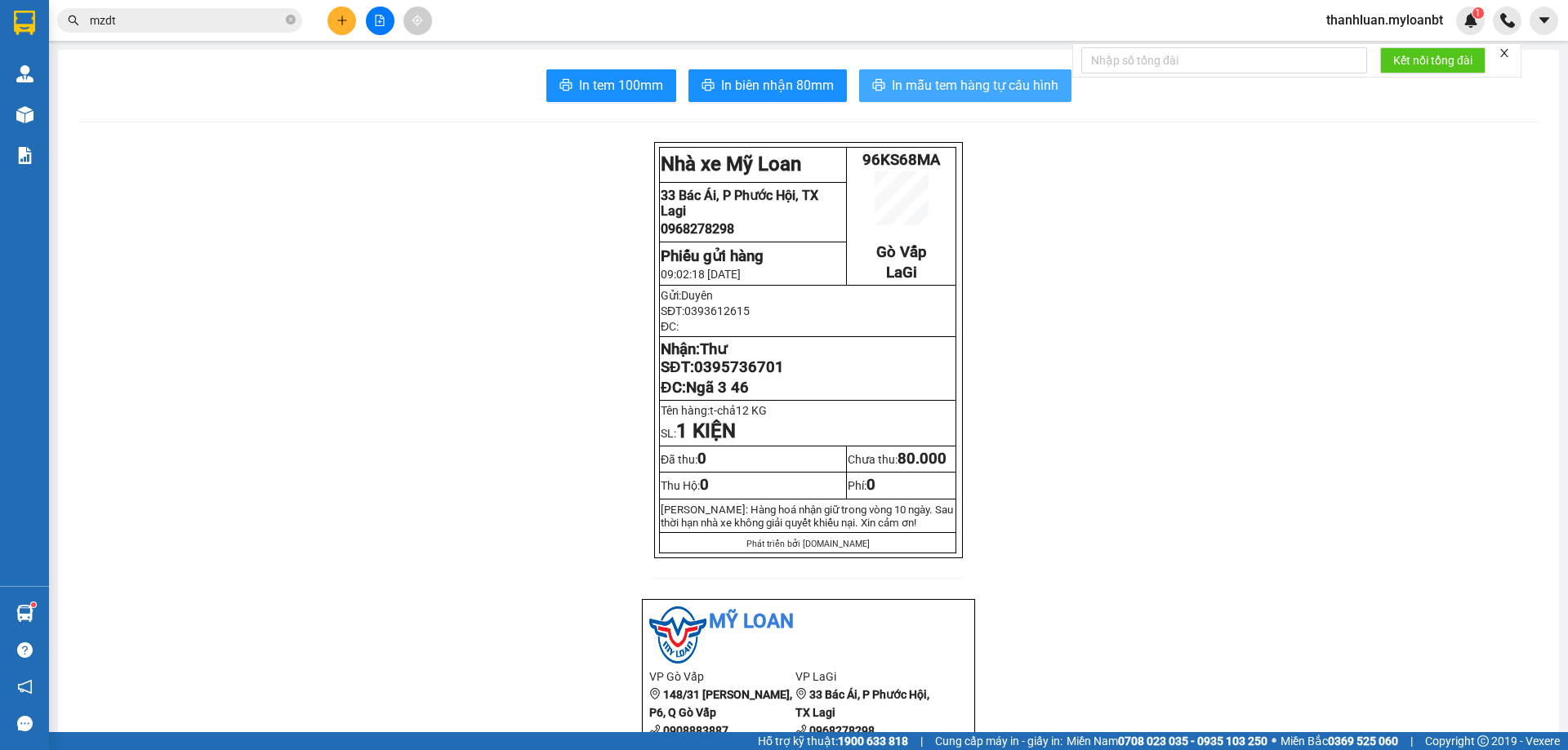
click at [919, 74] on button "In mẫu tem hàng tự cấu hình" at bounding box center [965, 85] width 213 height 33
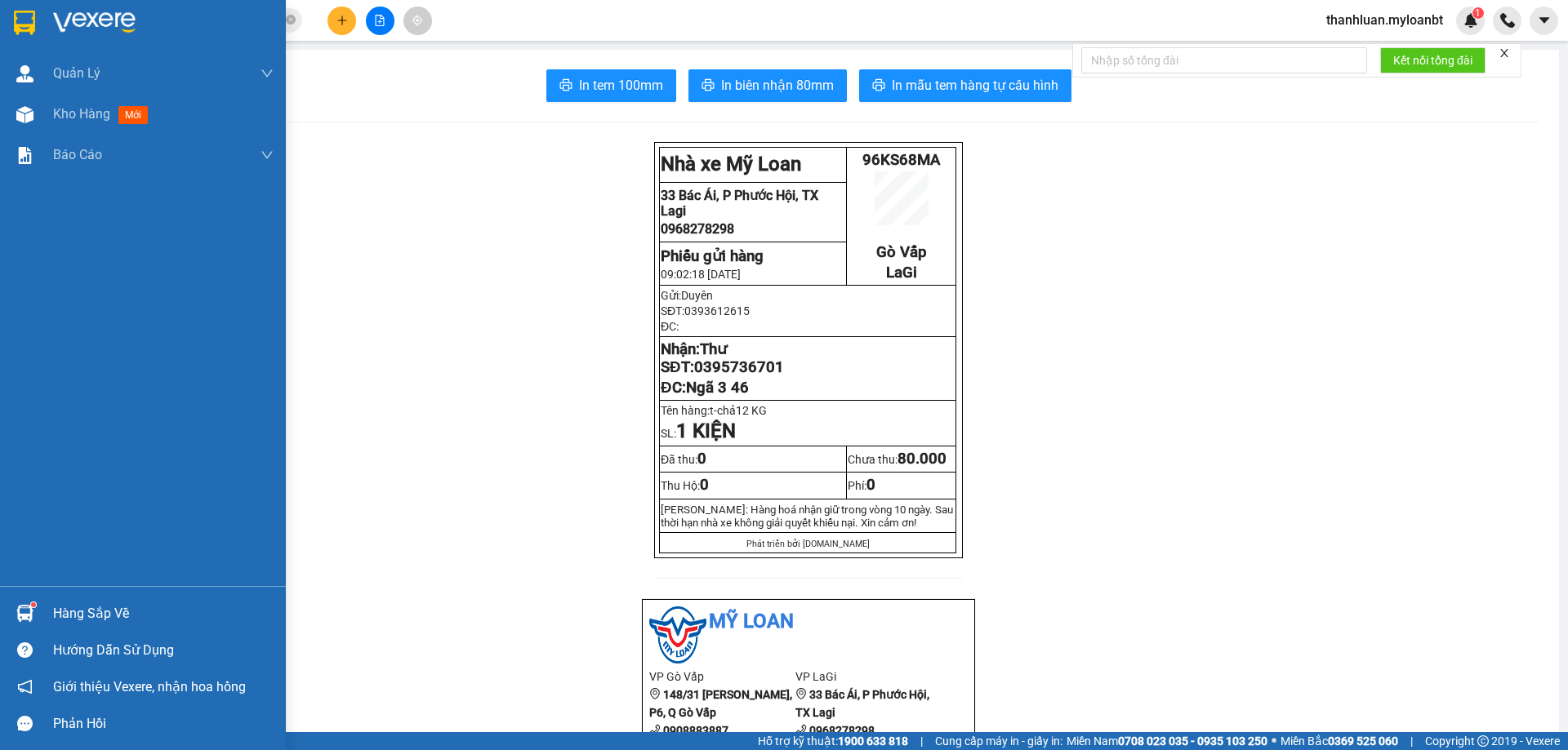
click at [18, 602] on div at bounding box center [24, 613] width 29 height 29
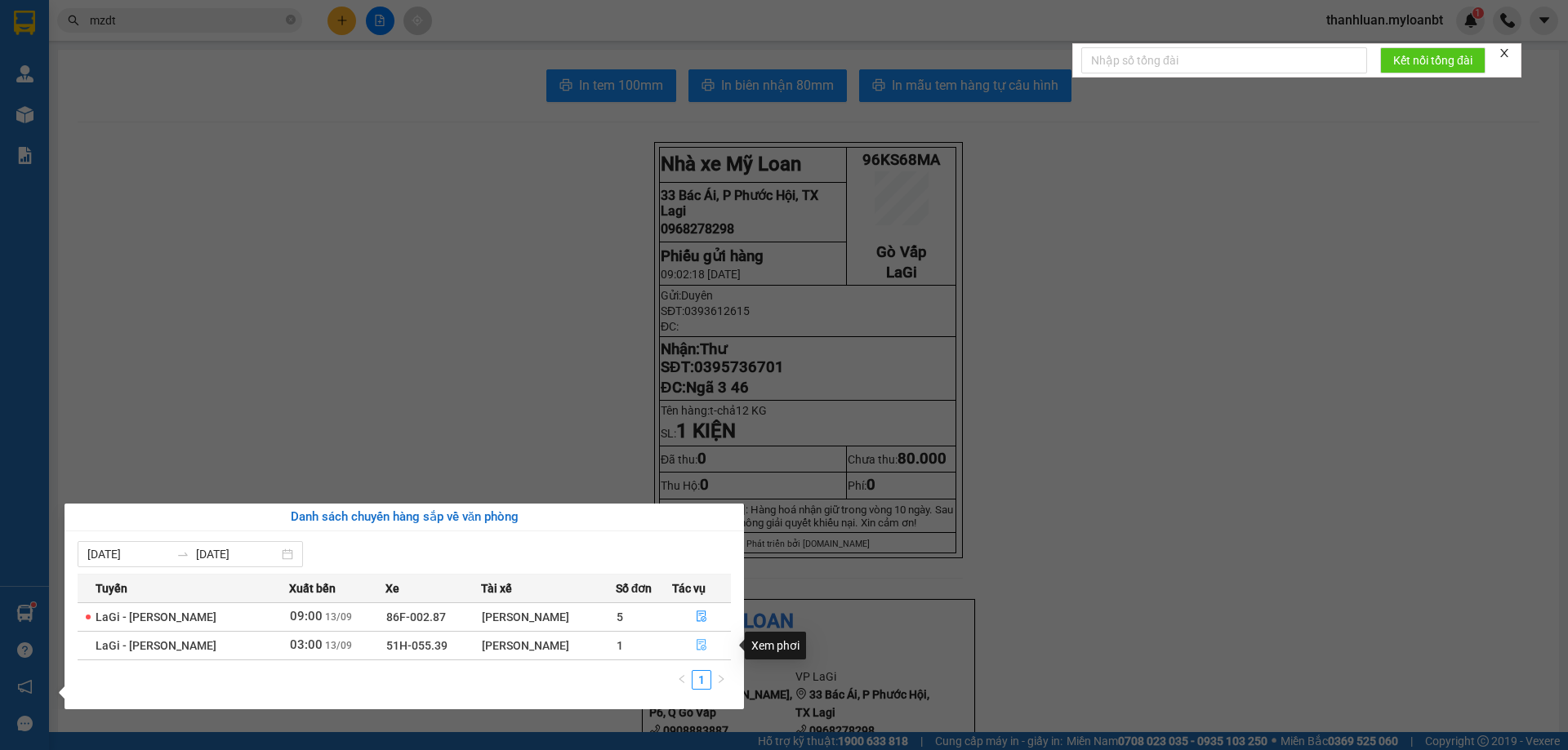
click at [700, 646] on icon "file-done" at bounding box center [702, 645] width 11 height 11
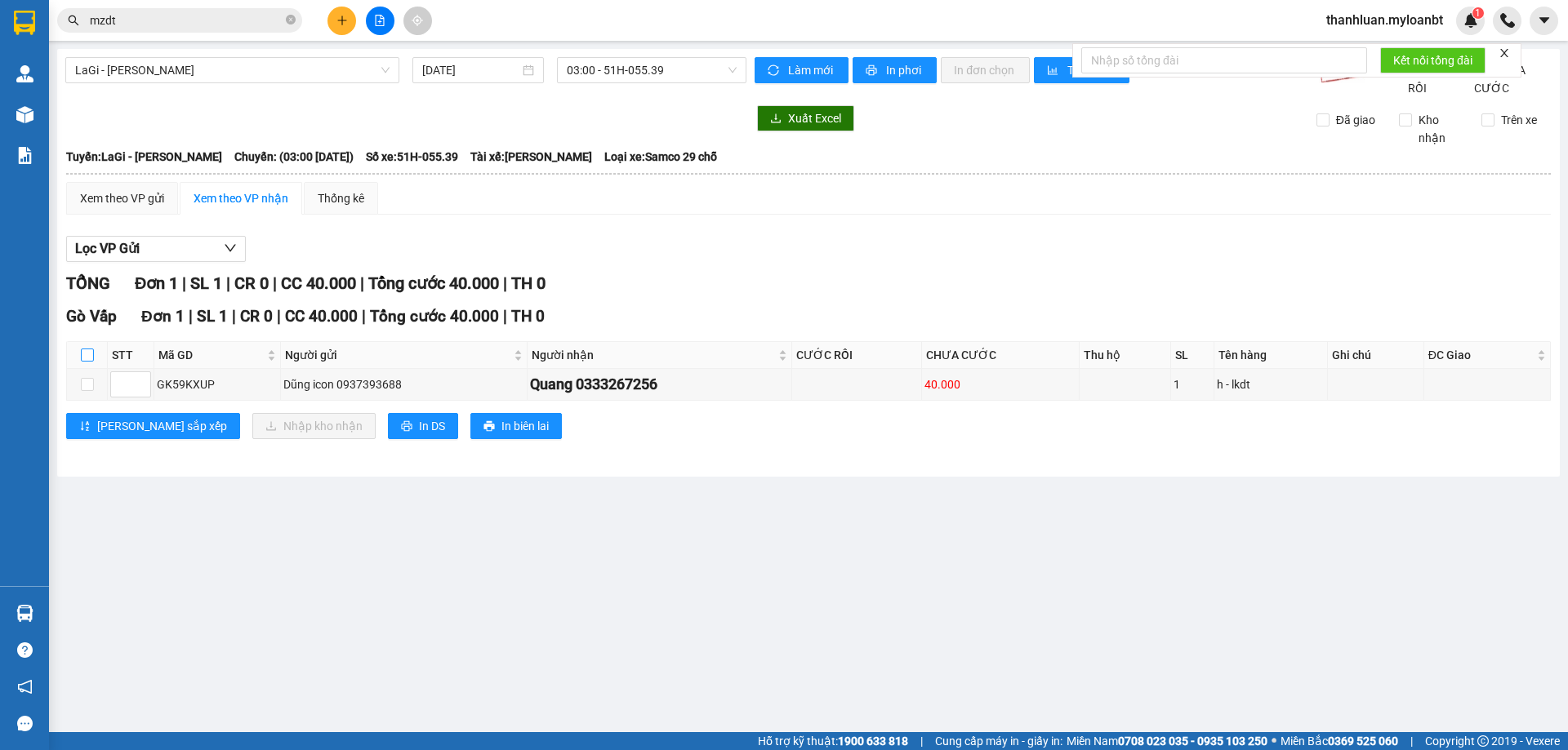
click at [85, 361] on input "checkbox" at bounding box center [87, 355] width 13 height 13
checkbox input "true"
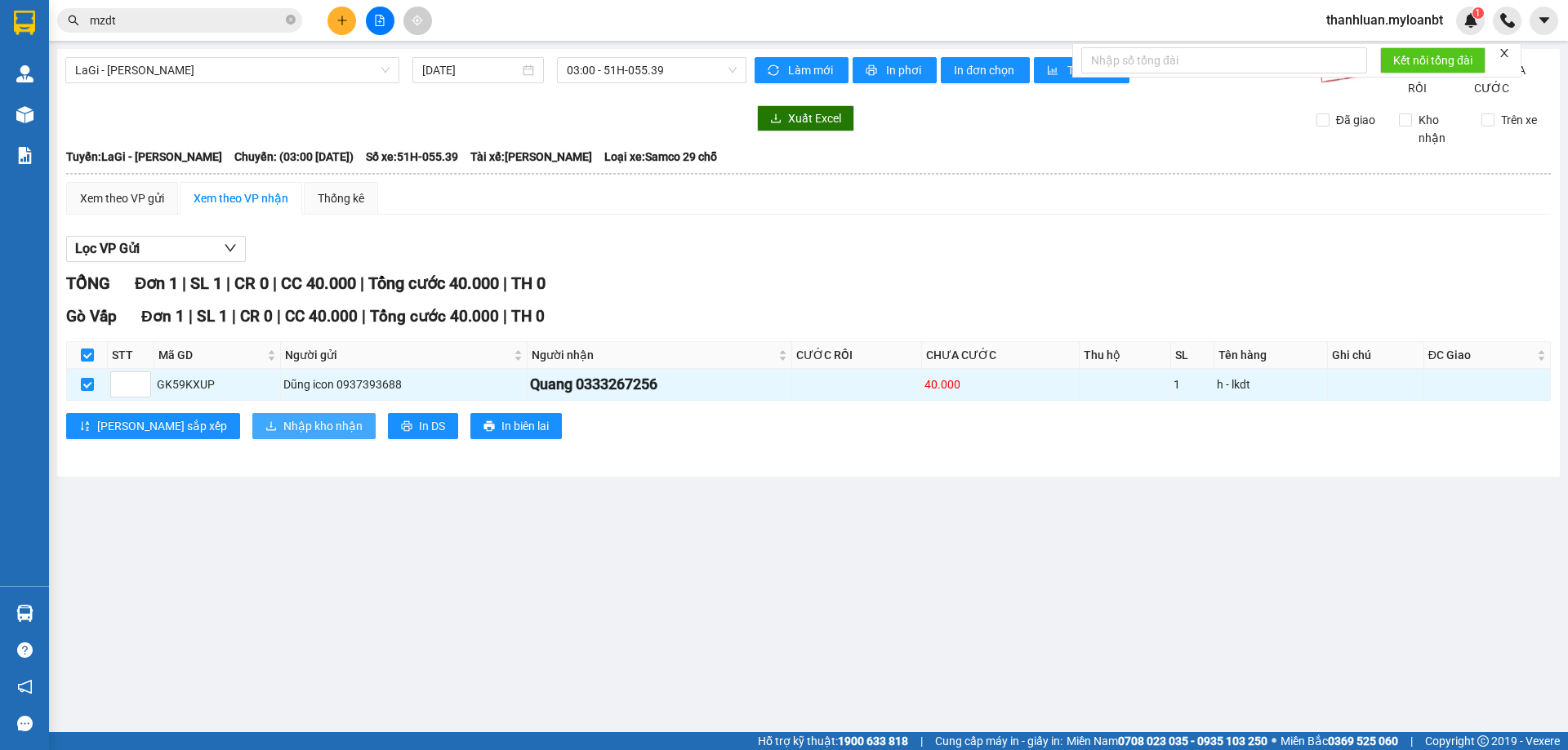
click at [284, 435] on span "Nhập kho nhận" at bounding box center [323, 426] width 80 height 18
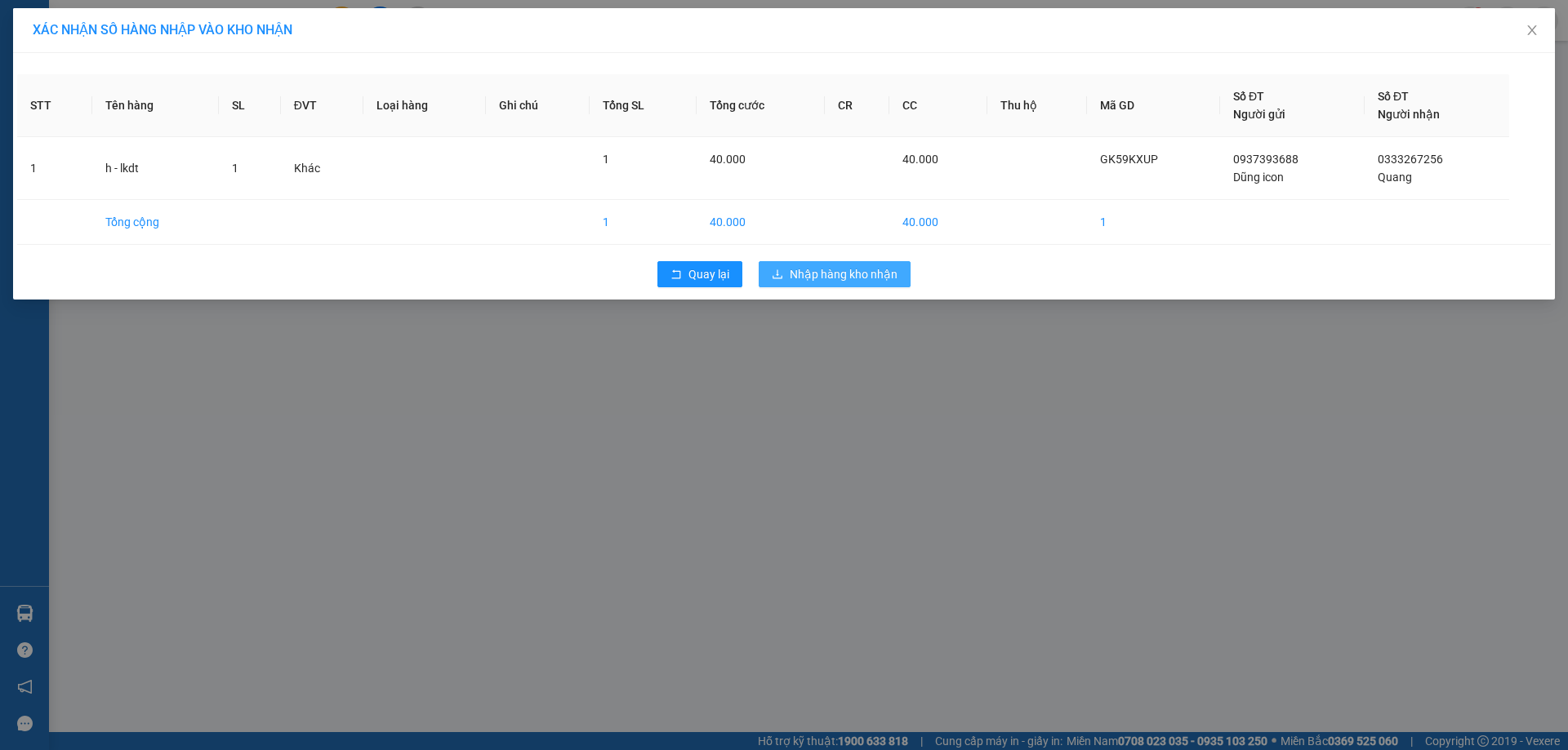
click at [836, 272] on span "Nhập hàng kho nhận" at bounding box center [843, 273] width 108 height 18
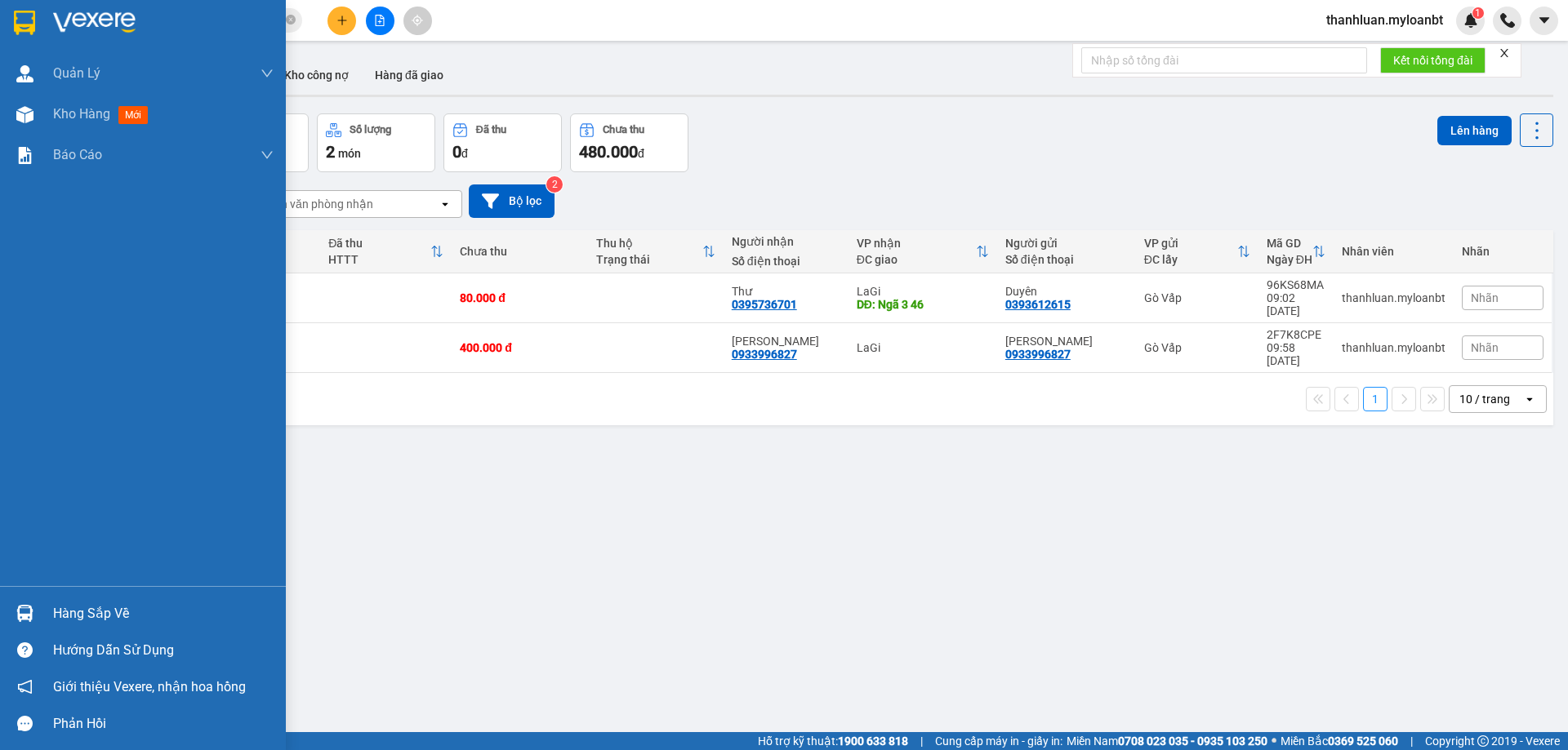
click at [48, 603] on div "Hàng sắp về" at bounding box center [142, 613] width 286 height 37
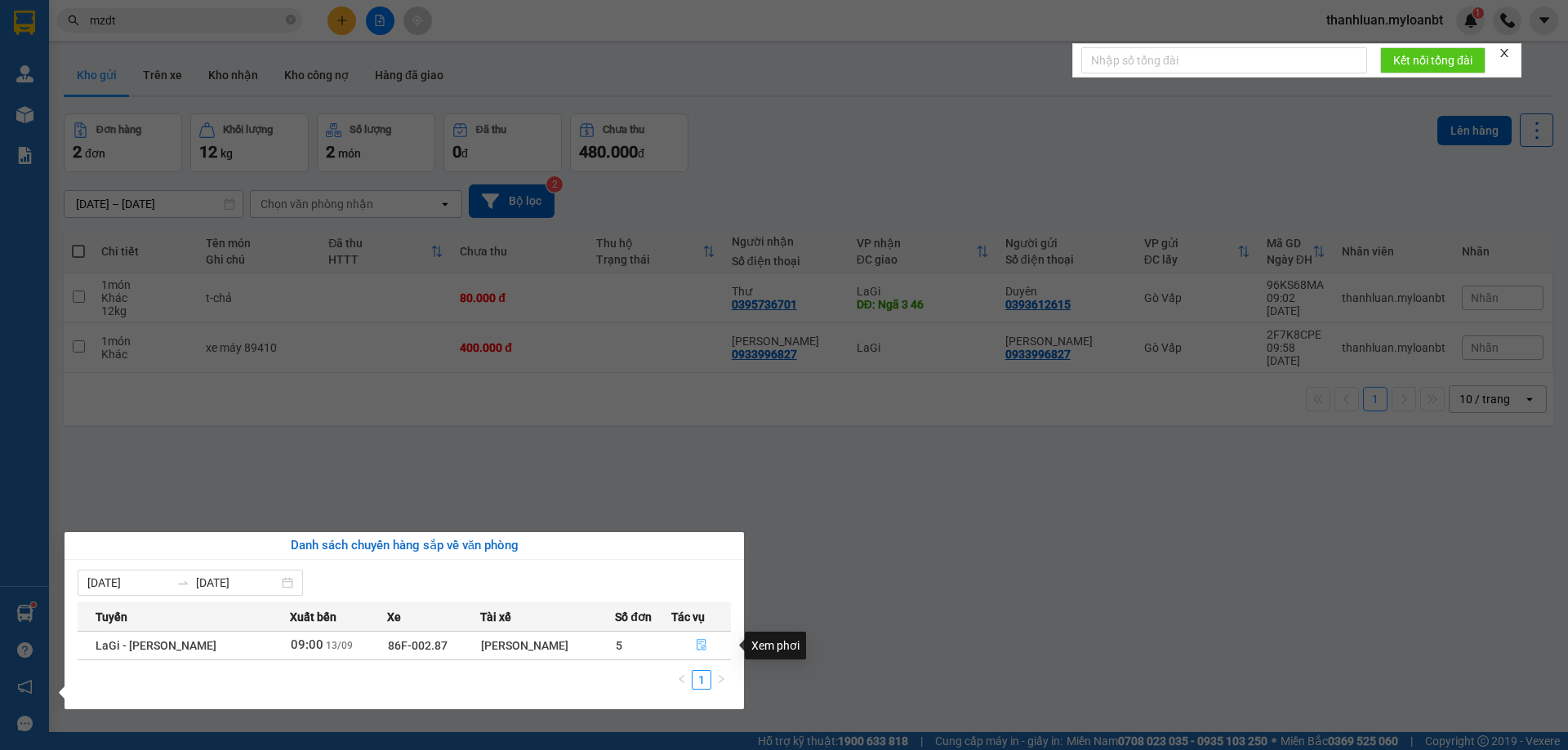
click at [686, 644] on button "button" at bounding box center [702, 646] width 58 height 26
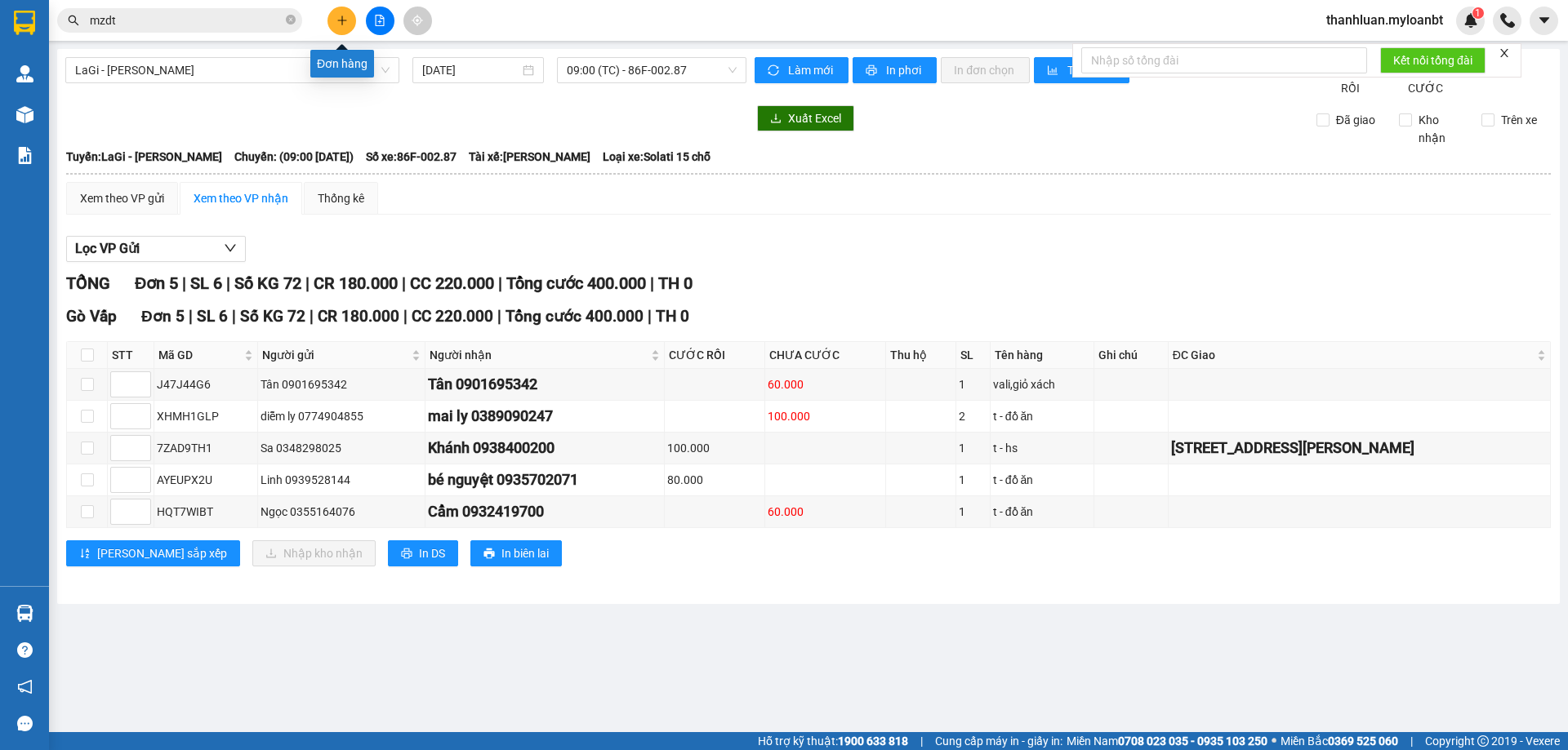
click at [335, 18] on button at bounding box center [342, 21] width 29 height 29
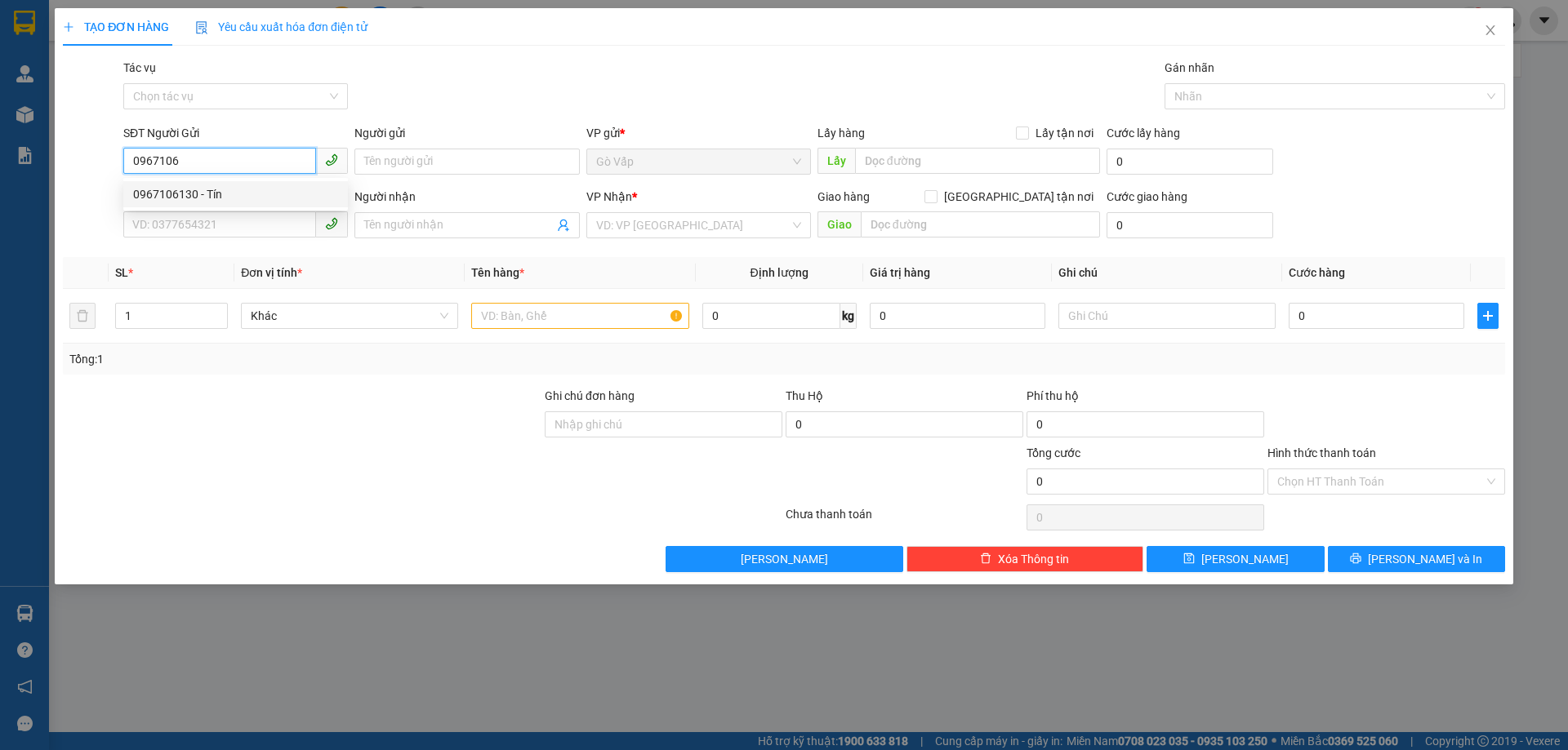
click at [219, 200] on div "0967106130 - Tín" at bounding box center [235, 194] width 205 height 18
type input "0967106130"
type input "Tín"
type input "0908570662"
type input "Hiệp"
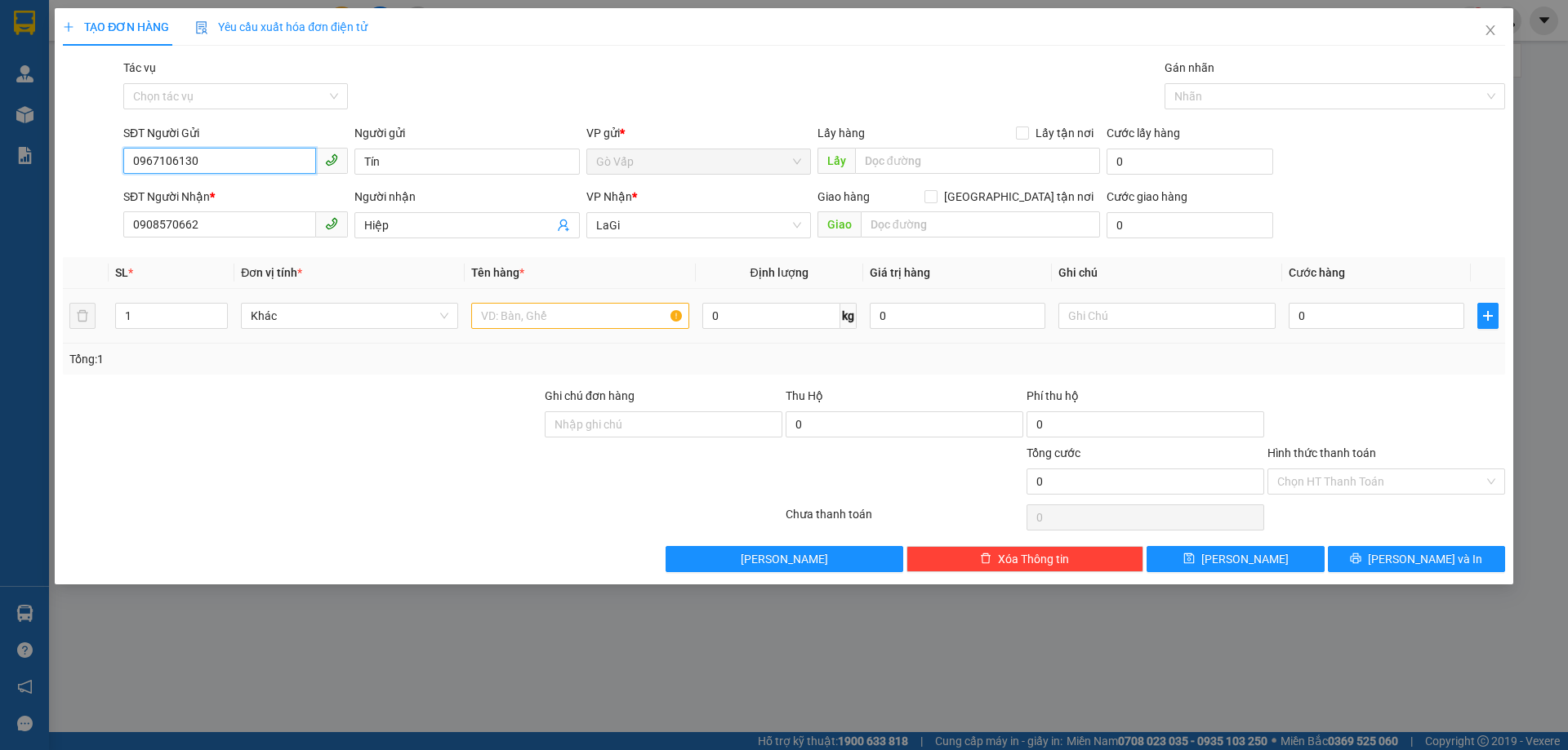
type input "0967106130"
click at [558, 327] on input "text" at bounding box center [580, 316] width 217 height 26
type input "b-pt"
click at [1373, 284] on th "Cước hàng" at bounding box center [1376, 273] width 188 height 32
click at [1360, 316] on input "0" at bounding box center [1376, 316] width 175 height 26
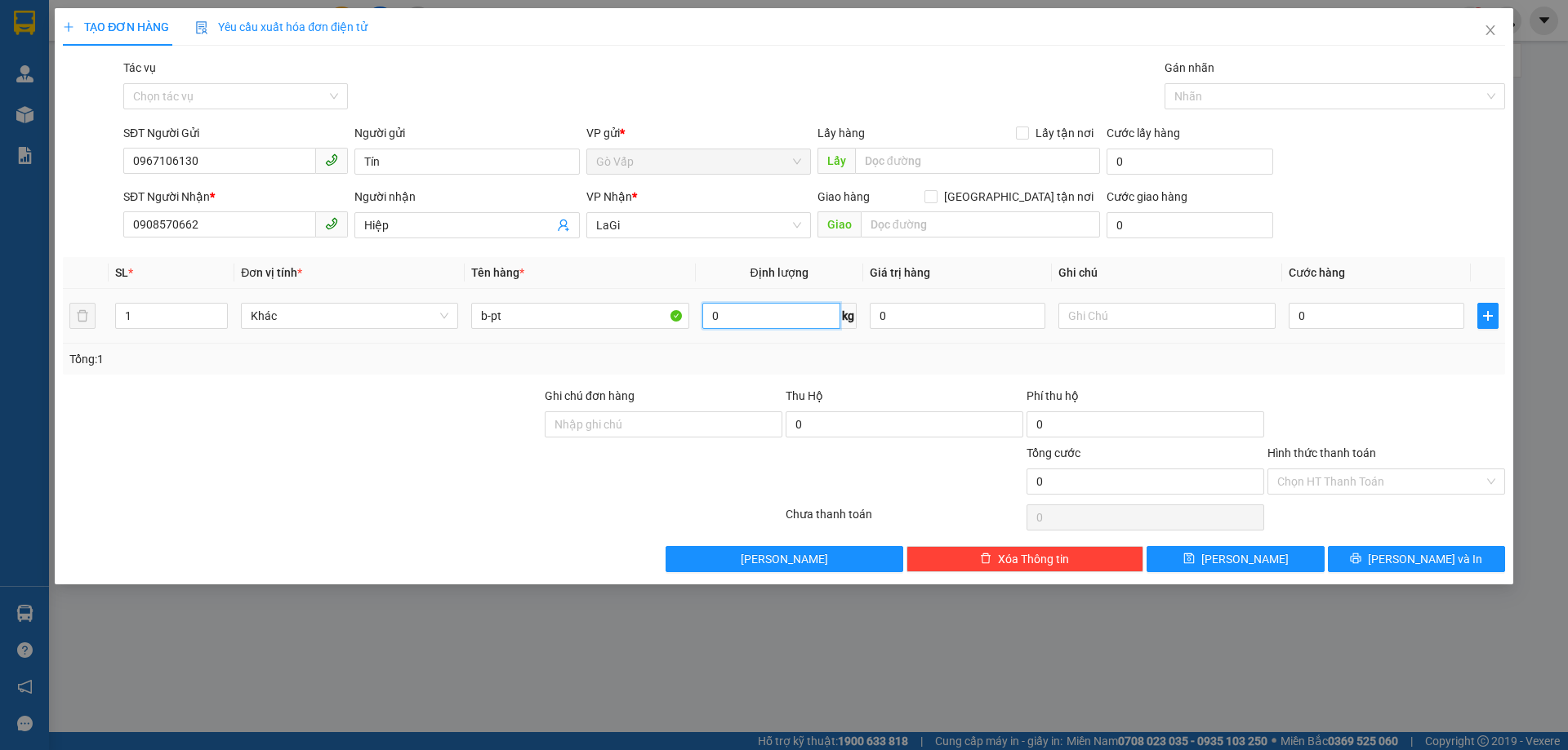
click at [783, 316] on input "0" at bounding box center [771, 316] width 138 height 26
type input "5"
click at [1343, 304] on input "0" at bounding box center [1376, 316] width 175 height 26
type input "5"
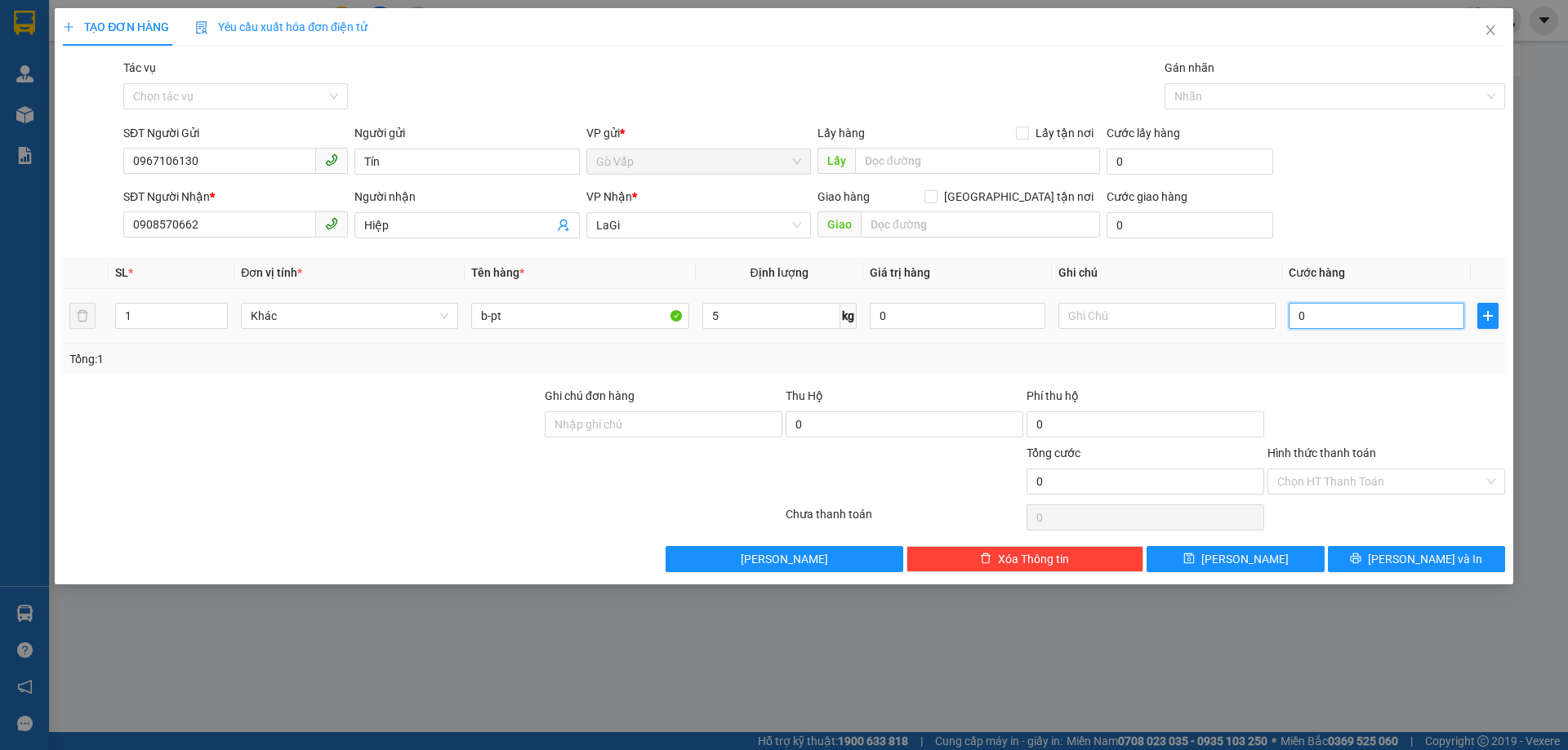
type input "5"
type input "50"
type input "50.000"
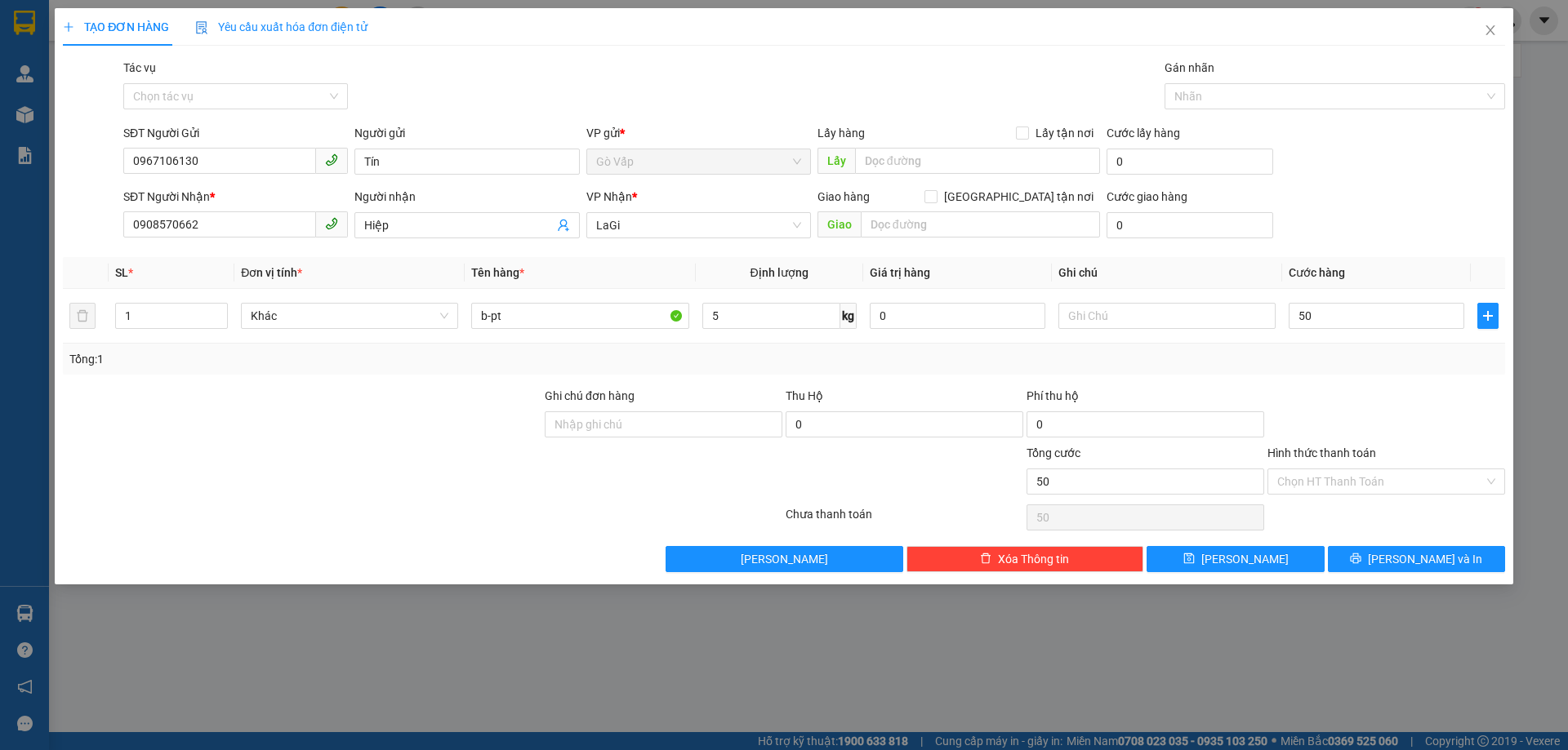
type input "50.000"
click at [1371, 400] on div at bounding box center [1386, 415] width 241 height 57
click at [1411, 562] on span "[PERSON_NAME] và In" at bounding box center [1426, 559] width 114 height 18
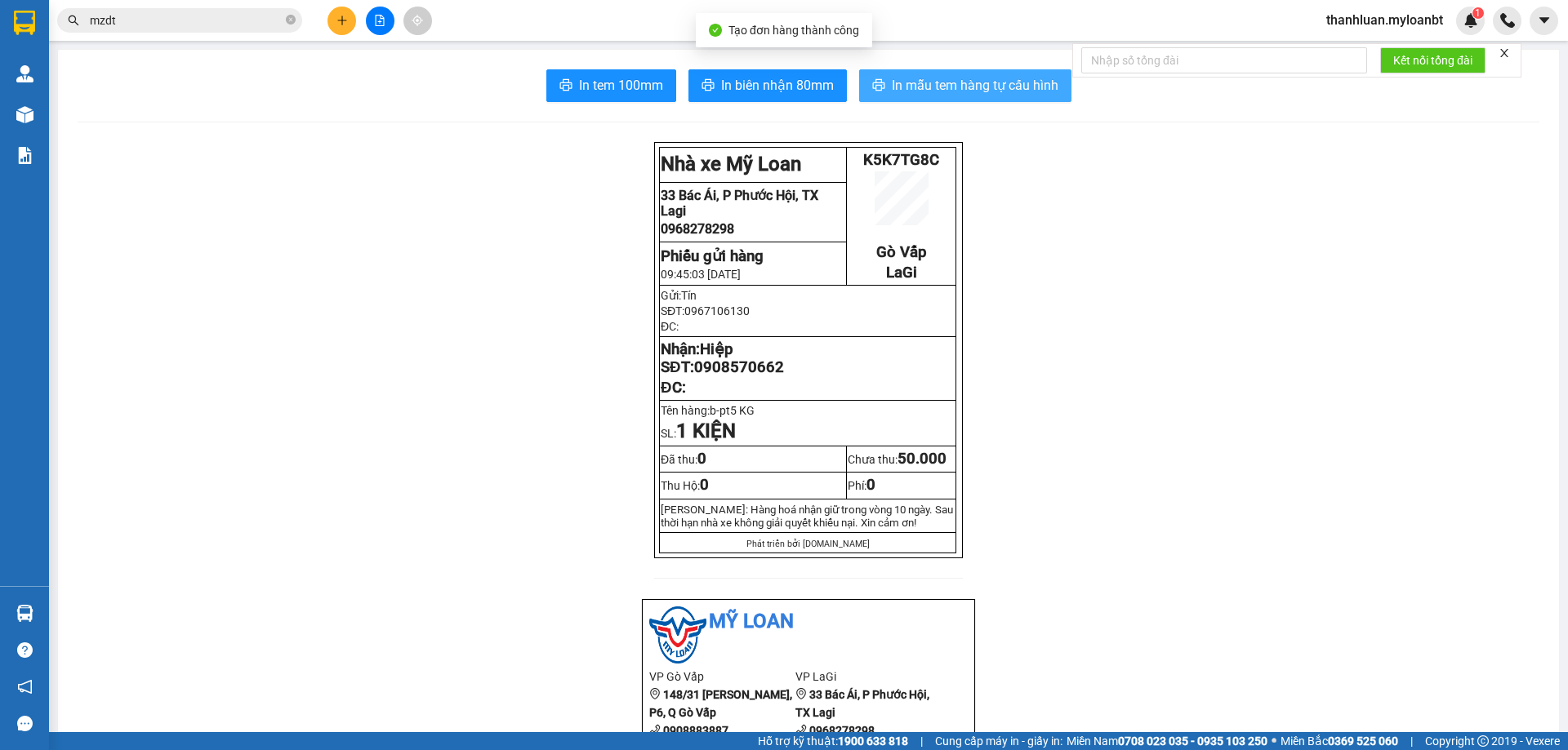
click at [932, 100] on button "In mẫu tem hàng tự cấu hình" at bounding box center [965, 85] width 213 height 33
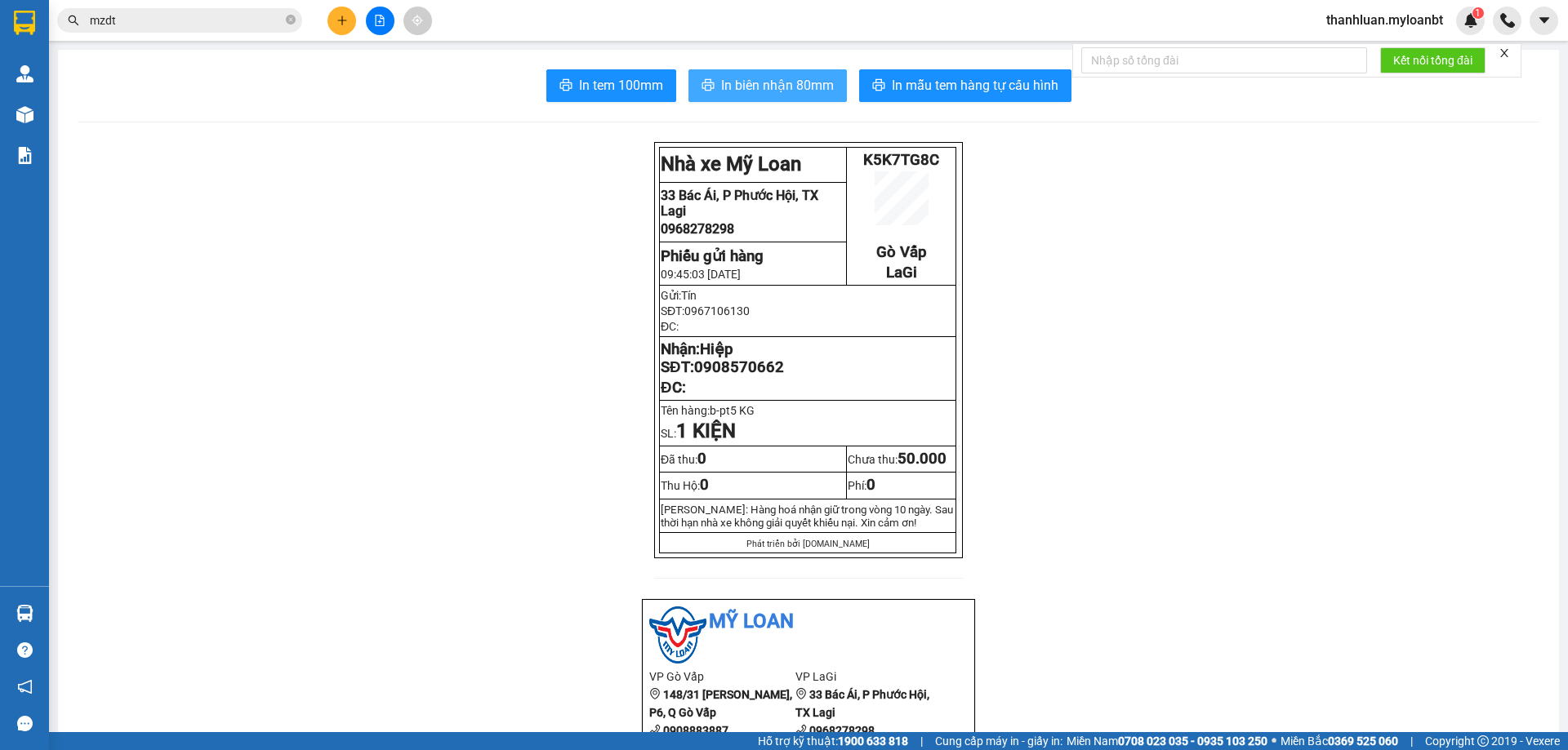
click at [749, 85] on span "In biên nhận 80mm" at bounding box center [777, 85] width 112 height 21
click at [342, 22] on icon "plus" at bounding box center [342, 21] width 1 height 9
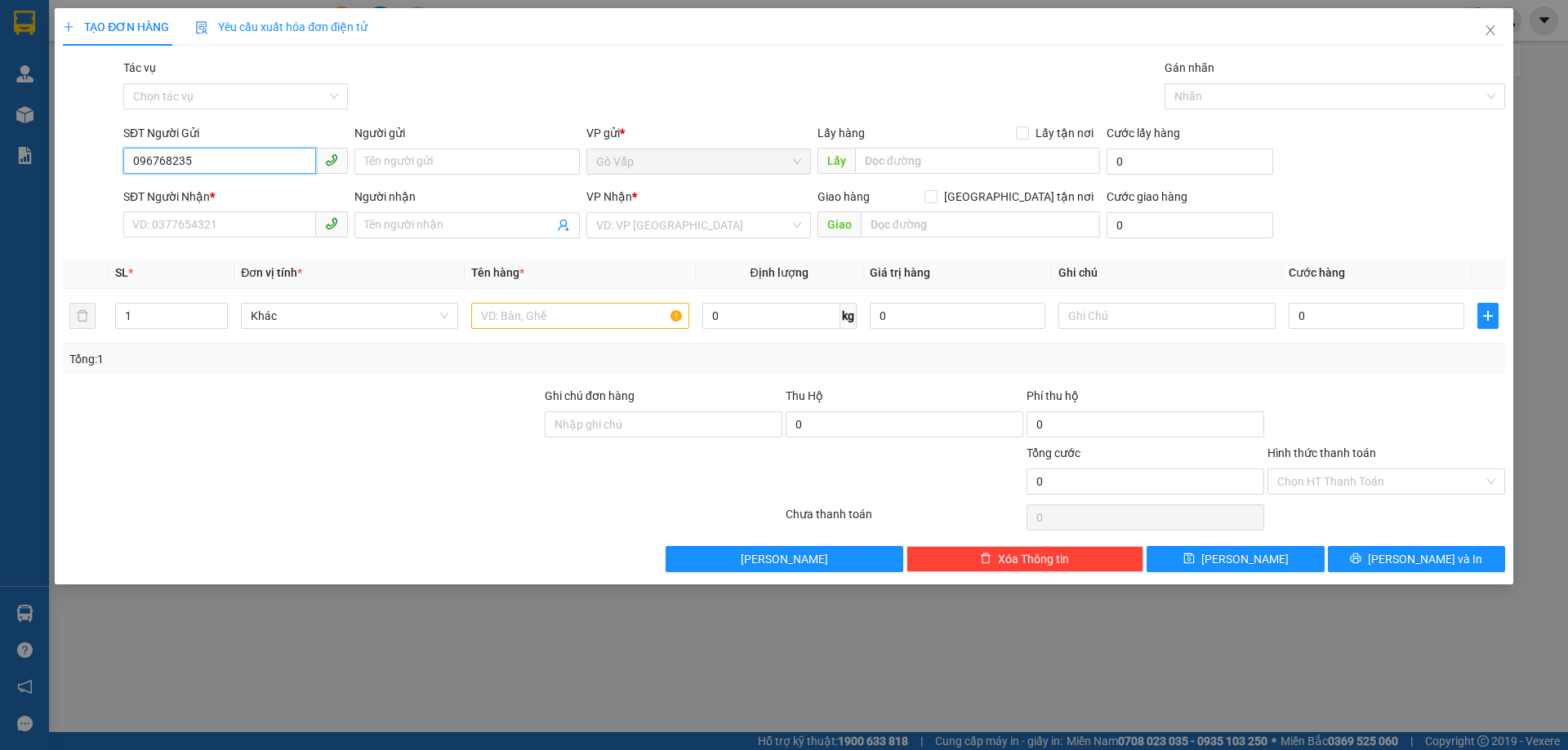
type input "0967682354"
click at [243, 184] on div "0967682354 - Kha" at bounding box center [236, 195] width 225 height 26
type input "Kha"
type input "0972240439"
type input "Mai"
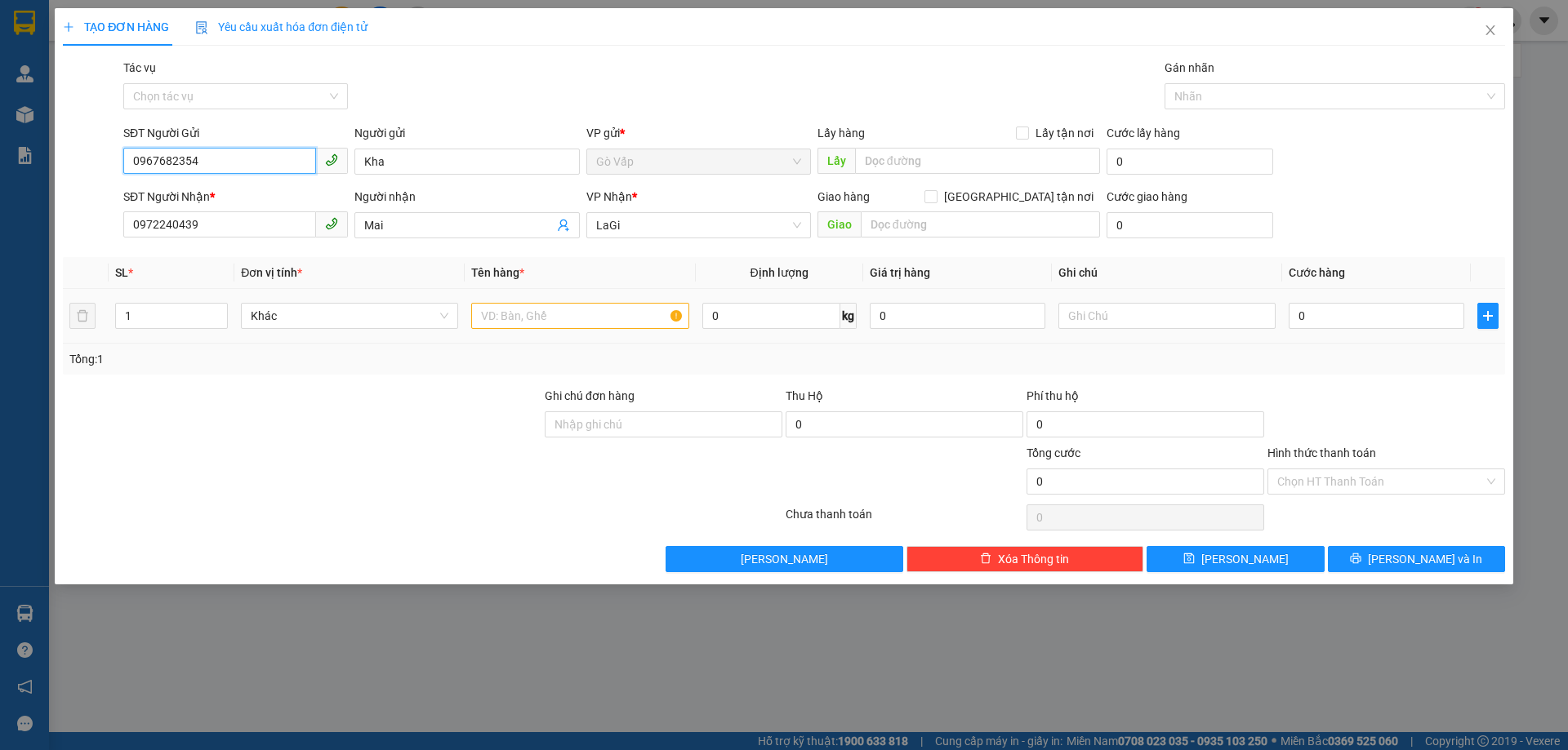
type input "0967682354"
click at [508, 322] on input "text" at bounding box center [580, 316] width 217 height 26
type input "t-máy xay"
click at [738, 328] on input "0" at bounding box center [771, 316] width 138 height 26
click at [1389, 327] on input "0" at bounding box center [1376, 316] width 175 height 26
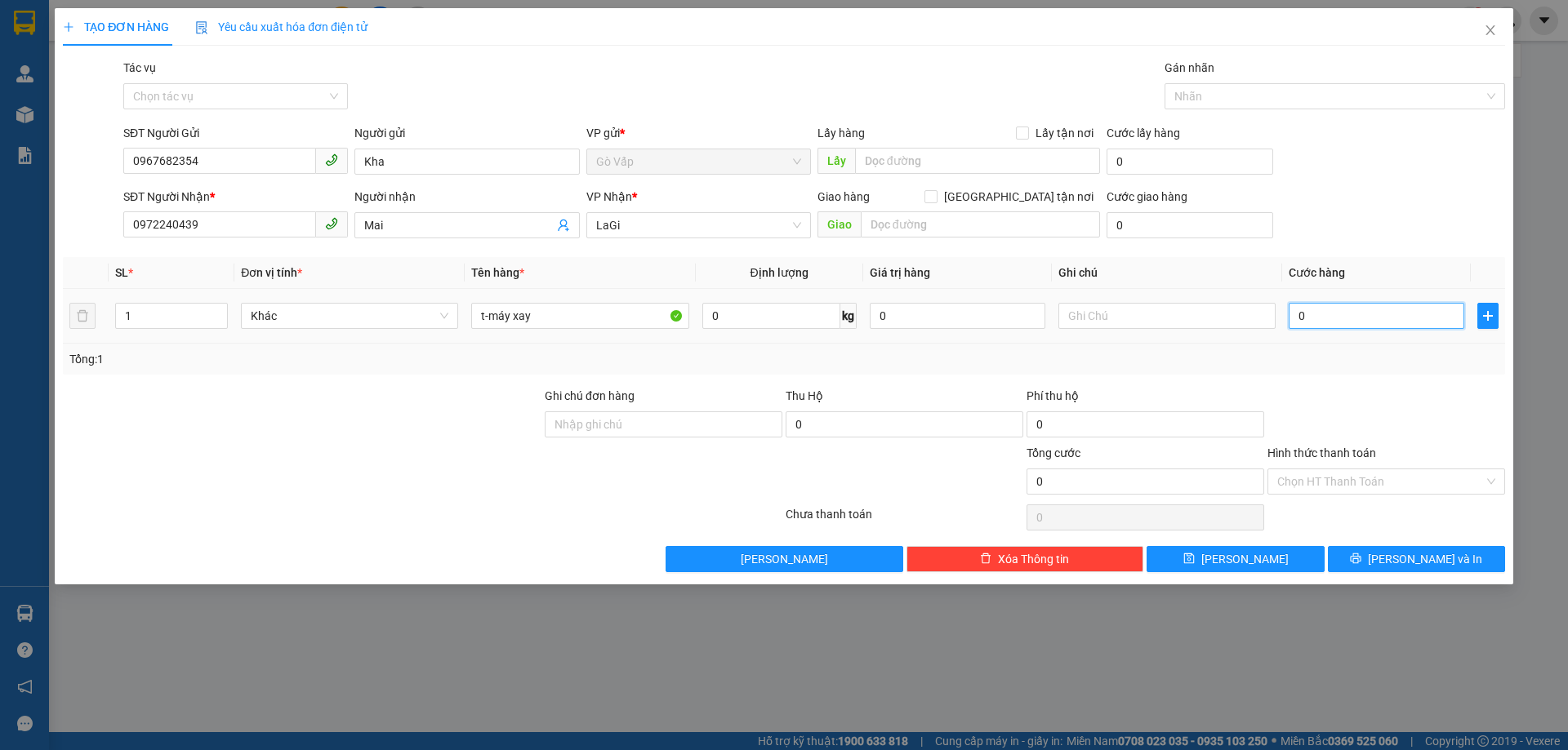
type input "4"
type input "40"
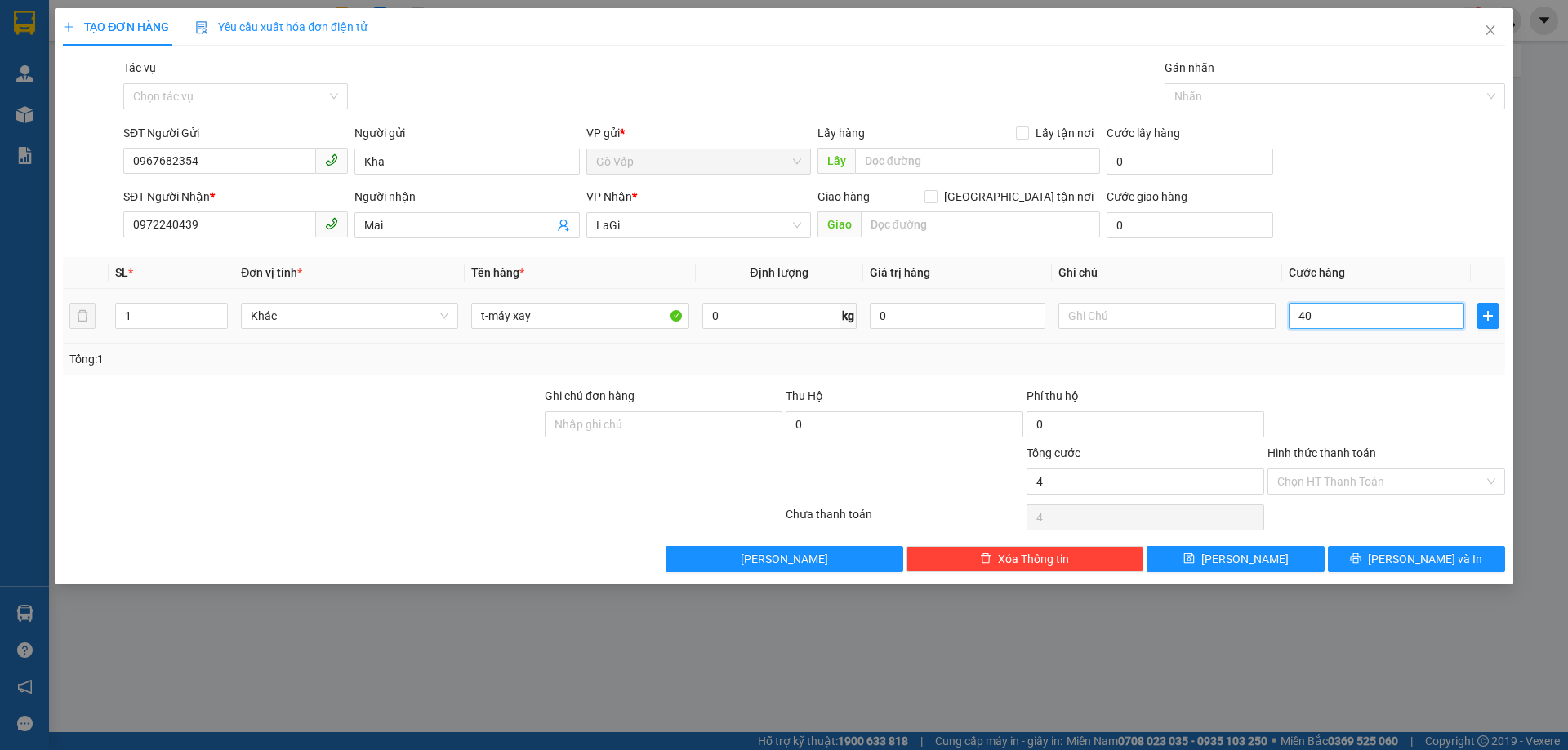
type input "40"
type input "40.000"
click at [1368, 402] on div at bounding box center [1386, 415] width 241 height 57
click at [1392, 469] on input "Hình thức thanh toán" at bounding box center [1381, 481] width 207 height 24
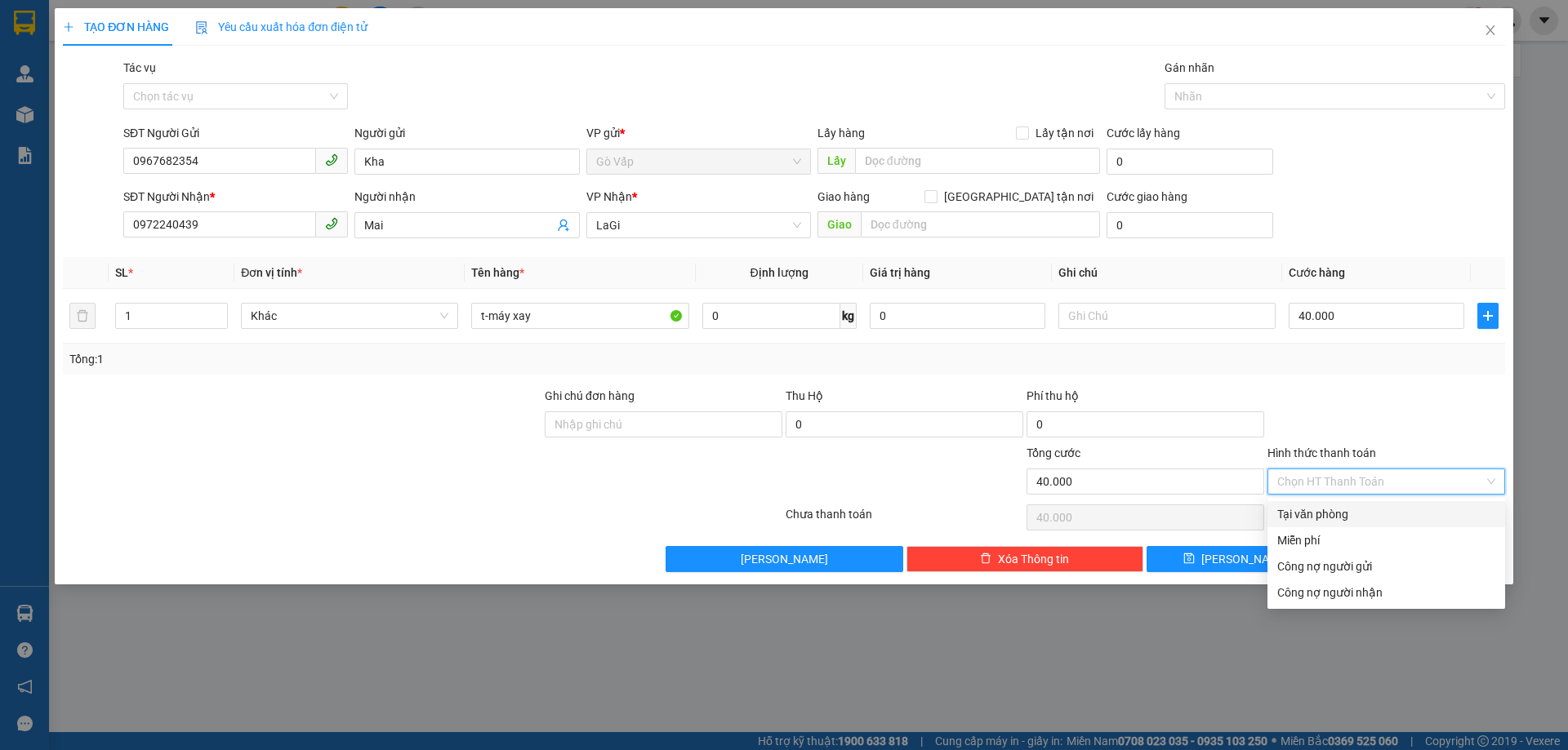
click at [1392, 501] on div "Tại văn phòng" at bounding box center [1386, 514] width 238 height 26
type input "0"
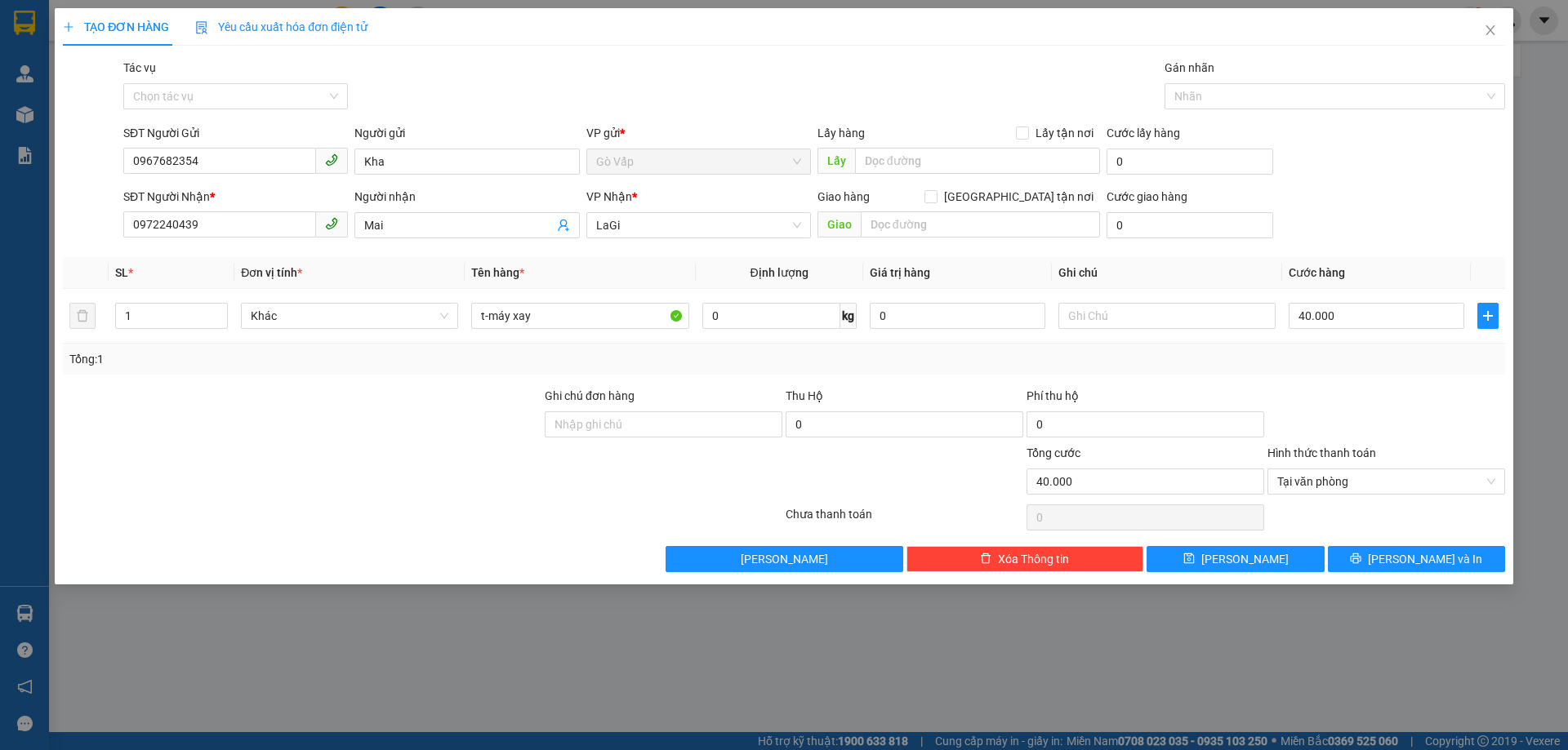
click at [1393, 424] on div at bounding box center [1386, 415] width 241 height 57
click at [1406, 565] on span "[PERSON_NAME] và In" at bounding box center [1426, 559] width 114 height 18
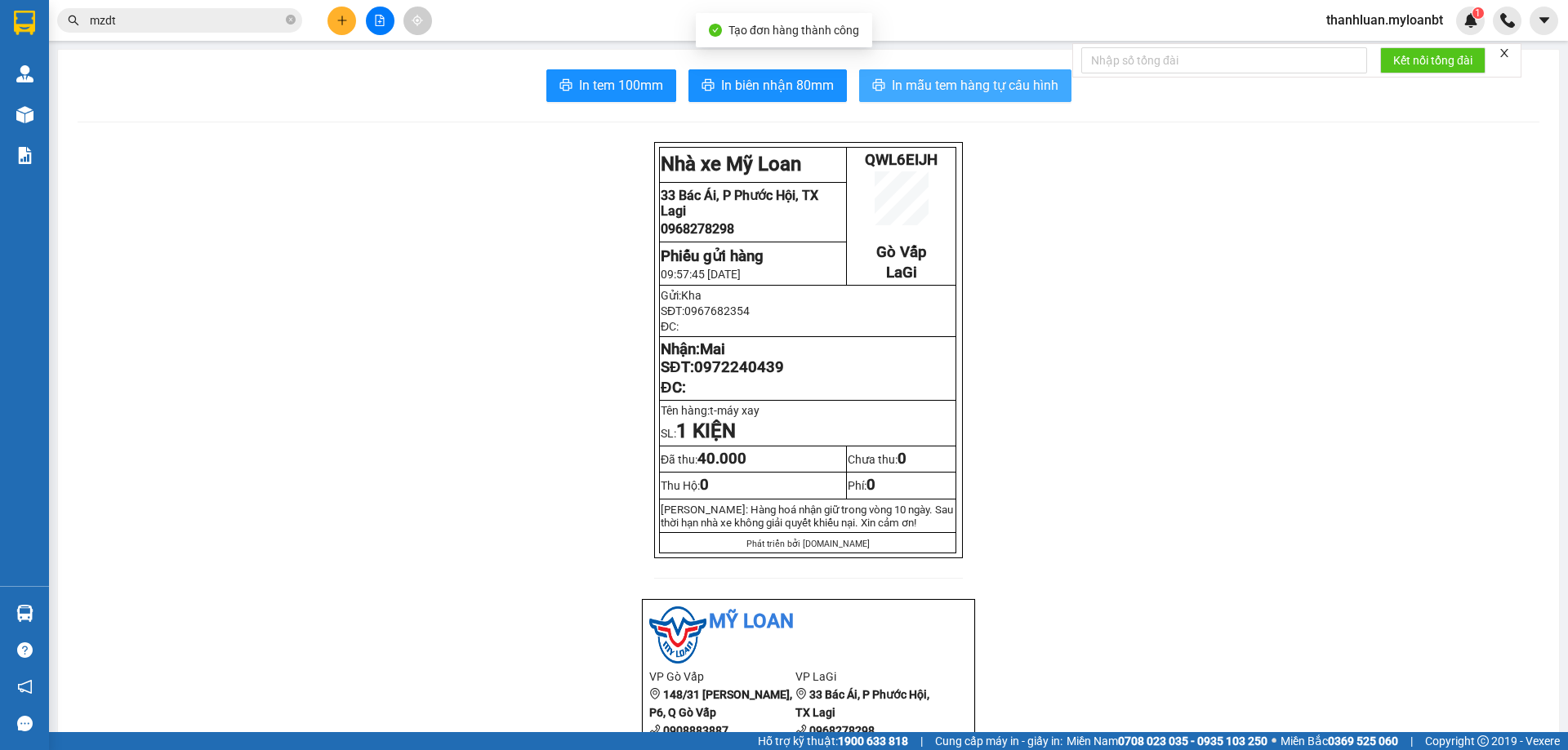
click at [1015, 80] on span "In mẫu tem hàng tự cấu hình" at bounding box center [975, 85] width 167 height 21
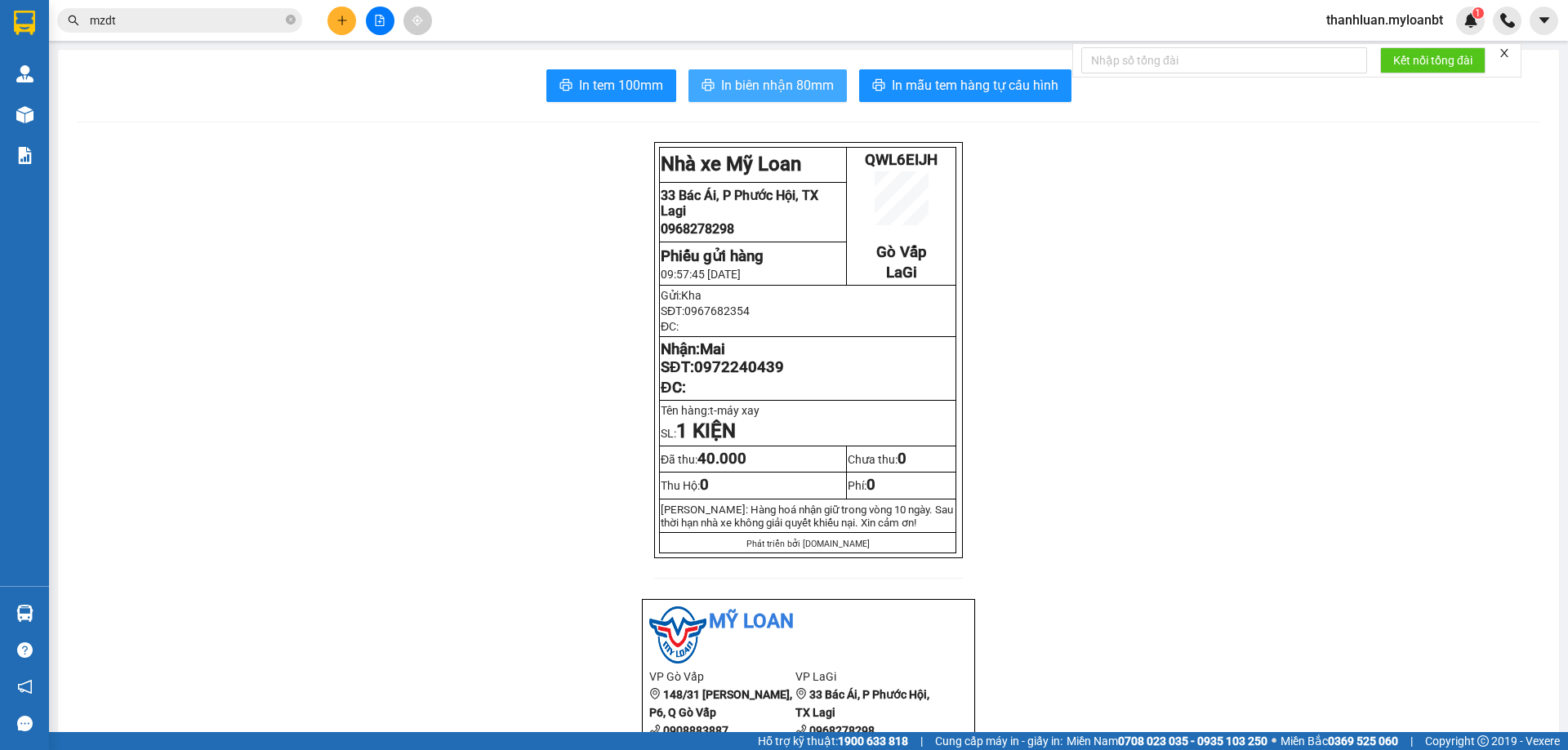
click at [761, 86] on span "In biên nhận 80mm" at bounding box center [777, 85] width 112 height 21
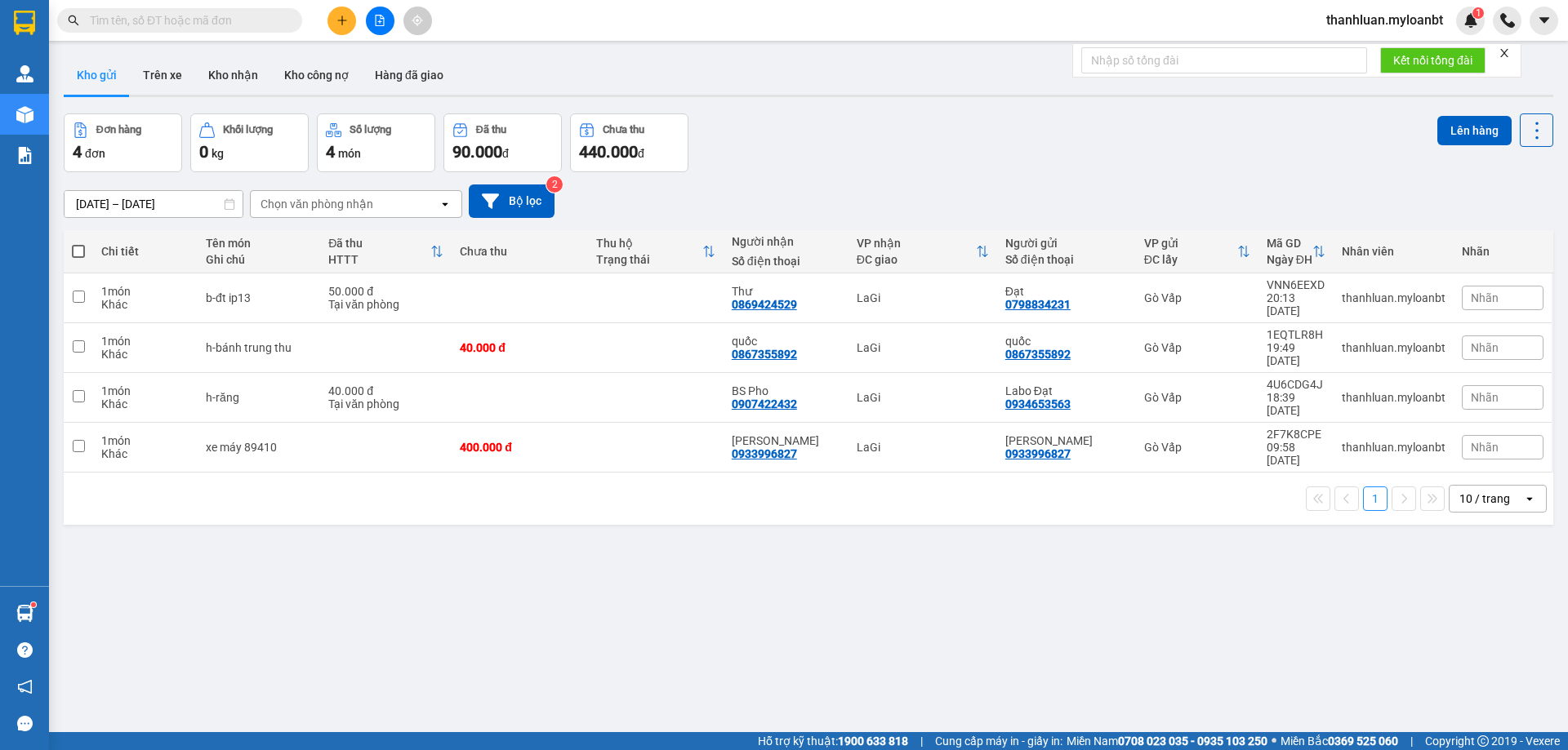
click at [179, 13] on input "text" at bounding box center [186, 20] width 193 height 18
paste input "0969695545"
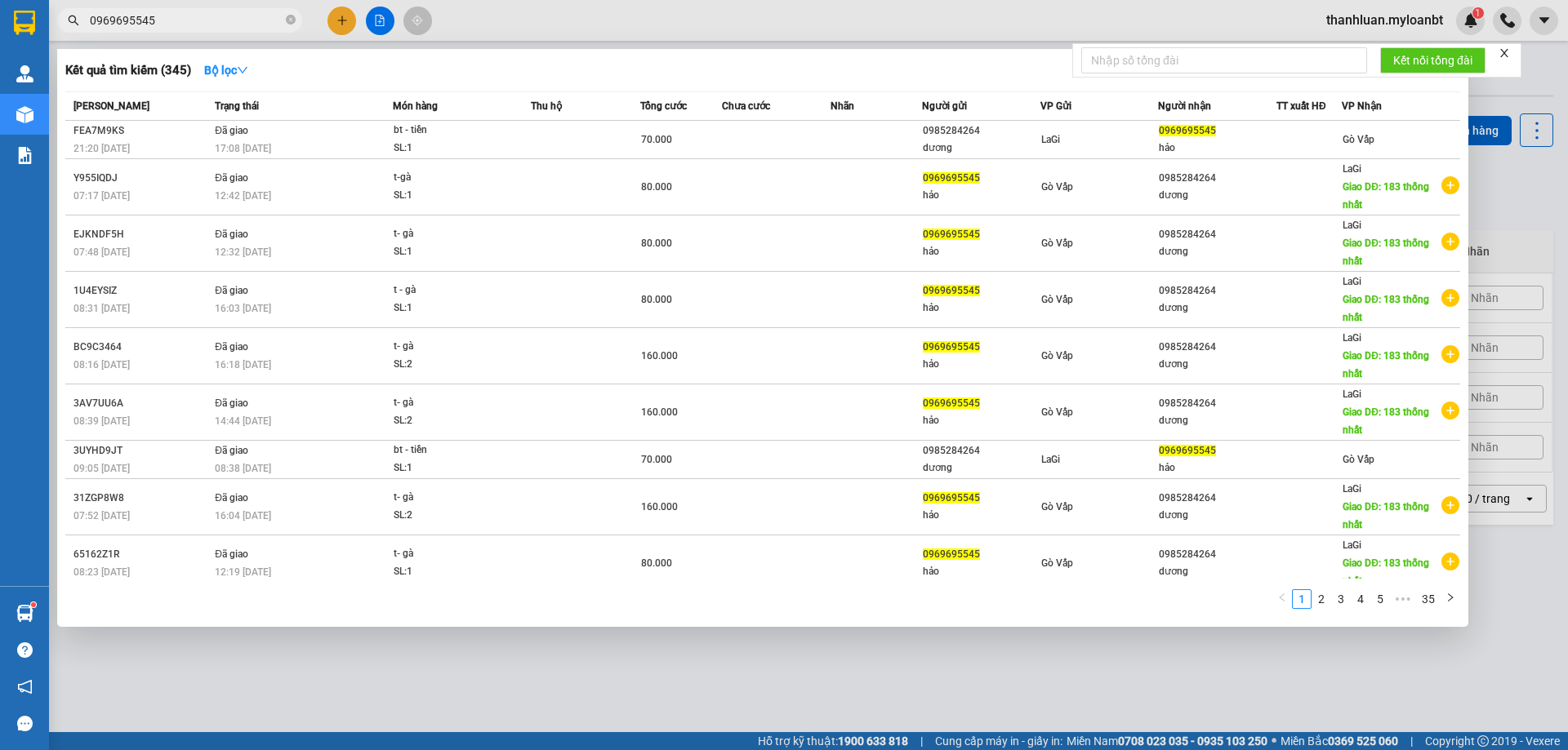
type input "0969695545"
